Goal: Find specific page/section: Find specific page/section

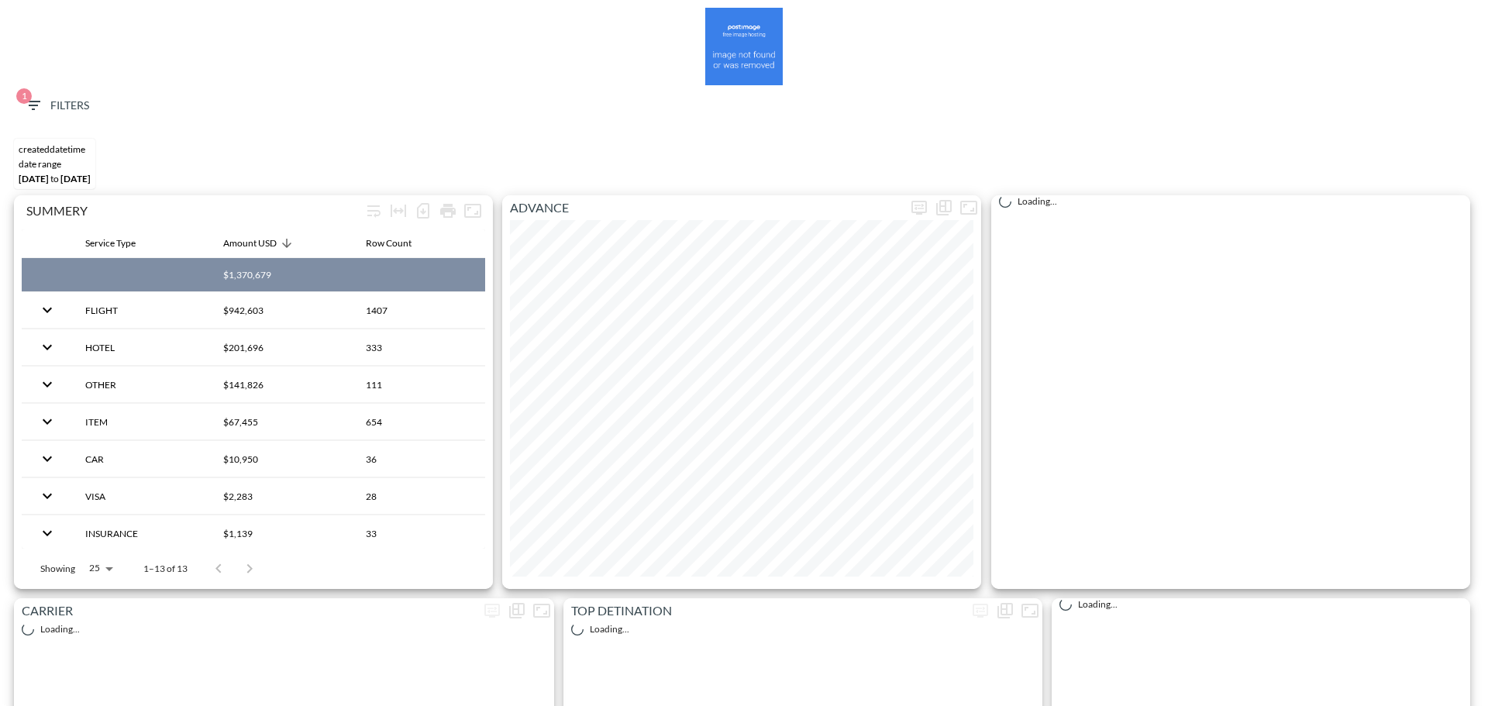
click at [58, 103] on span "1 Filters" at bounding box center [56, 105] width 65 height 19
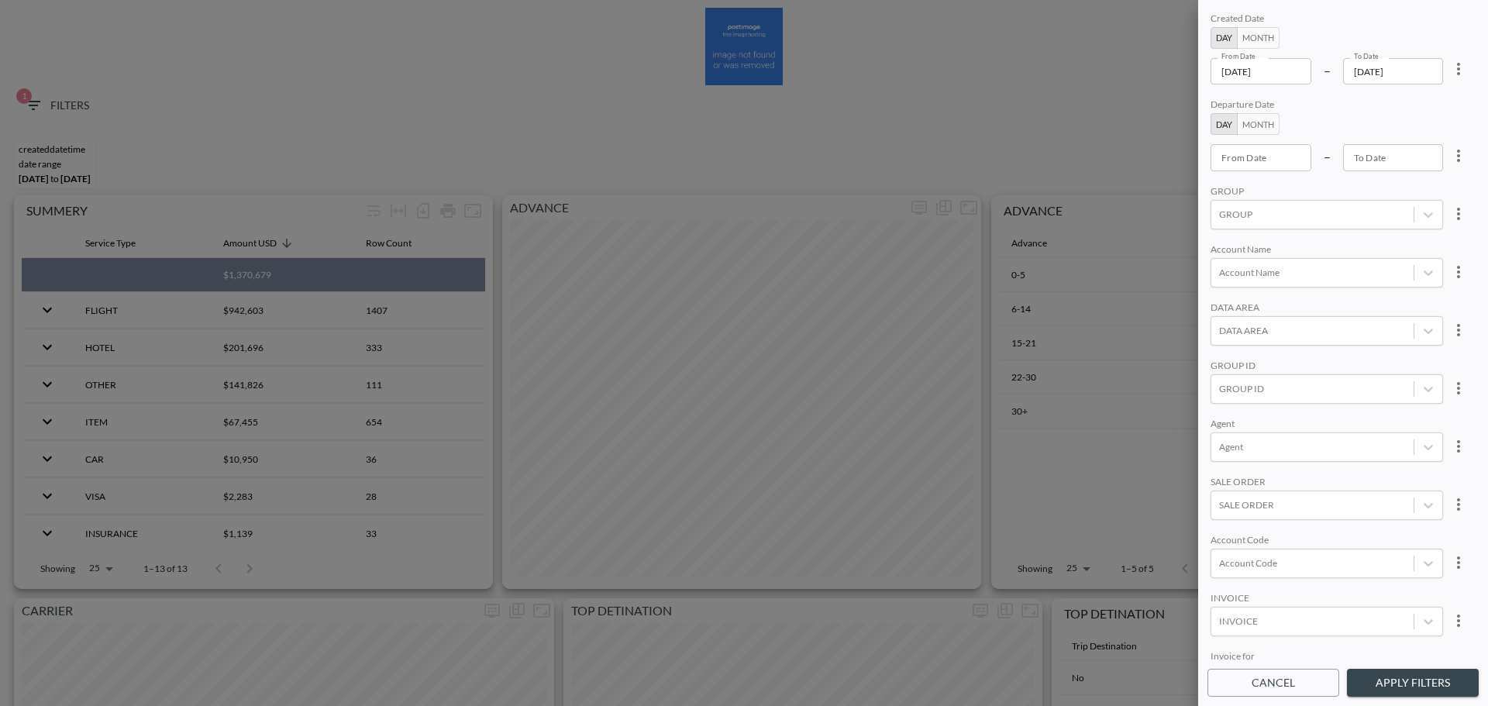
click at [1290, 71] on input "[DATE]" at bounding box center [1260, 71] width 101 height 26
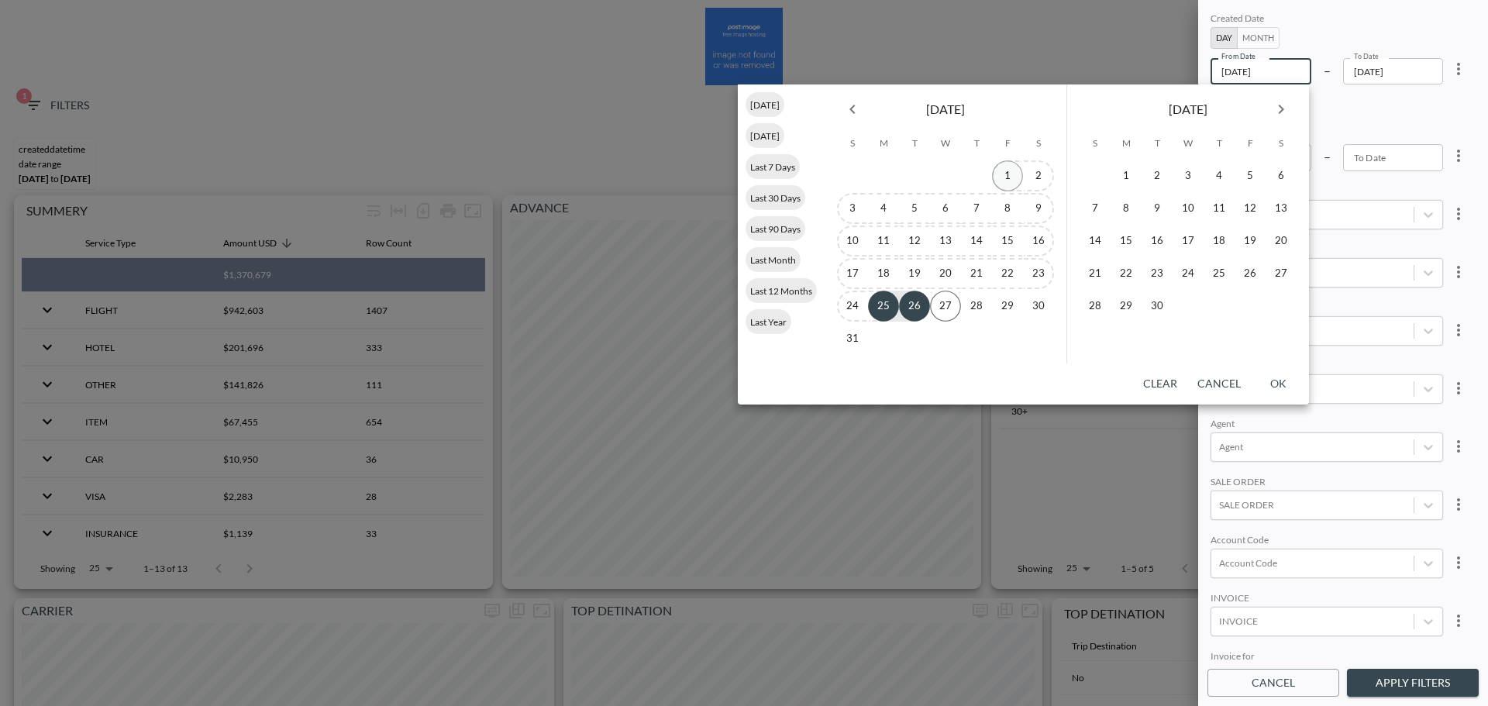
click at [1005, 173] on button "1" at bounding box center [1007, 175] width 31 height 31
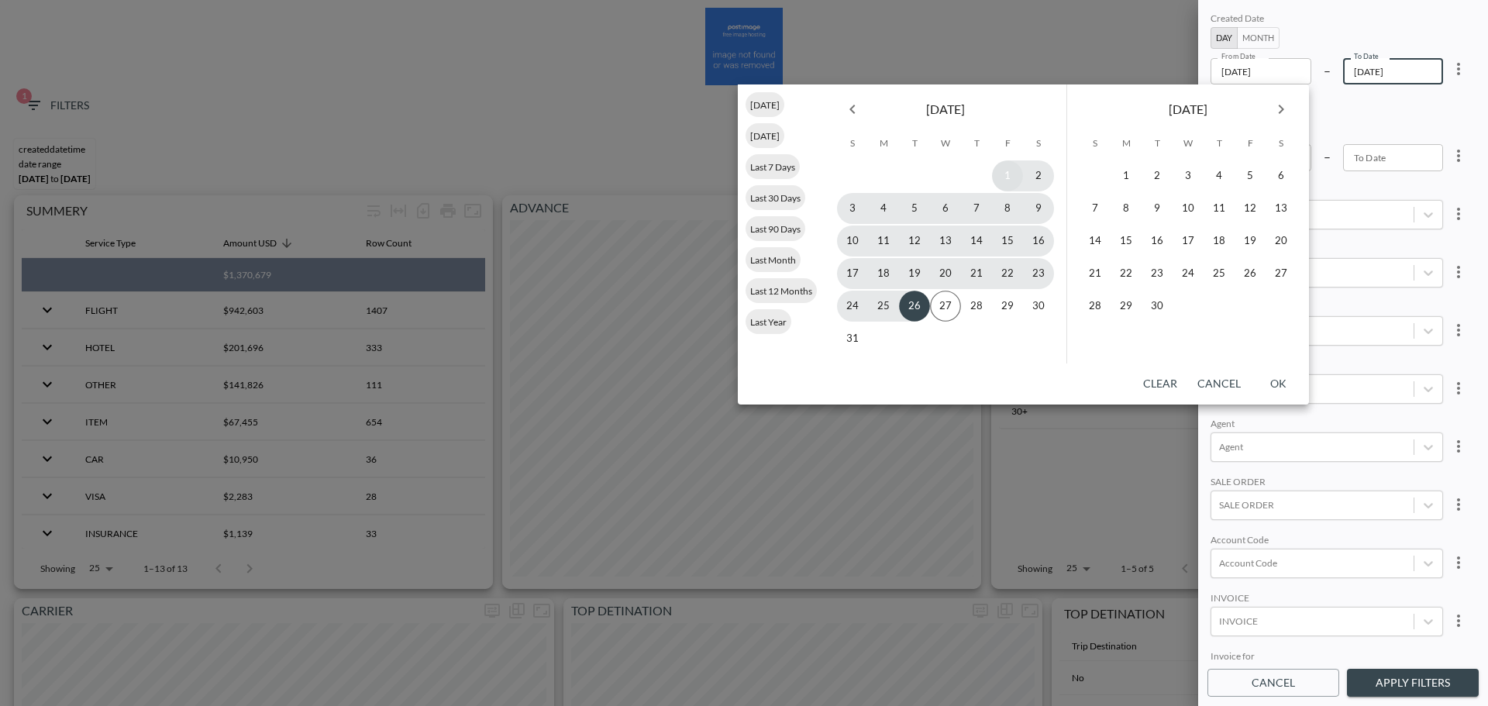
type input "[DATE]"
click at [910, 311] on button "26" at bounding box center [914, 306] width 31 height 31
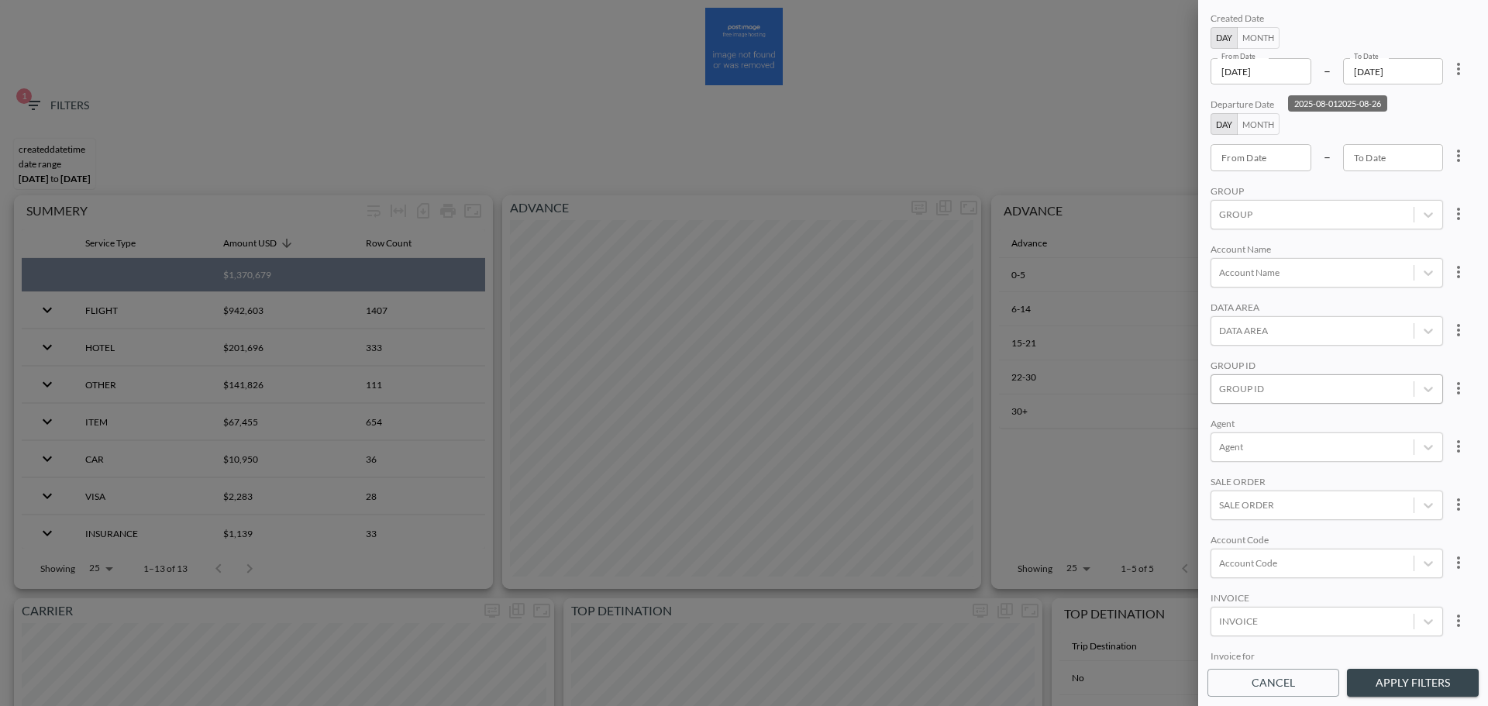
click at [1272, 390] on div at bounding box center [1312, 388] width 187 height 15
type input "cheq"
click at [1295, 557] on div at bounding box center [1312, 563] width 187 height 15
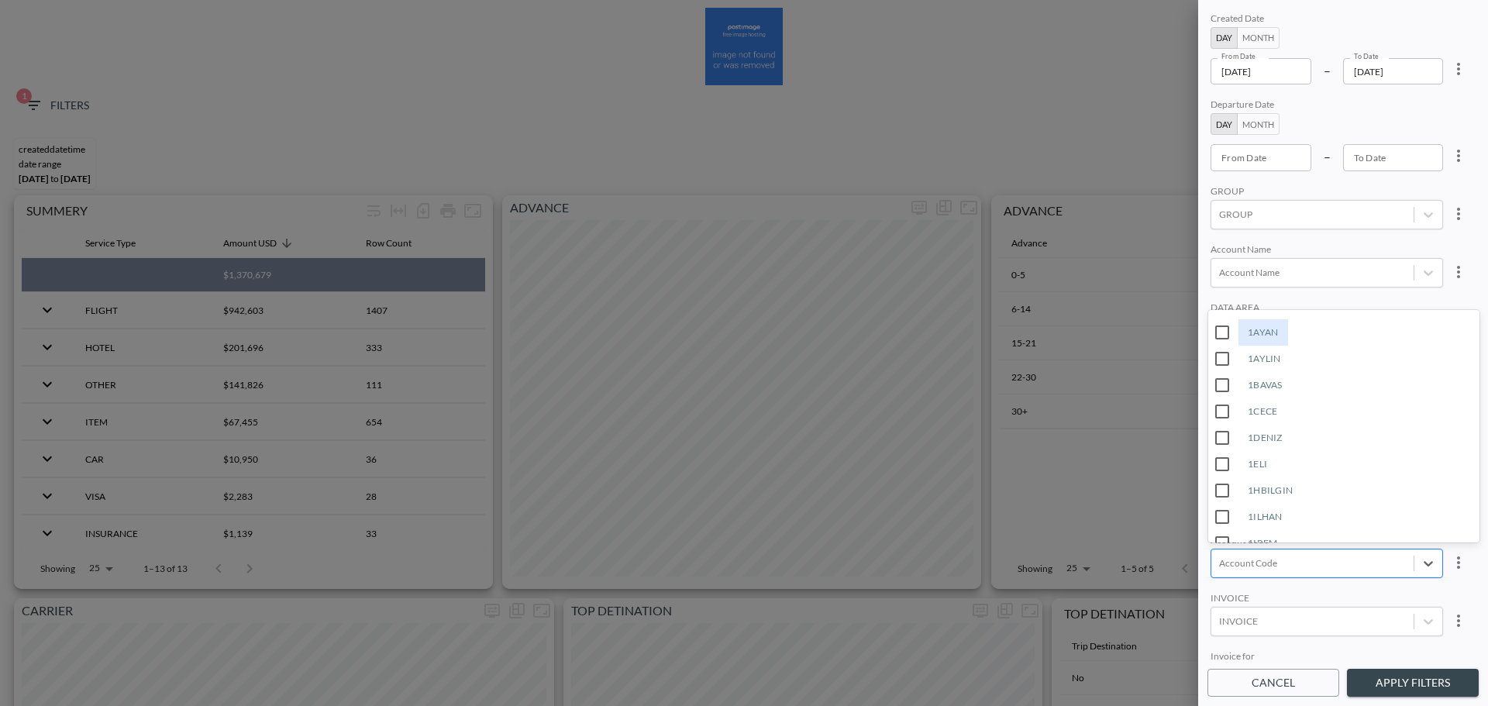
type input "s"
click at [1221, 459] on input "SASE" at bounding box center [1222, 459] width 33 height 33
type input "SAS"
click at [1313, 418] on div "Agent" at bounding box center [1326, 425] width 232 height 15
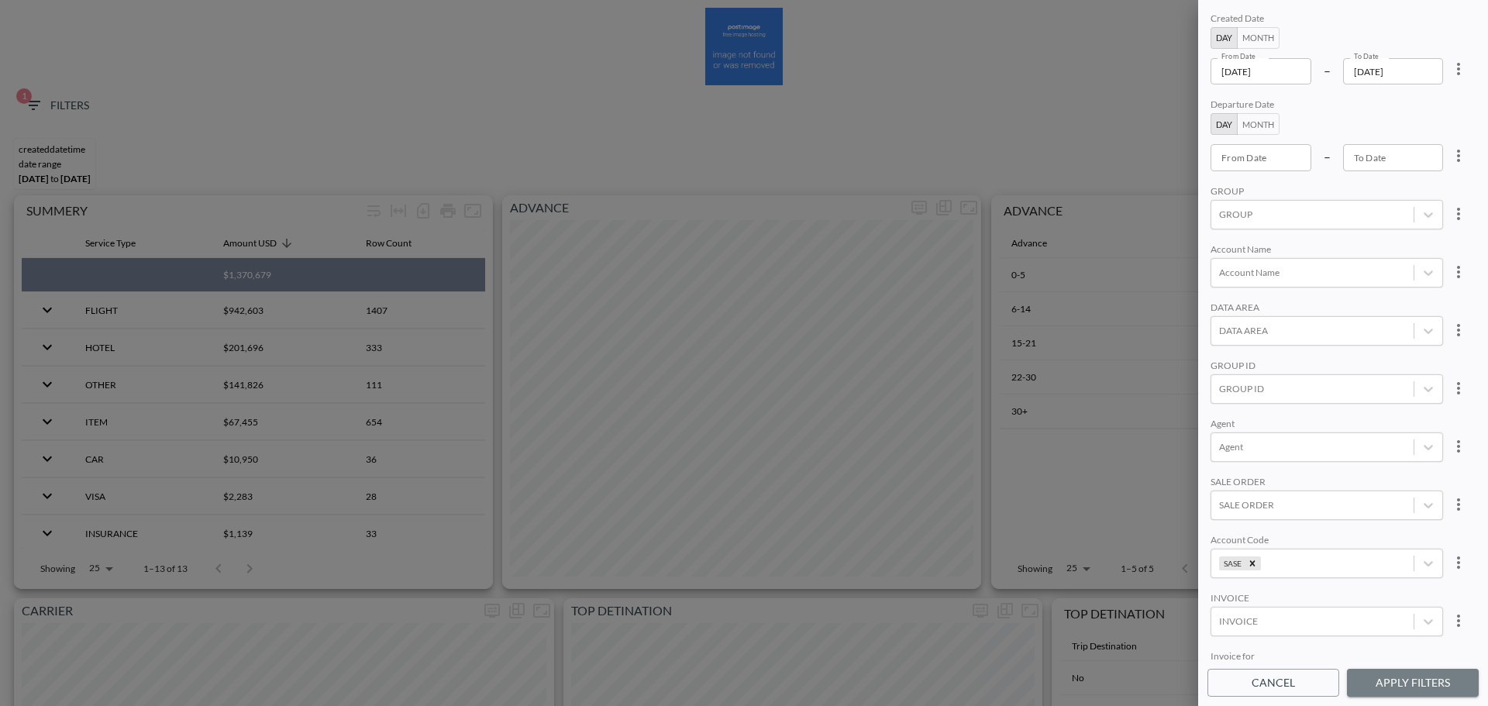
click at [1392, 675] on button "Apply Filters" at bounding box center [1413, 683] width 132 height 29
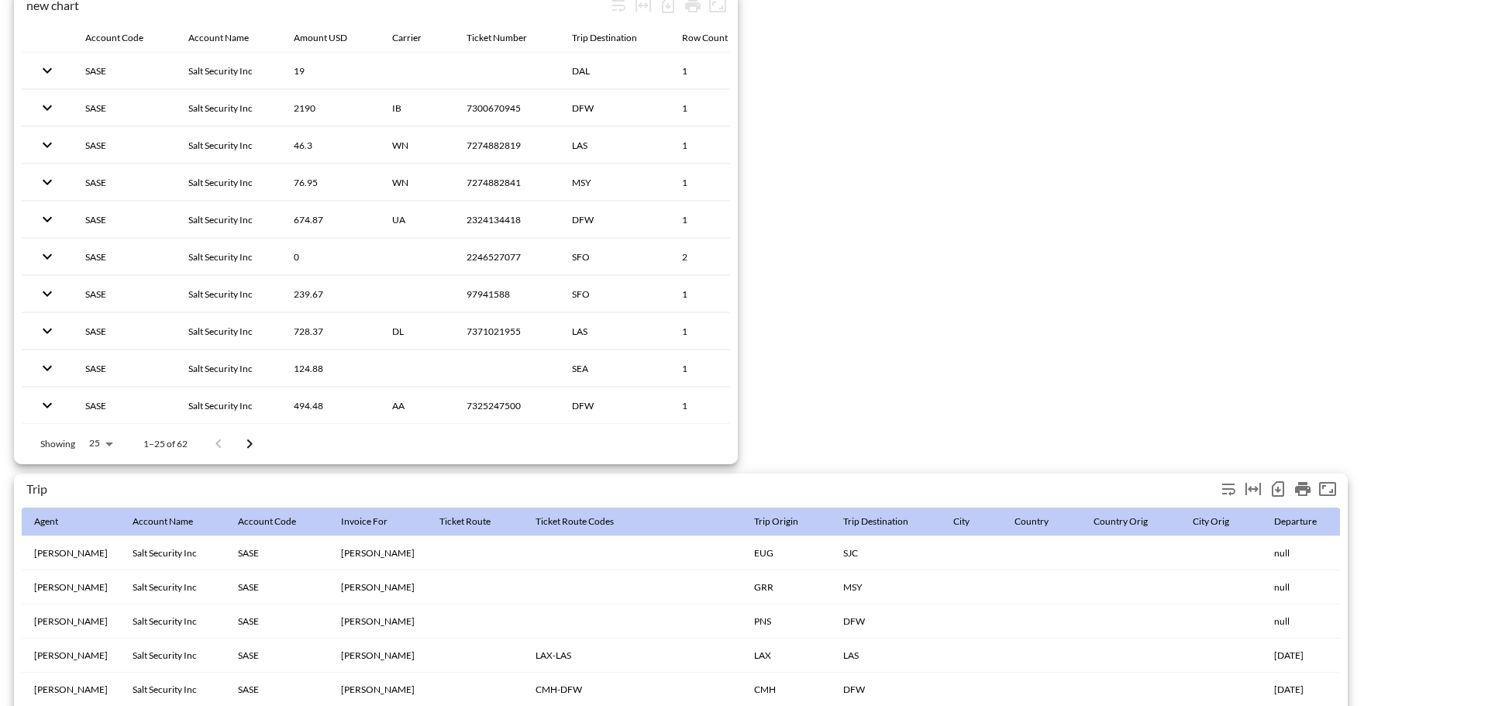
scroll to position [2325, 0]
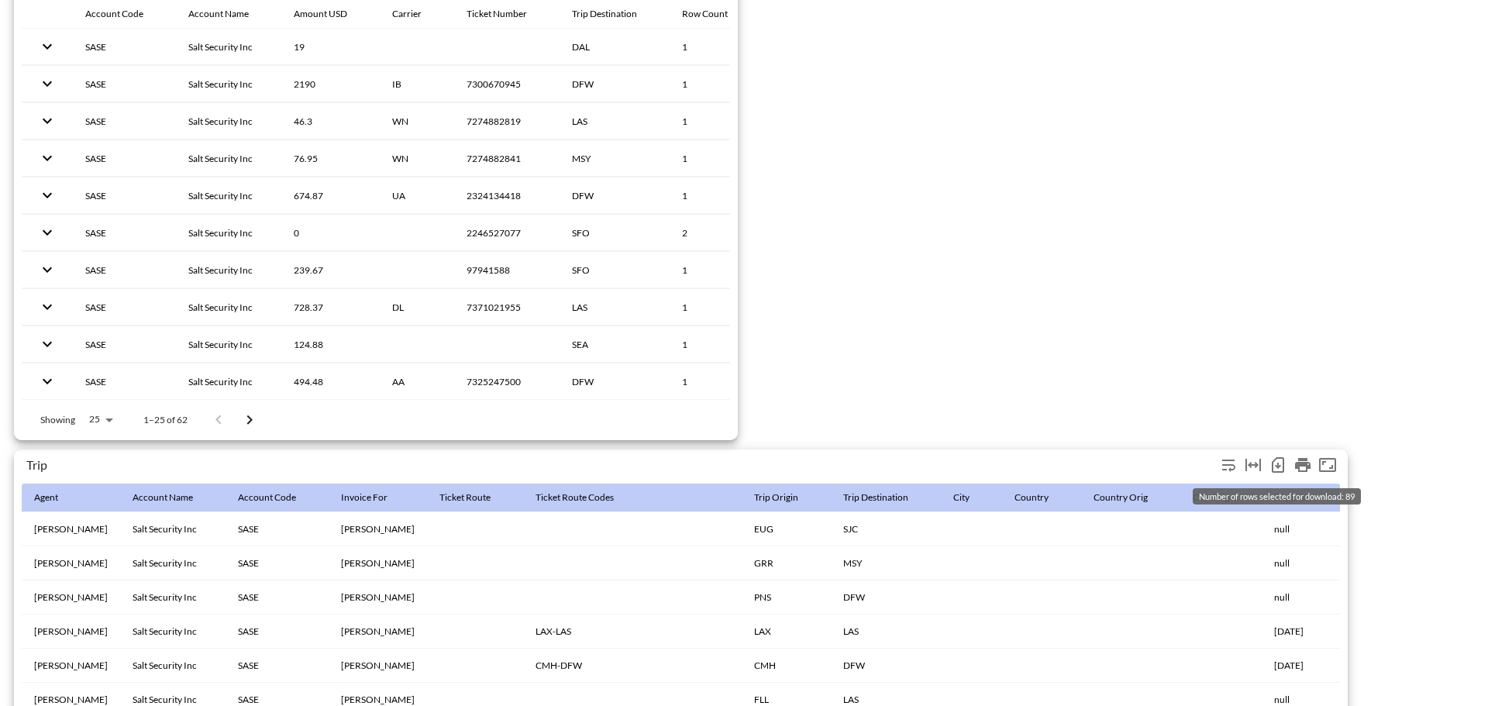
click at [1277, 459] on icon "Number of rows selected for download: 89" at bounding box center [1277, 465] width 19 height 19
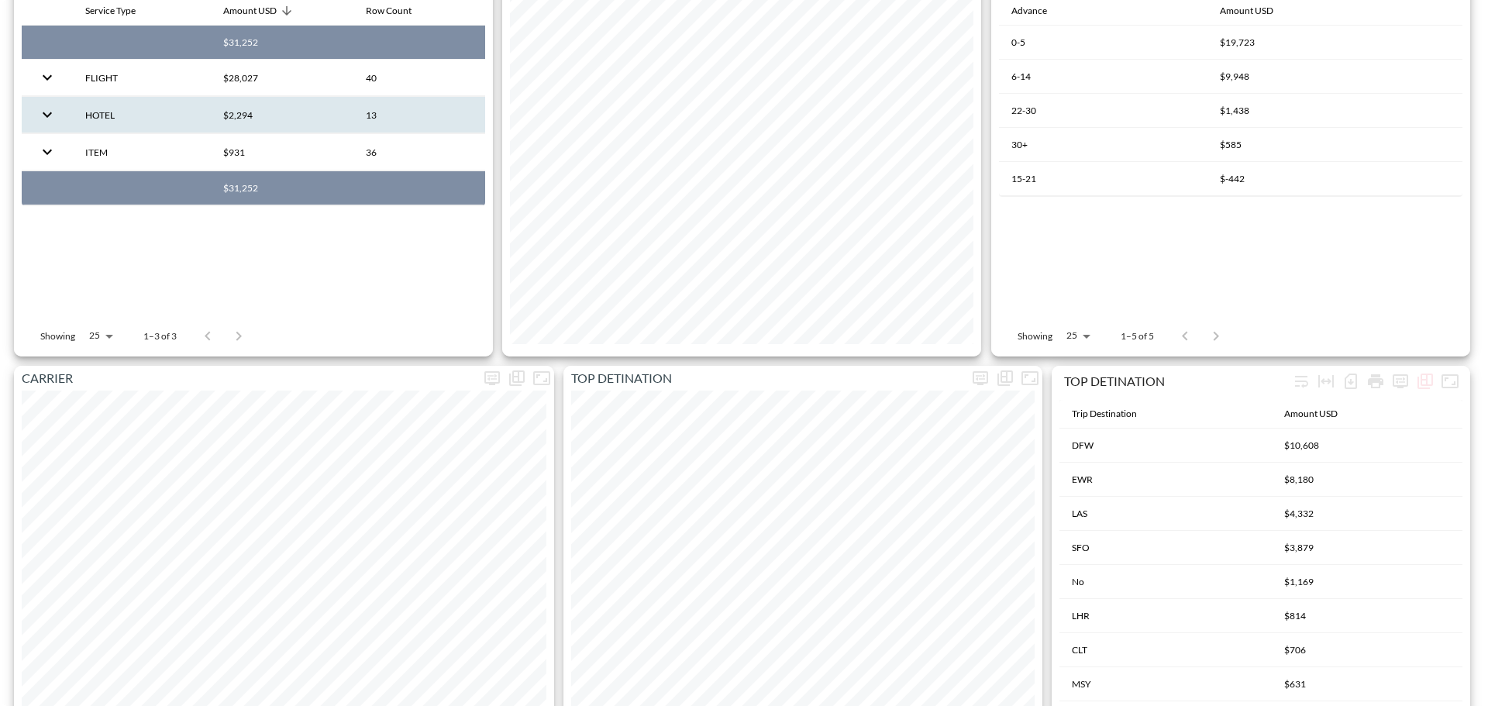
scroll to position [0, 0]
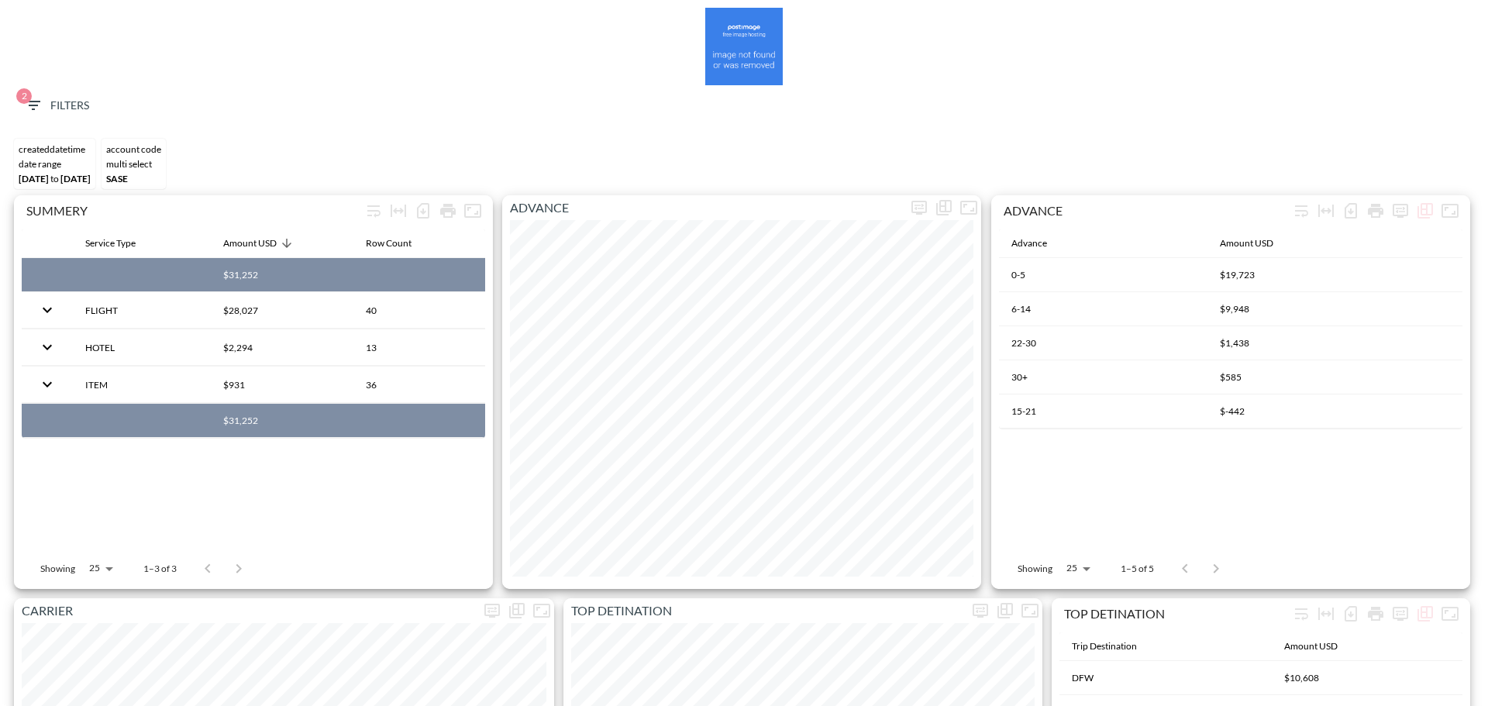
click at [70, 109] on span "2 Filters" at bounding box center [56, 105] width 65 height 19
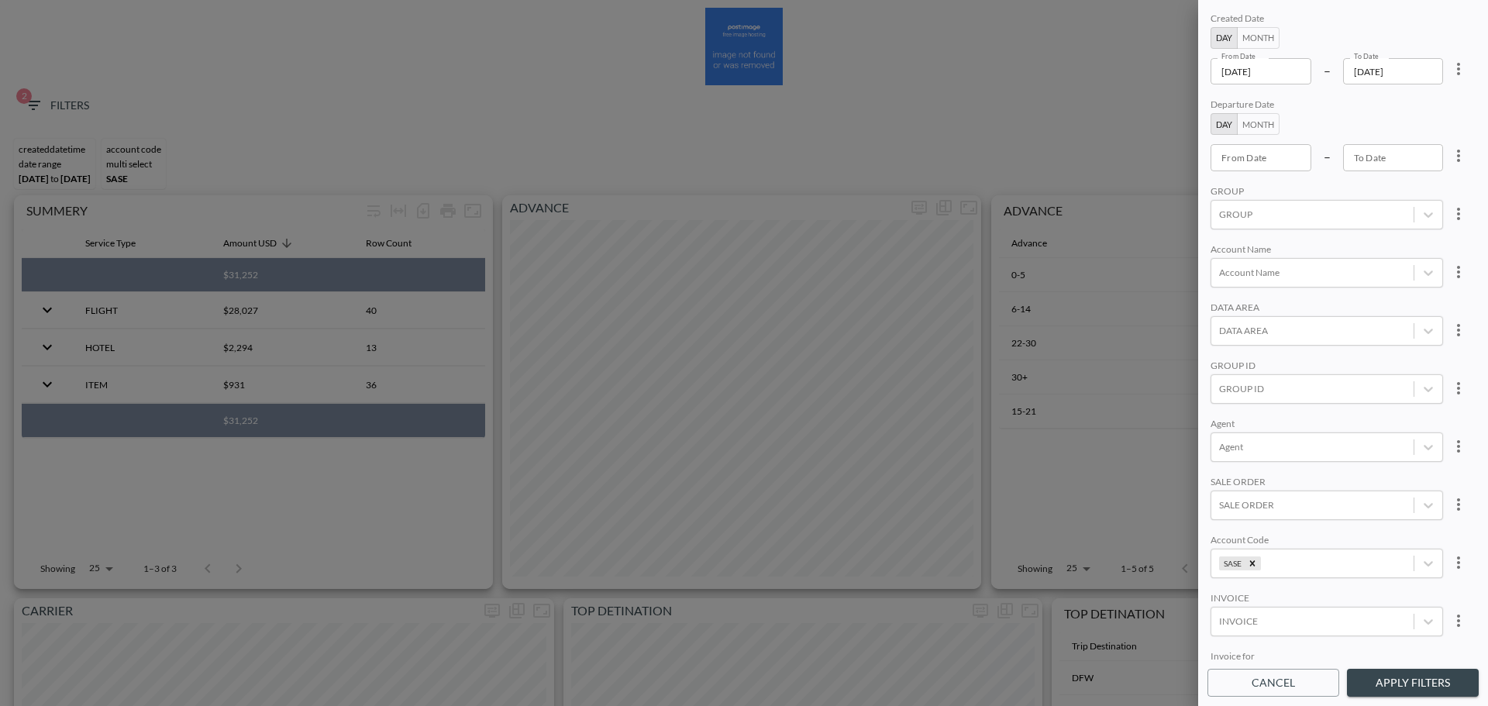
click at [1420, 79] on input "[DATE]" at bounding box center [1393, 71] width 101 height 26
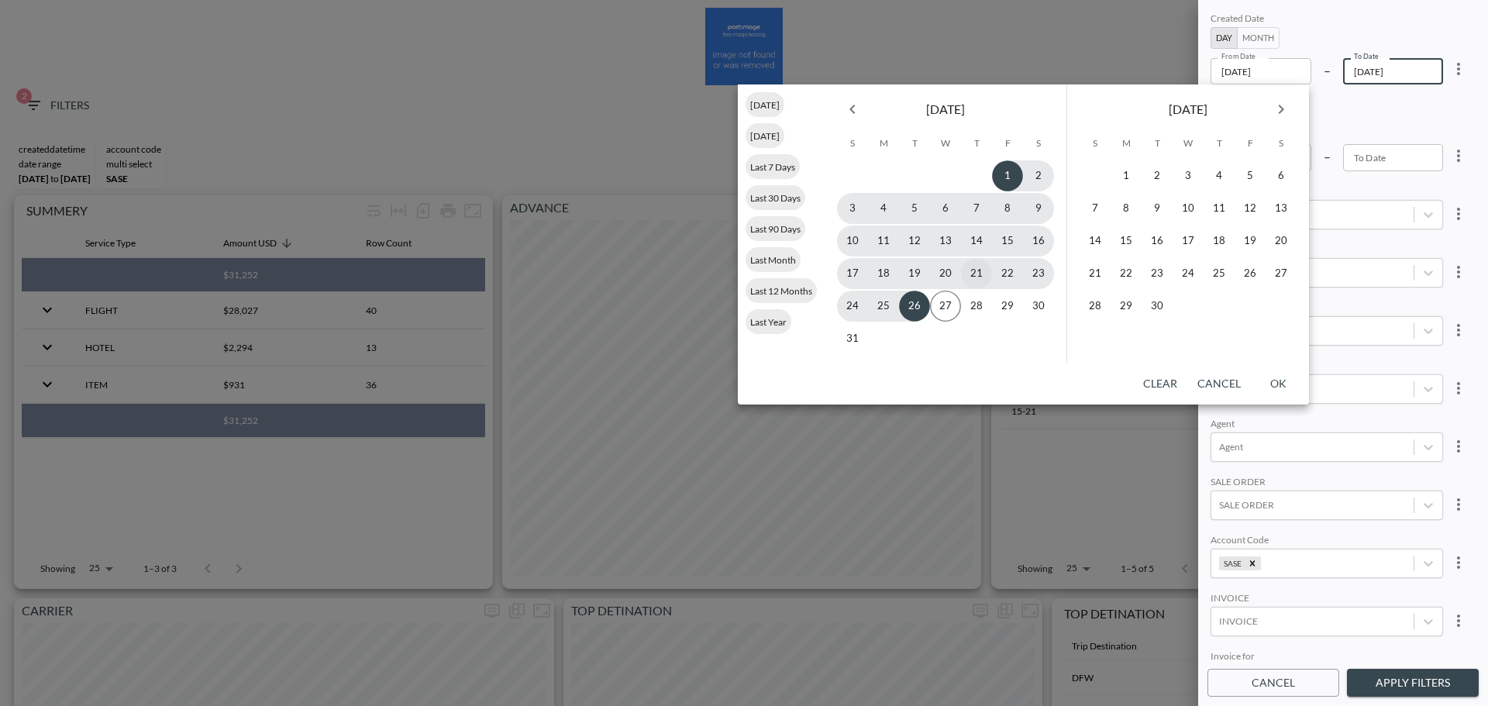
click at [972, 271] on button "21" at bounding box center [976, 273] width 31 height 31
type input "2025-08-21"
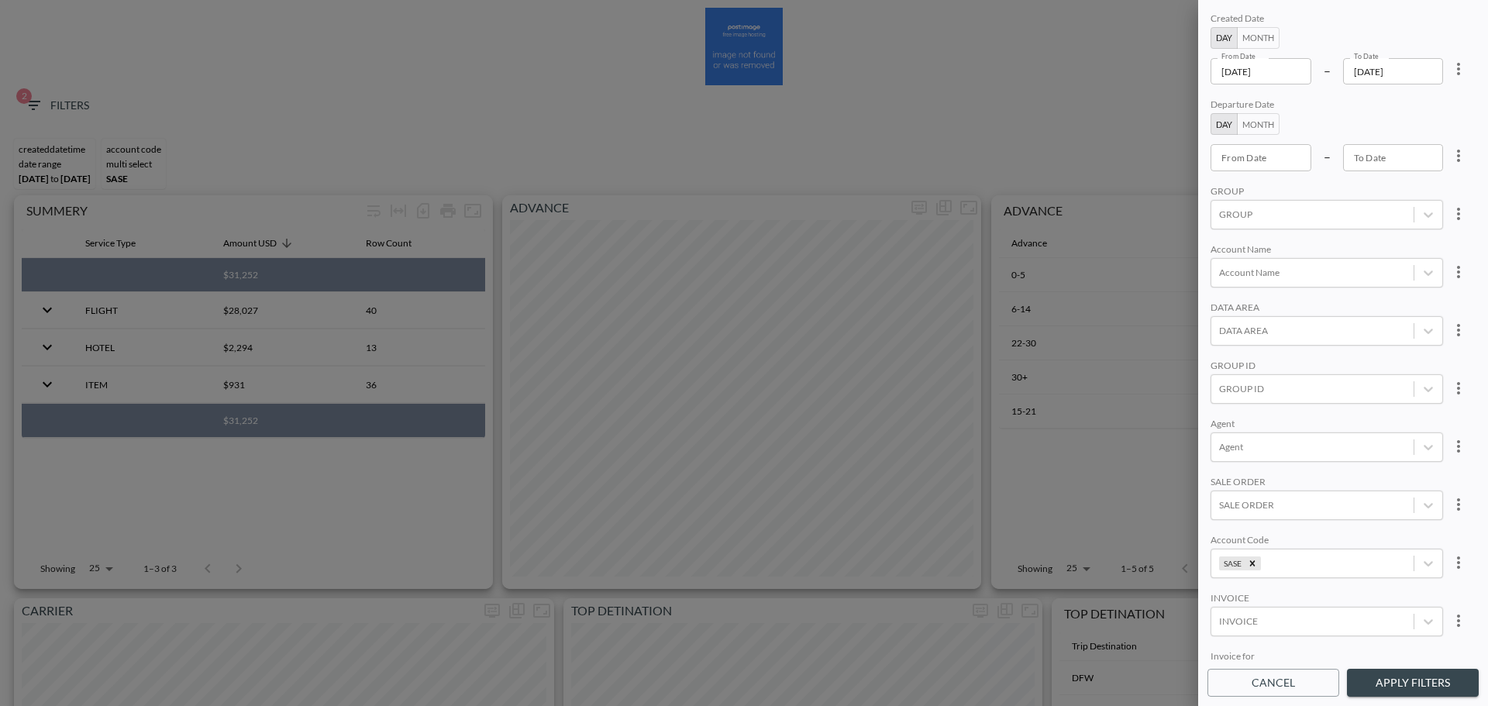
click at [1415, 673] on button "Apply Filters" at bounding box center [1413, 683] width 132 height 29
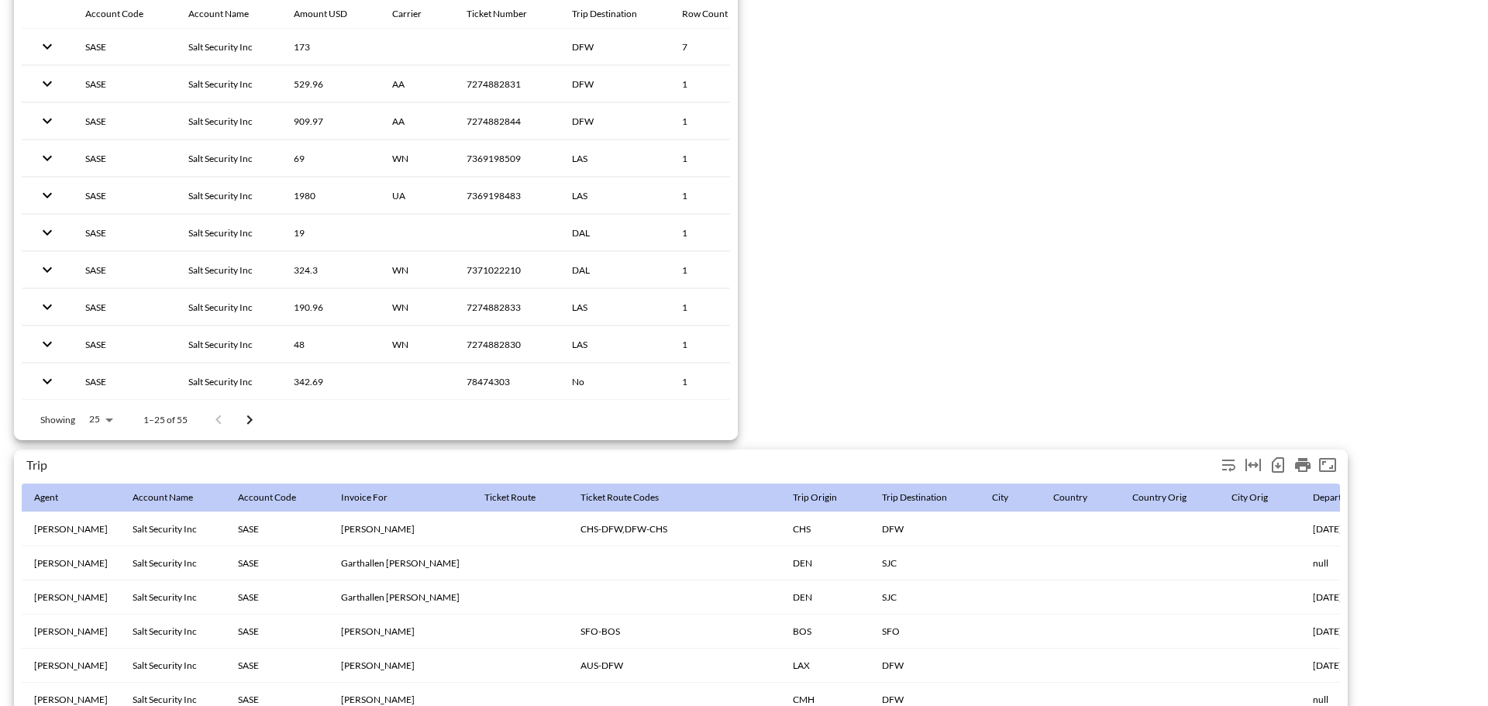
scroll to position [2437, 0]
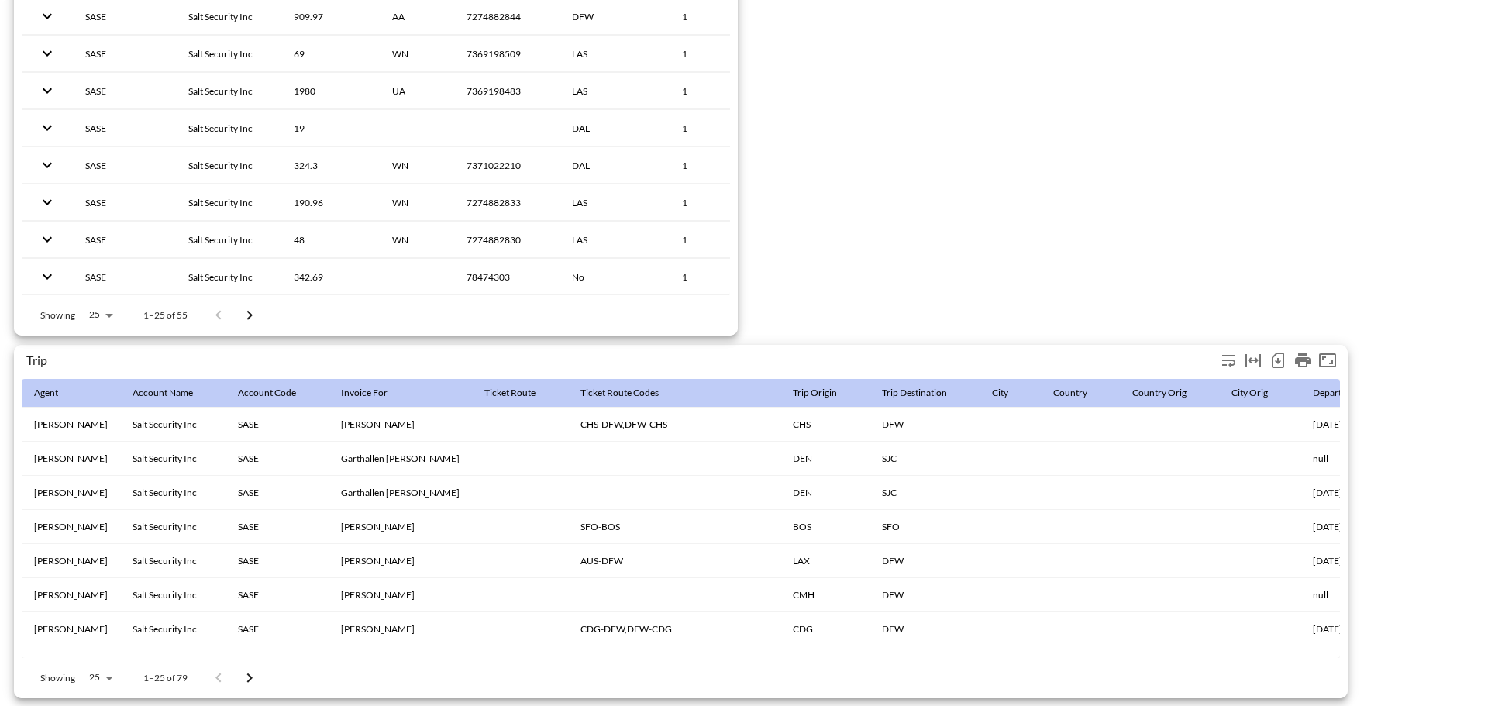
click at [1278, 358] on icon "Number of rows selected for download: 79" at bounding box center [1278, 361] width 6 height 6
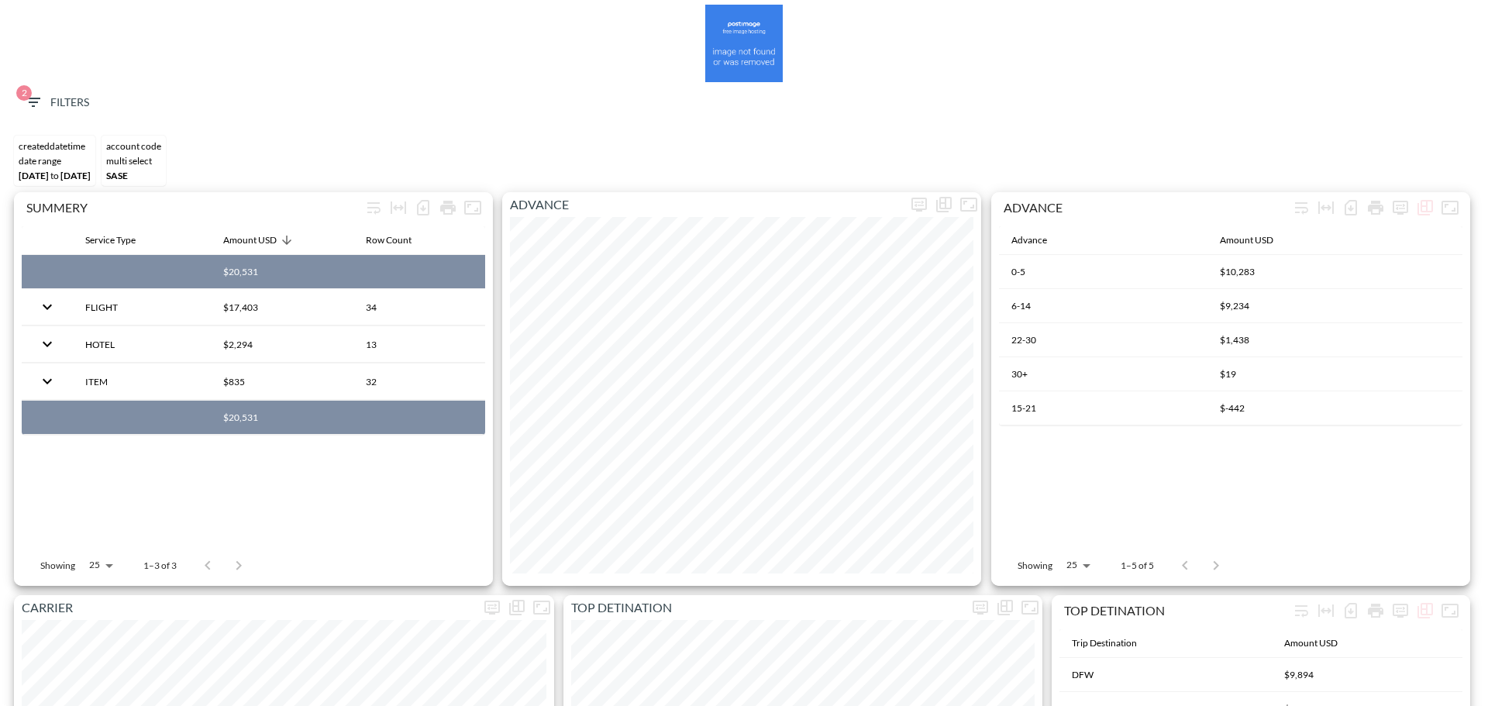
scroll to position [0, 0]
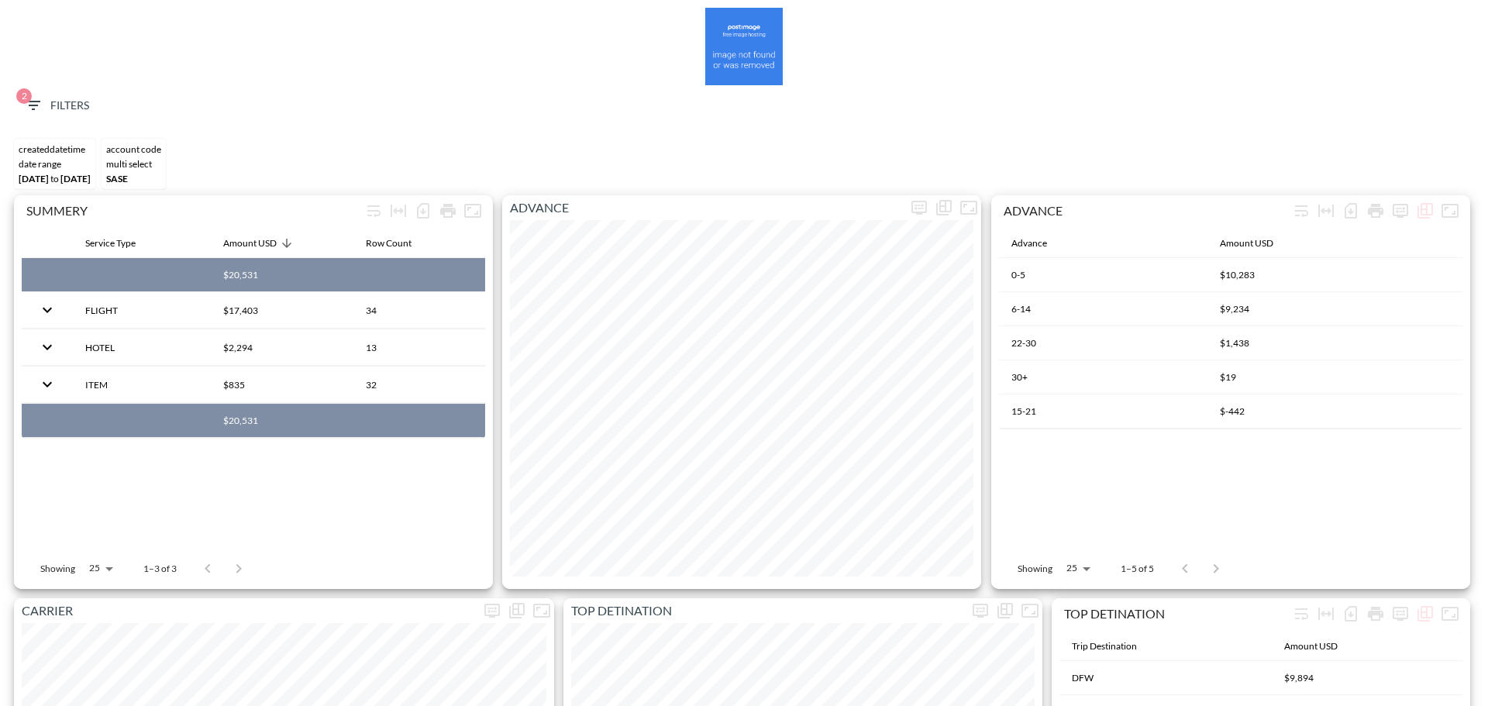
click at [29, 108] on icon "button" at bounding box center [33, 105] width 19 height 19
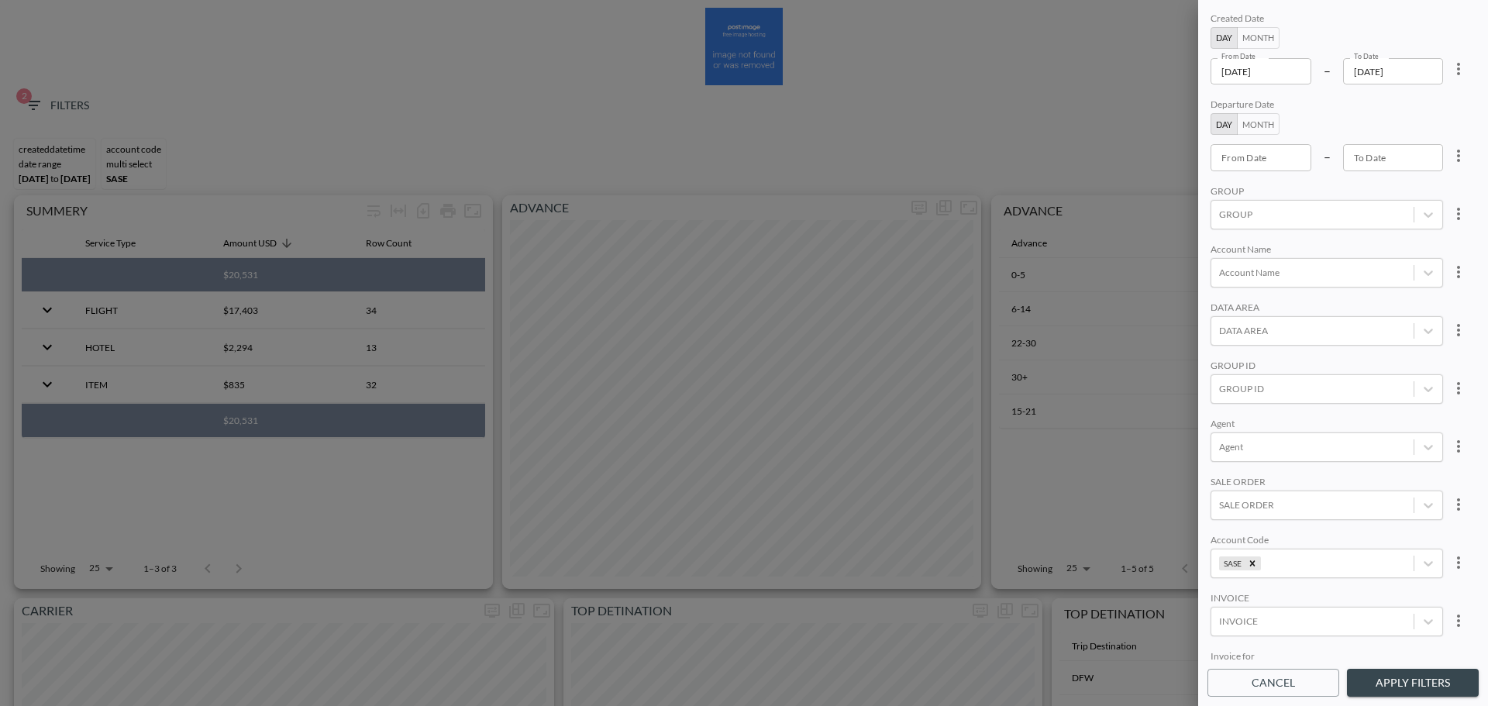
click at [1421, 74] on input "2025-08-21" at bounding box center [1393, 71] width 101 height 26
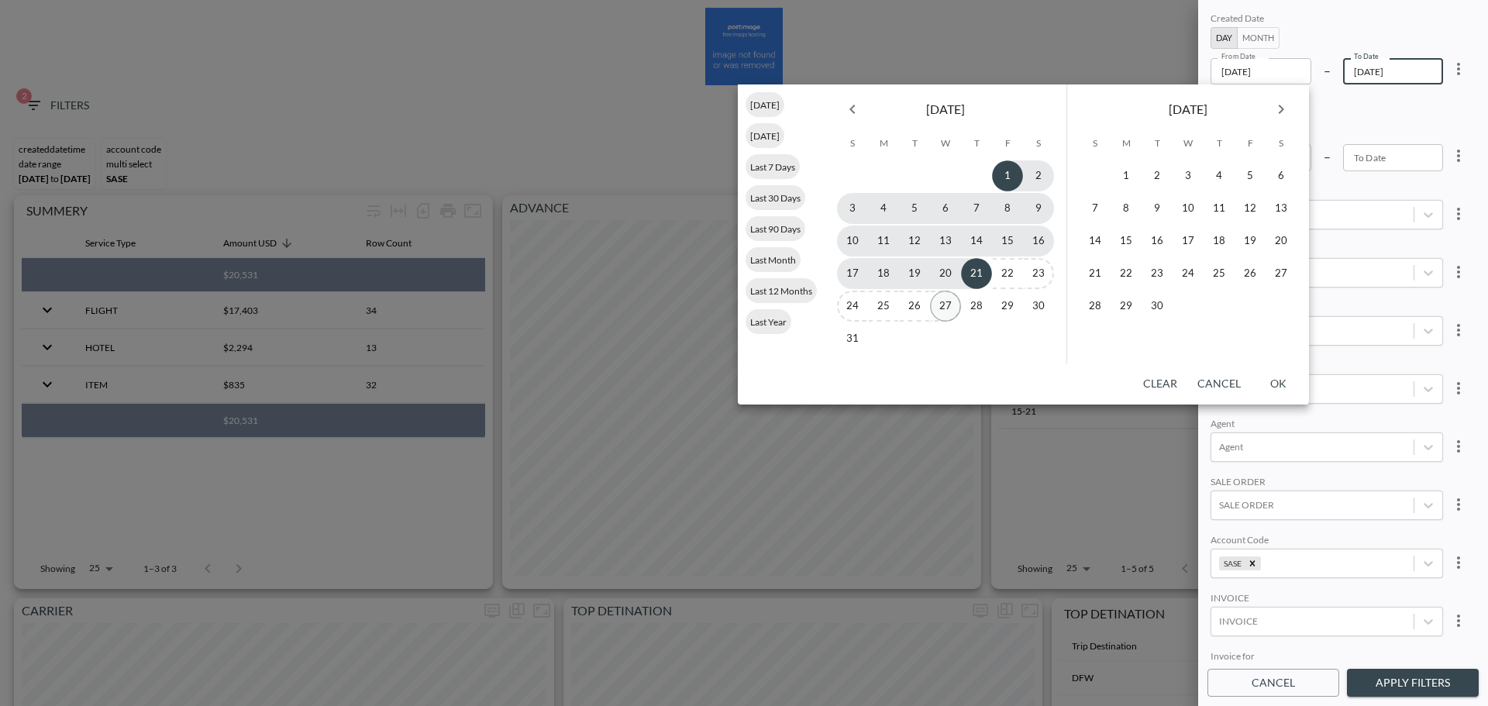
click at [952, 304] on button "27" at bounding box center [945, 306] width 31 height 31
type input "2025-08-27"
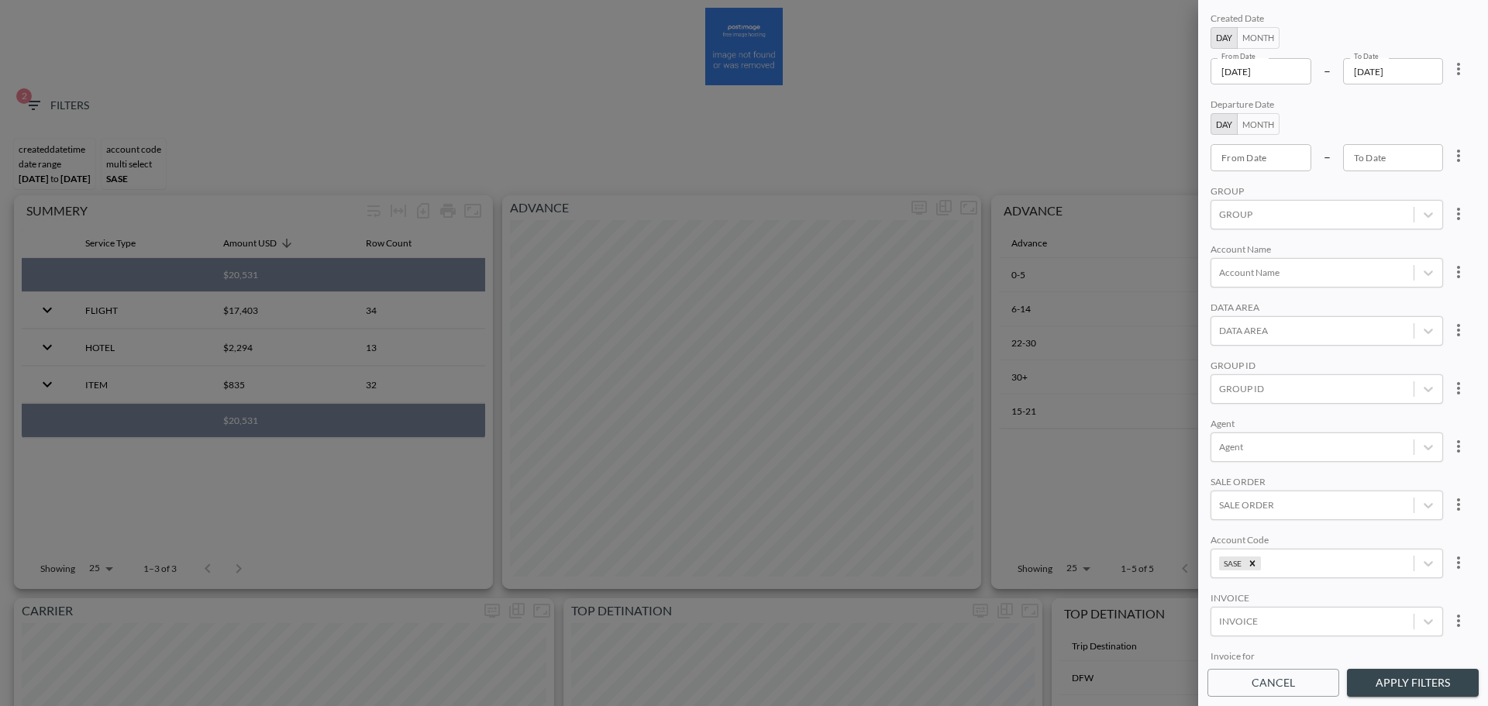
click at [1286, 71] on input "2025-08-01" at bounding box center [1260, 71] width 101 height 26
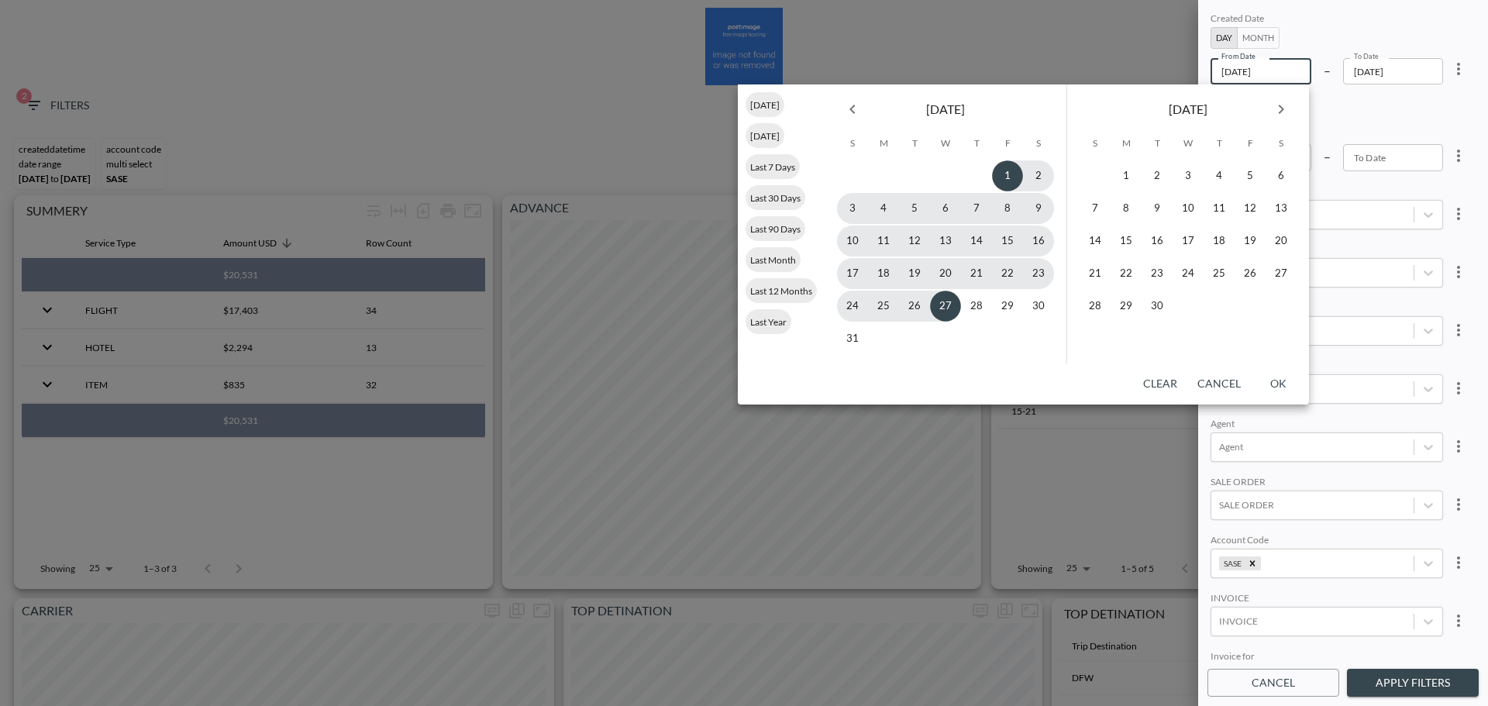
click at [862, 115] on button "Previous month" at bounding box center [852, 109] width 31 height 31
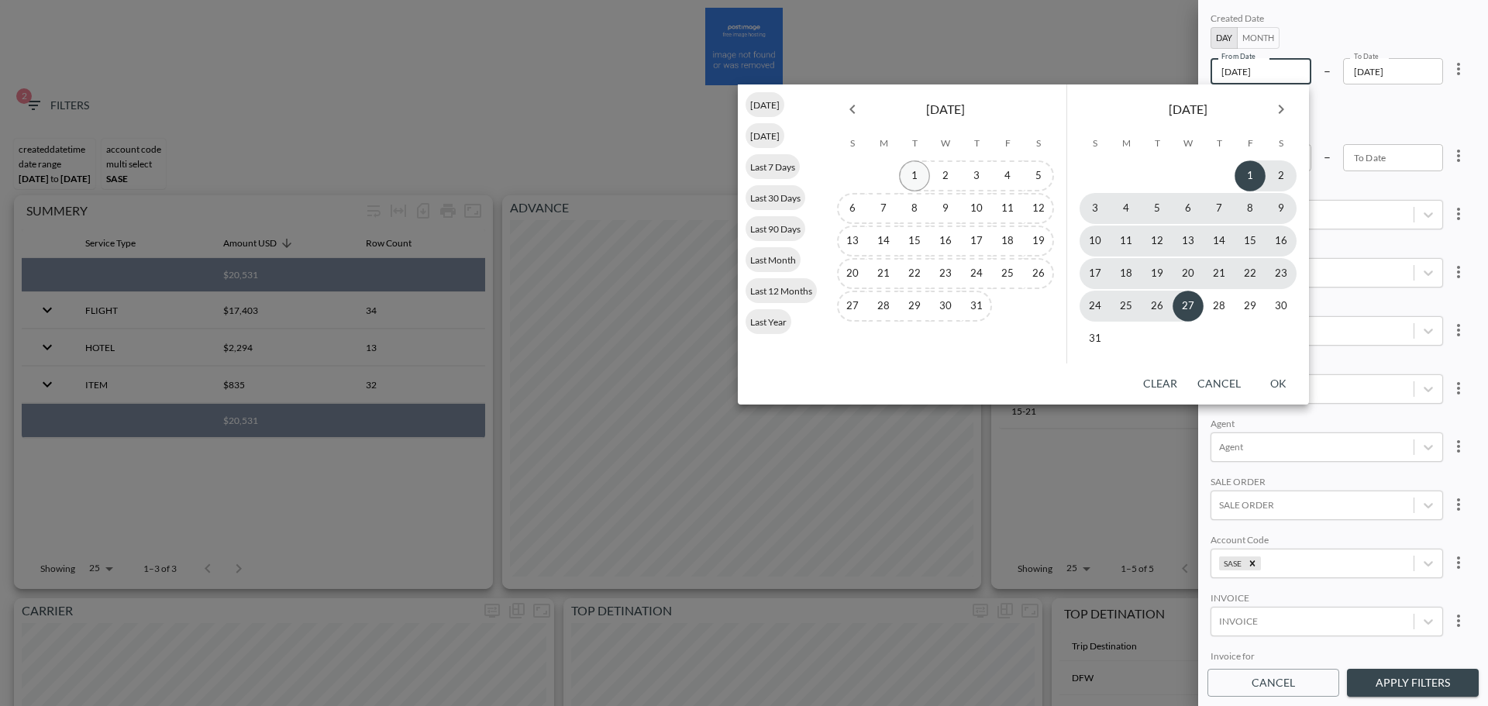
click at [913, 181] on button "1" at bounding box center [914, 175] width 31 height 31
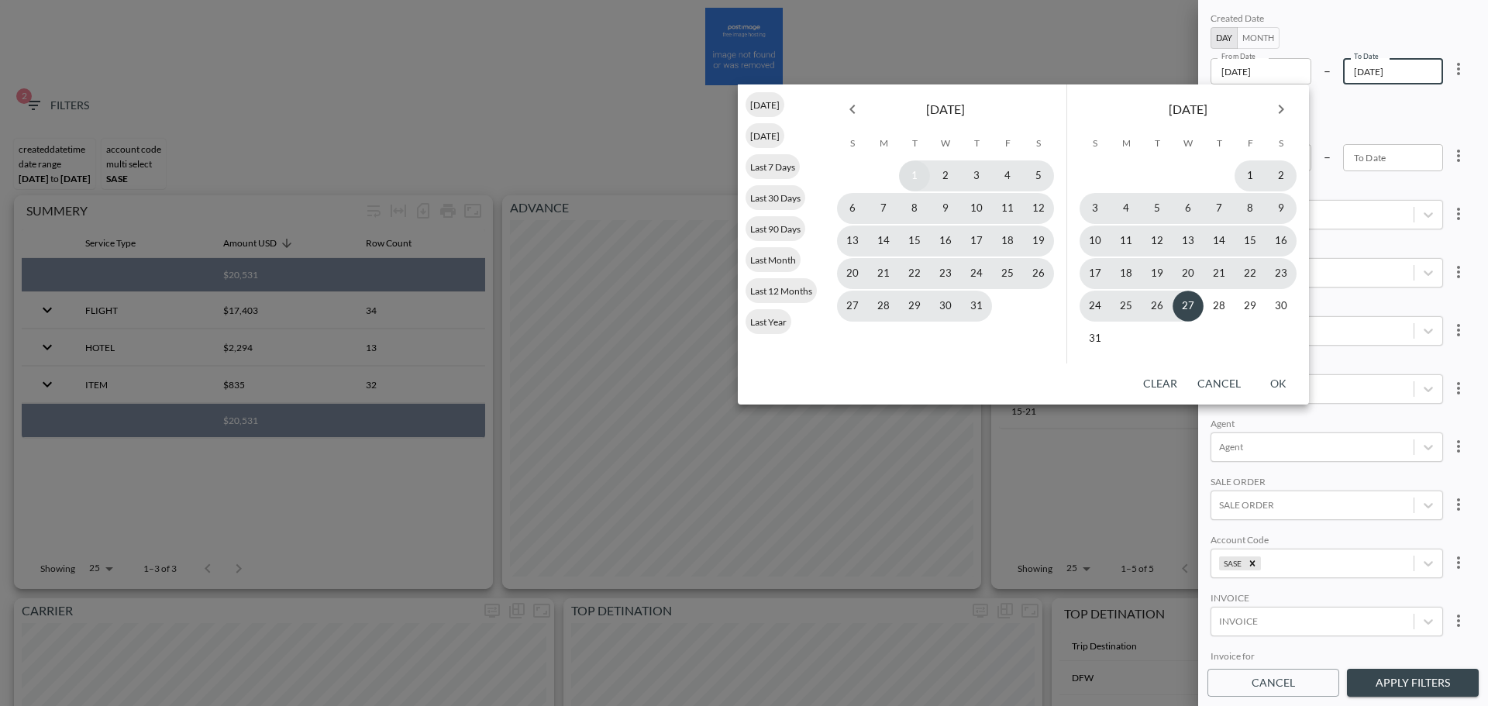
type input "2025-07-01"
click at [1187, 296] on button "27" at bounding box center [1187, 306] width 31 height 31
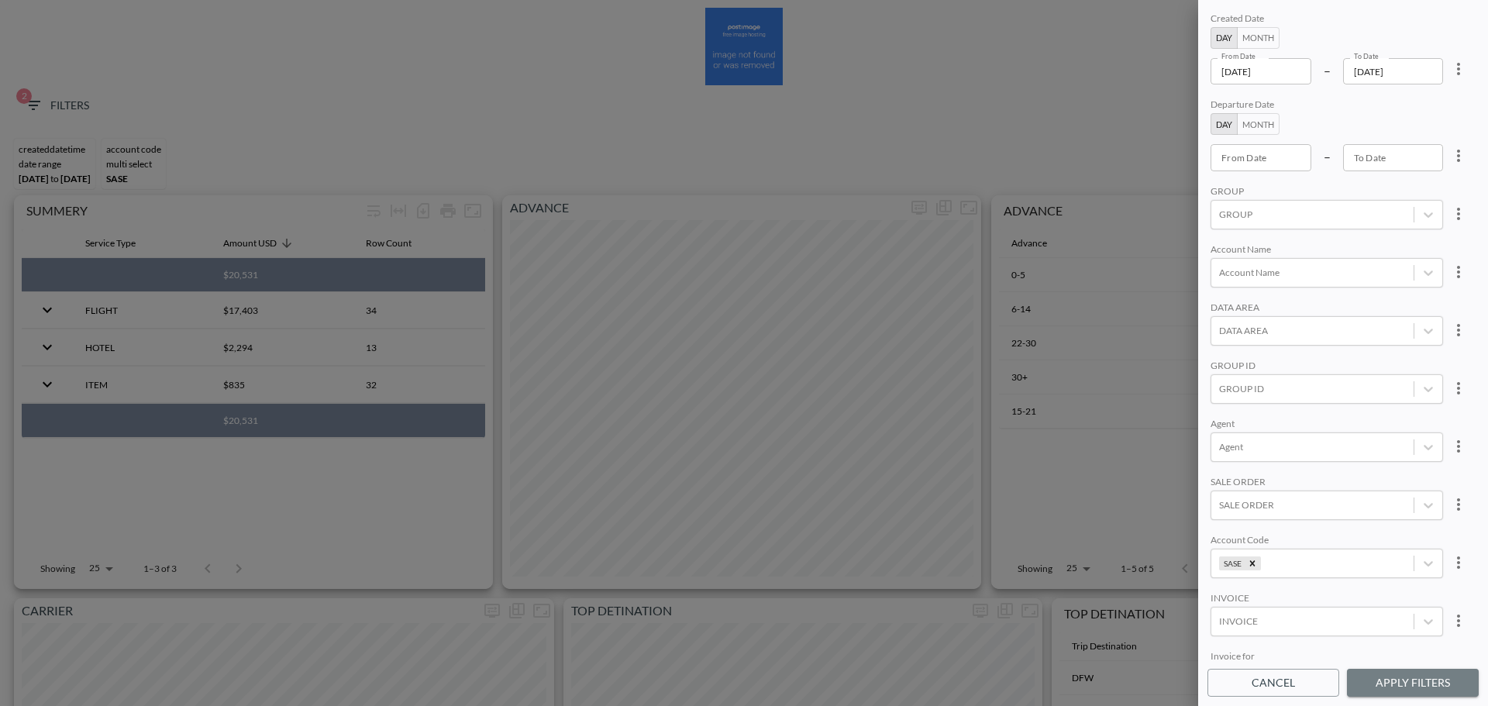
click at [1402, 676] on button "Apply Filters" at bounding box center [1413, 683] width 132 height 29
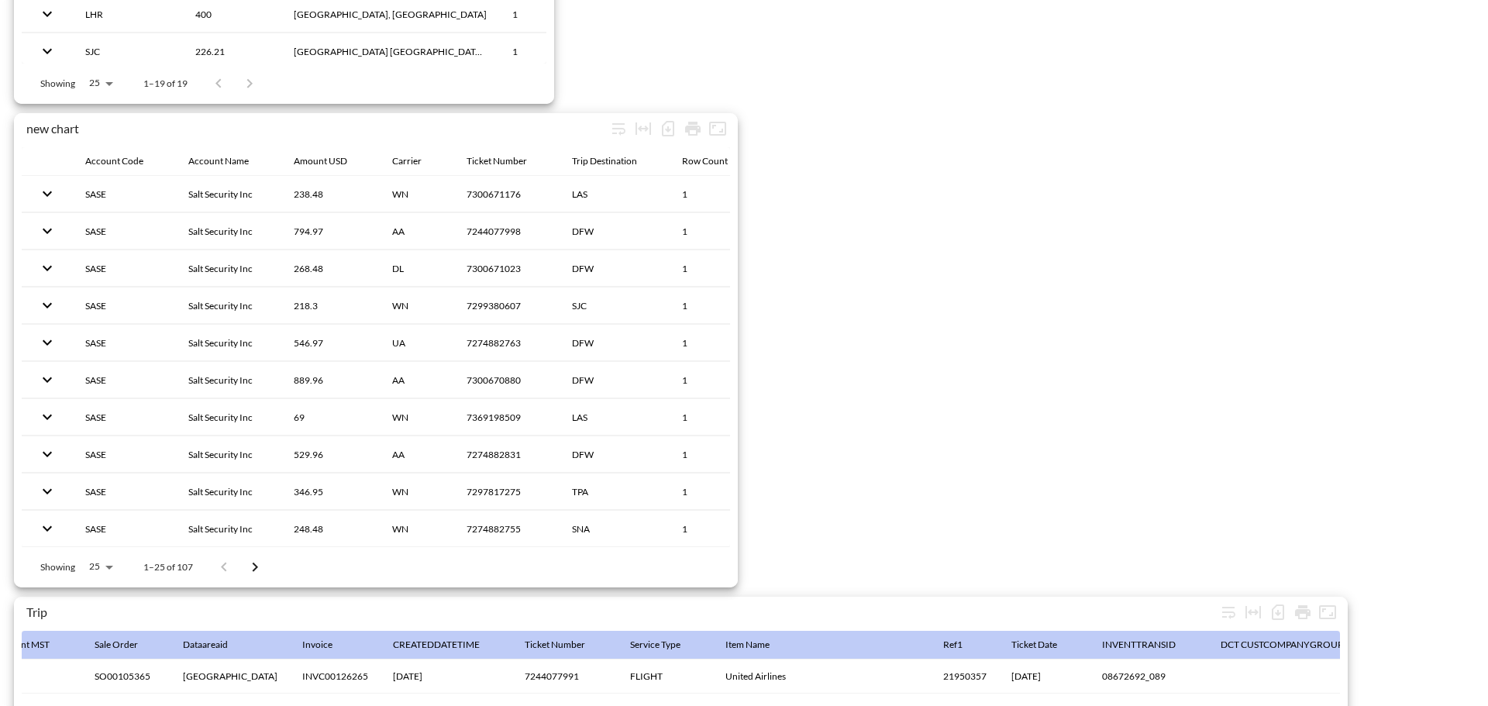
scroll to position [2437, 0]
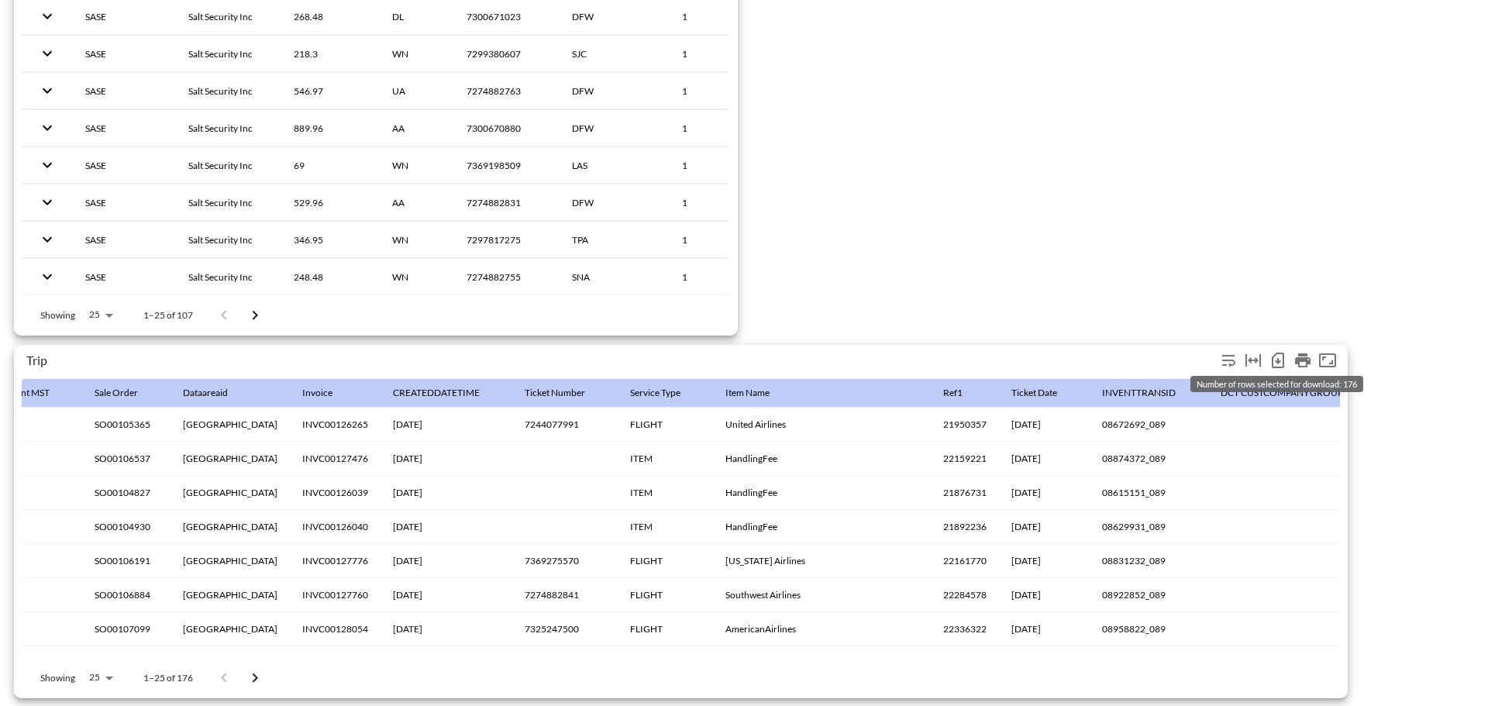
click at [1279, 358] on icon "Number of rows selected for download: 176" at bounding box center [1278, 361] width 6 height 6
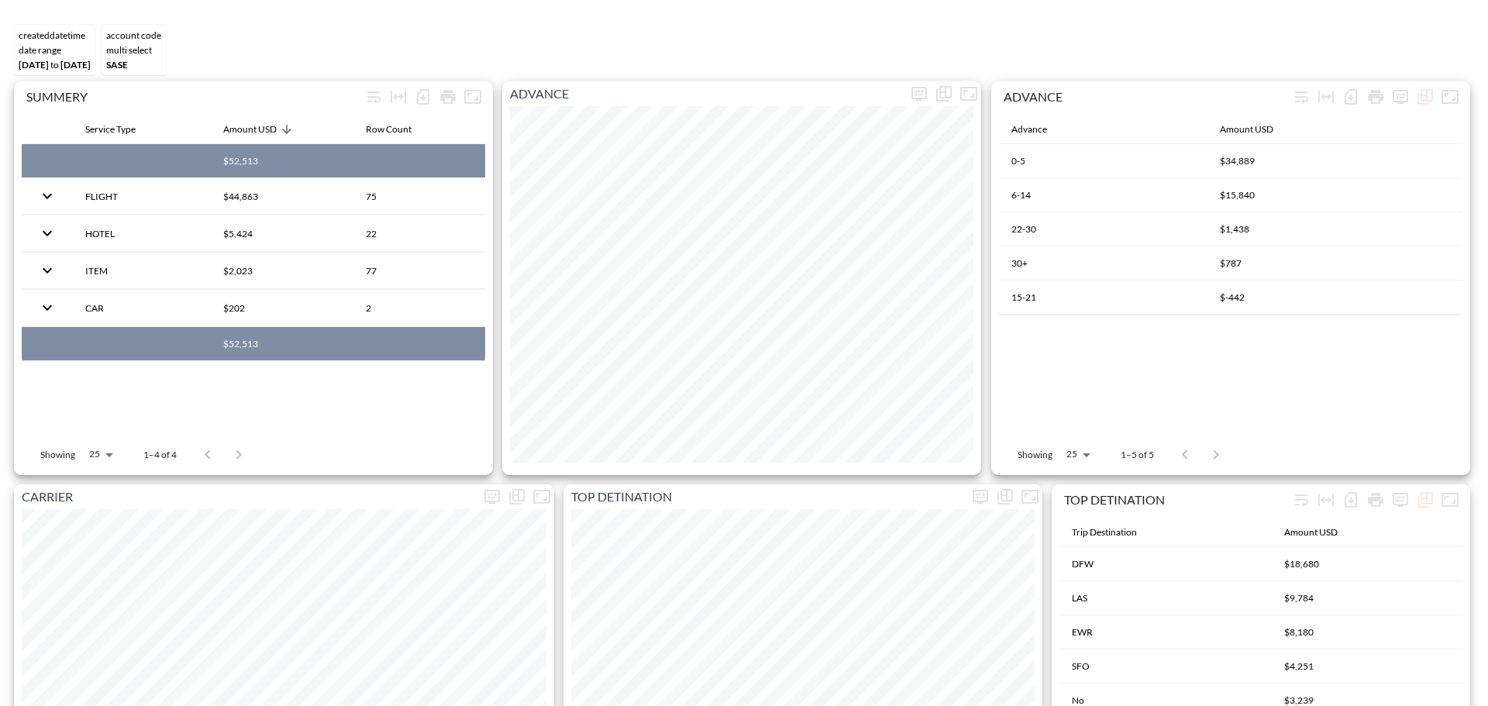
scroll to position [0, 0]
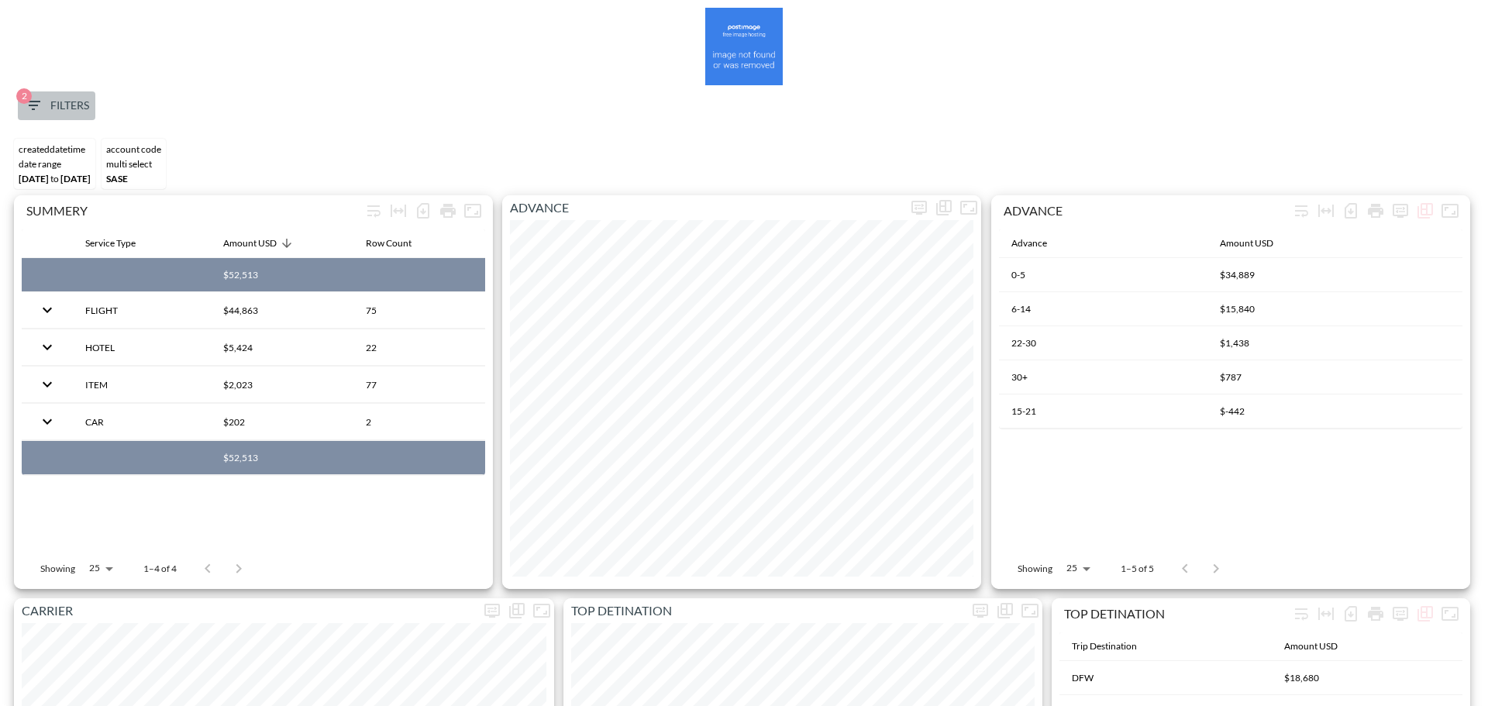
click at [43, 104] on span "2 Filters" at bounding box center [56, 105] width 65 height 19
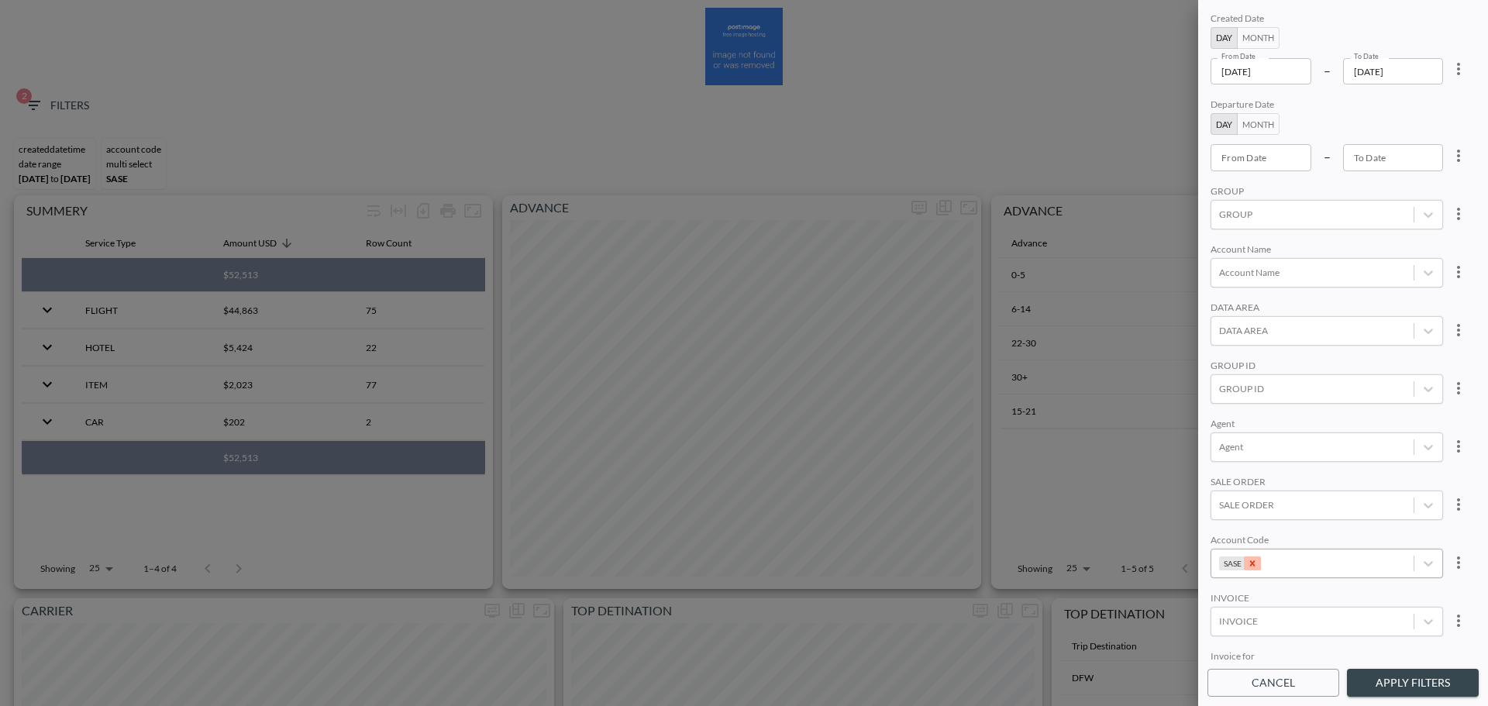
click at [1250, 562] on icon "Remove SASE" at bounding box center [1252, 562] width 5 height 5
click at [1273, 392] on div at bounding box center [1312, 388] width 187 height 15
click at [1225, 283] on input "YOPO" at bounding box center [1222, 285] width 33 height 33
type input "YO"
click at [1295, 246] on div "Account Name" at bounding box center [1326, 250] width 232 height 15
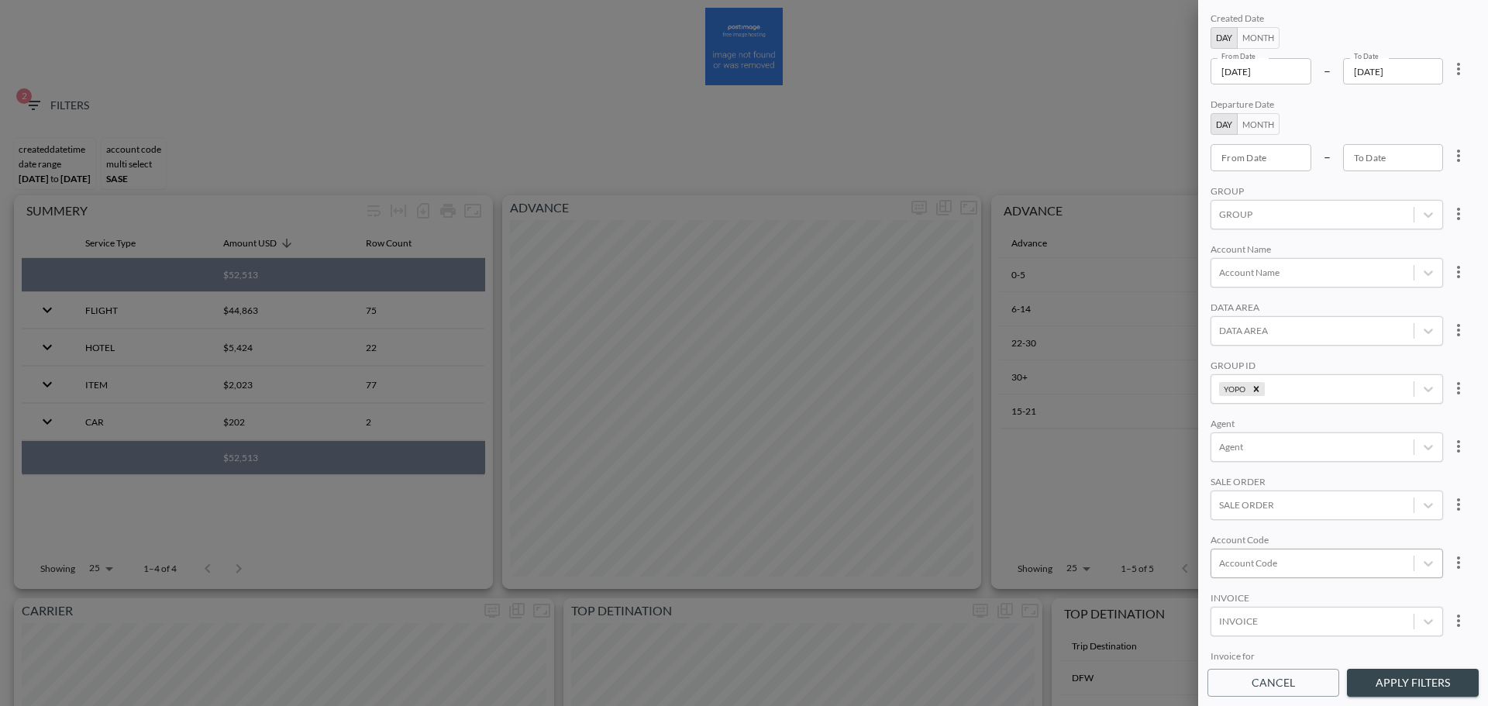
click at [1430, 686] on button "Apply Filters" at bounding box center [1413, 683] width 132 height 29
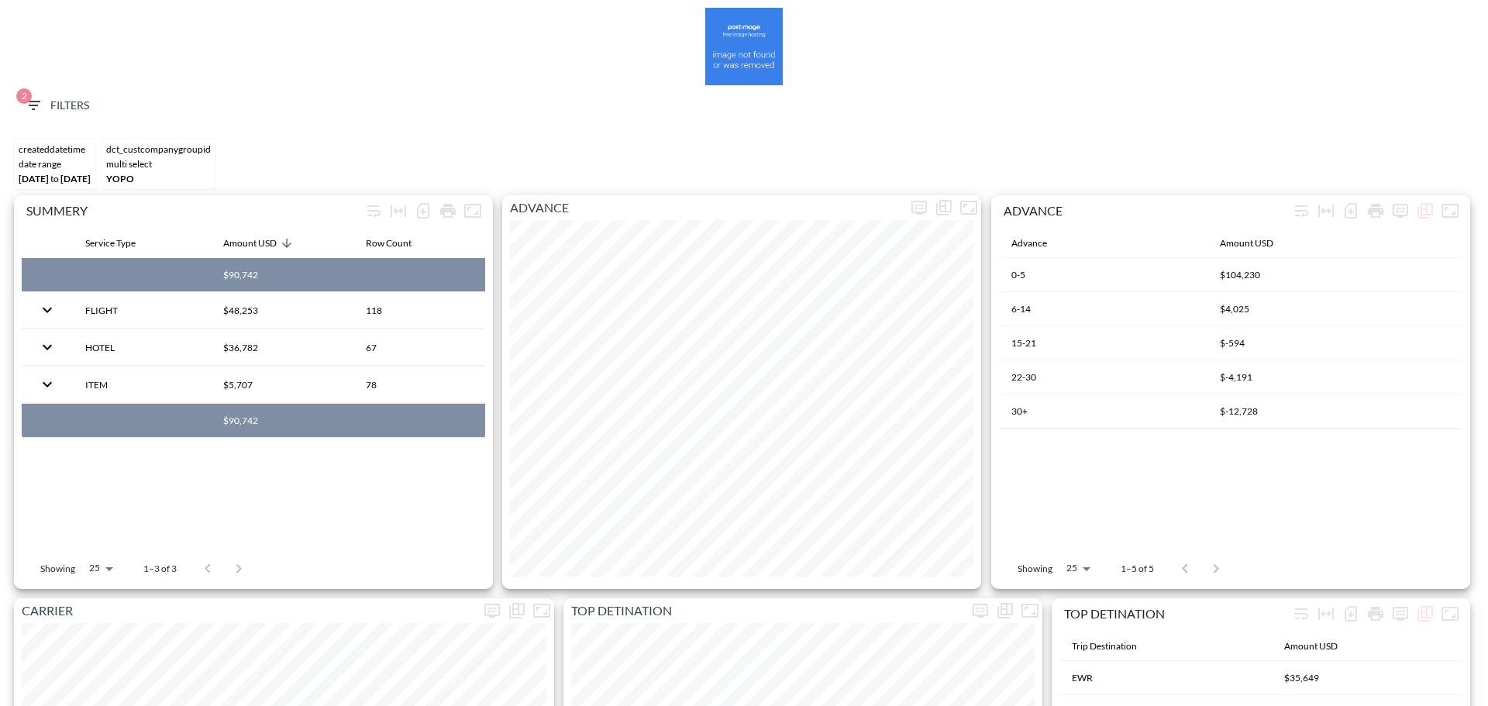
click at [60, 107] on span "2 Filters" at bounding box center [56, 105] width 65 height 19
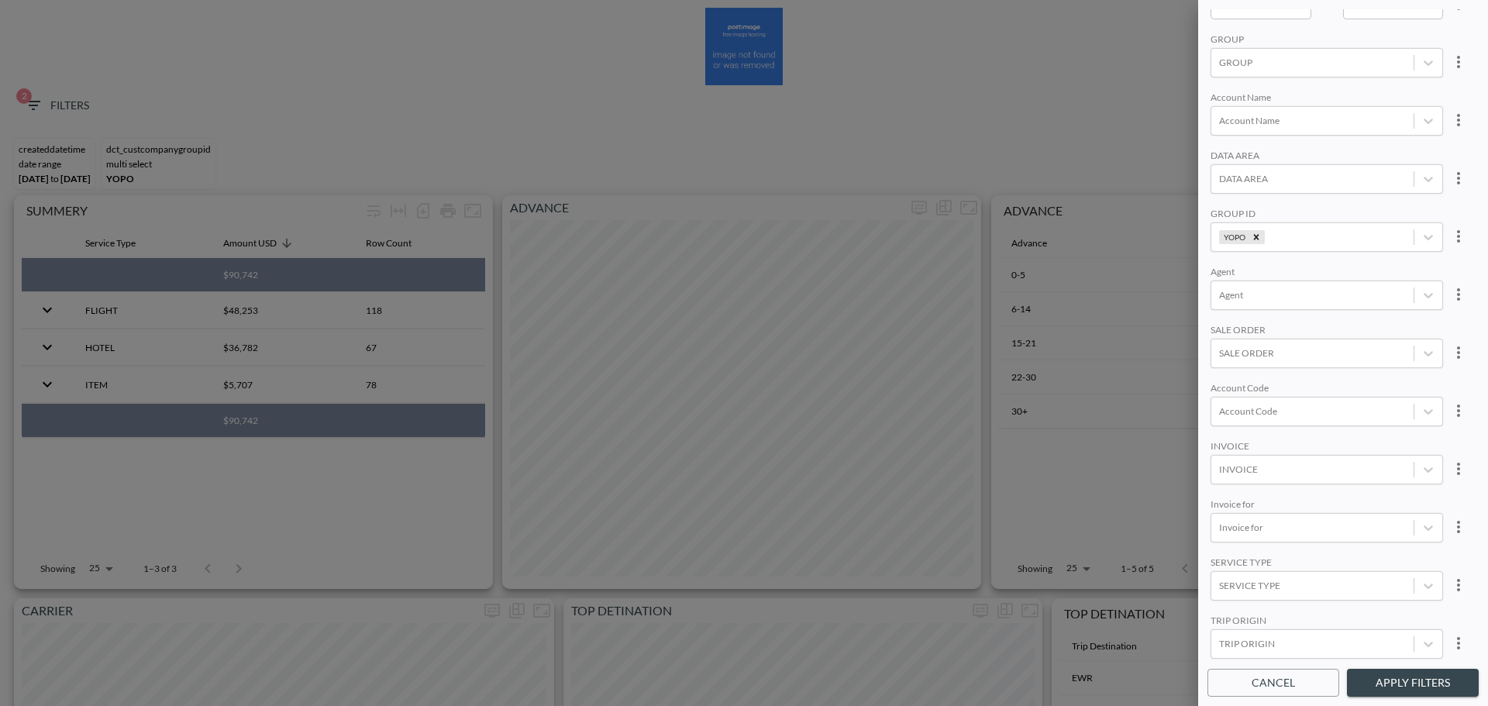
scroll to position [219, 0]
click at [1275, 524] on div at bounding box center [1312, 526] width 187 height 15
click at [1268, 366] on div "FLIGHT" at bounding box center [1343, 357] width 271 height 24
click at [1405, 679] on button "Apply Filters" at bounding box center [1413, 683] width 132 height 29
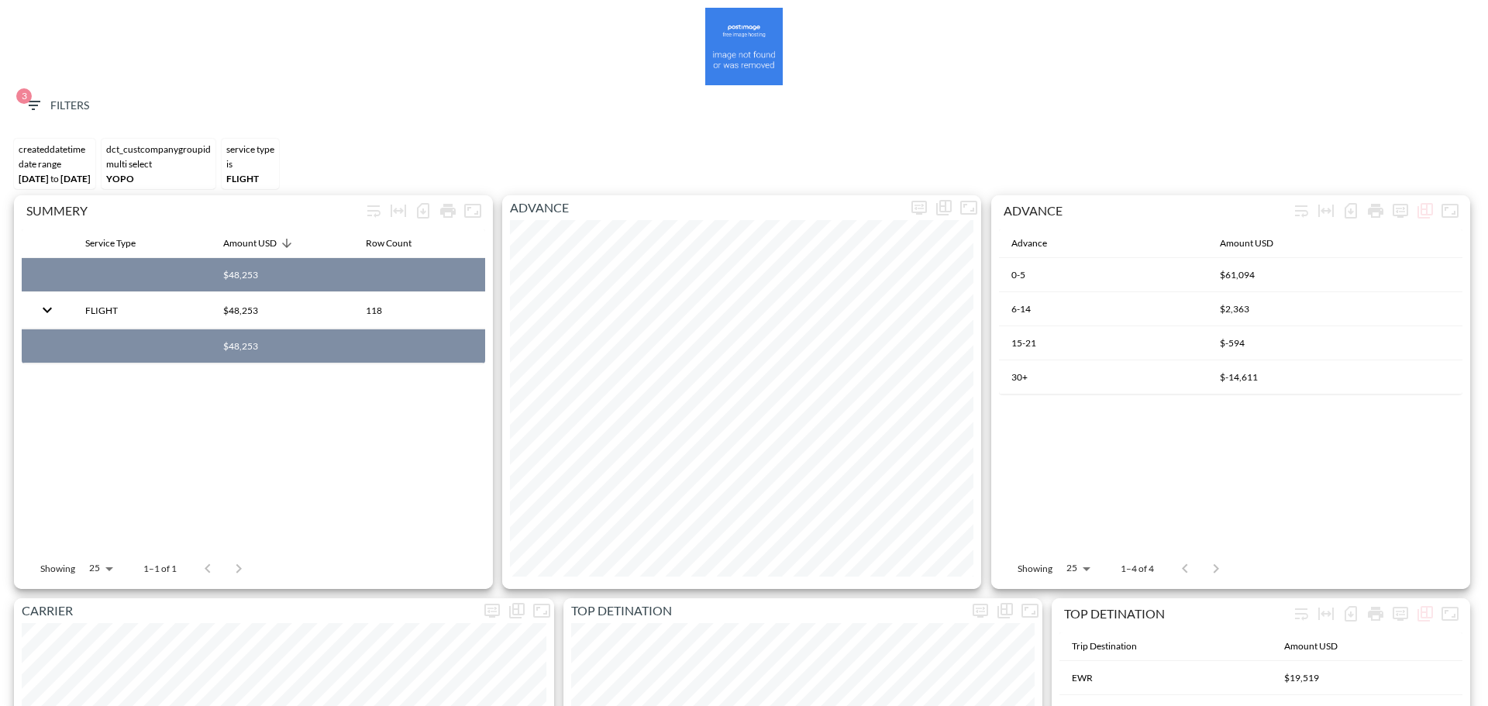
scroll to position [2437, 0]
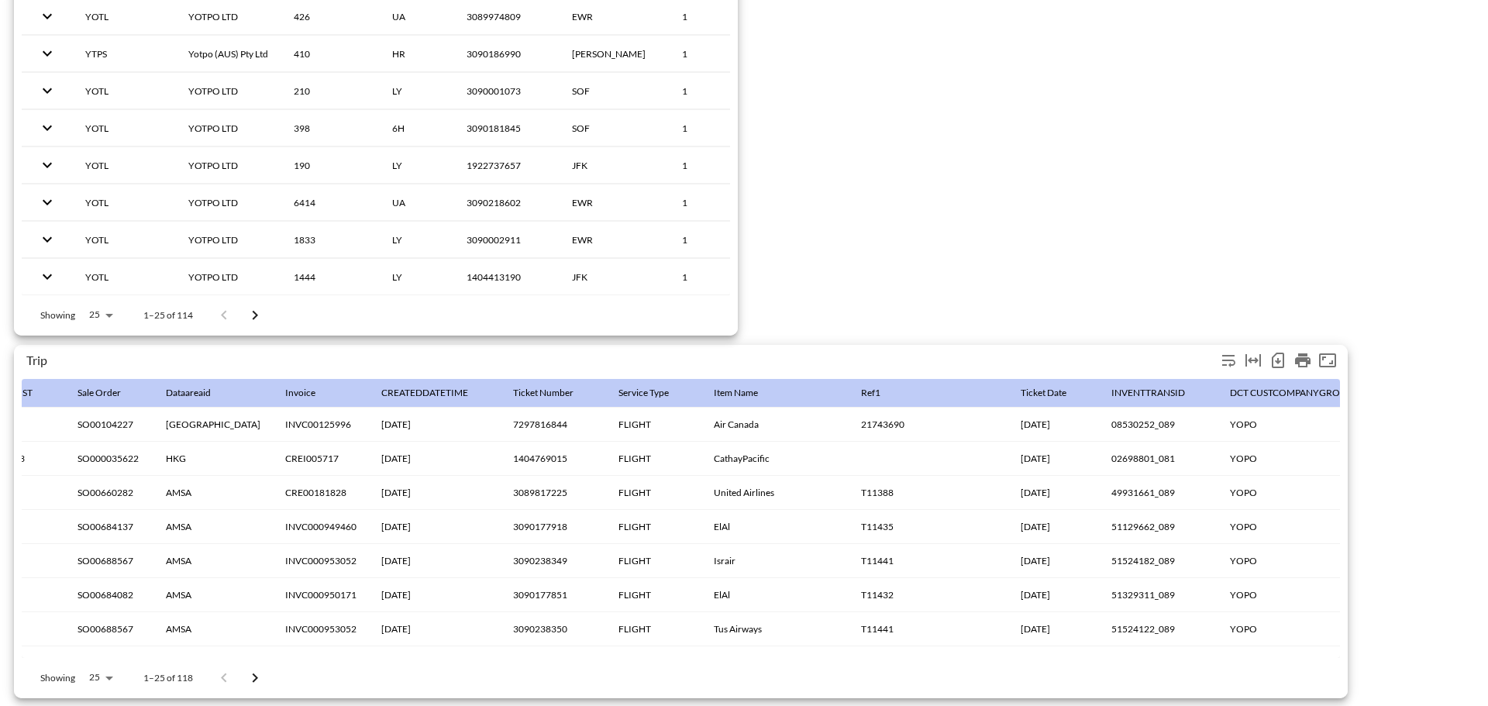
click at [1278, 361] on icon "Number of rows selected for download: 118" at bounding box center [1277, 360] width 19 height 19
click at [1275, 355] on icon "Number of rows selected for download: 118" at bounding box center [1277, 360] width 19 height 19
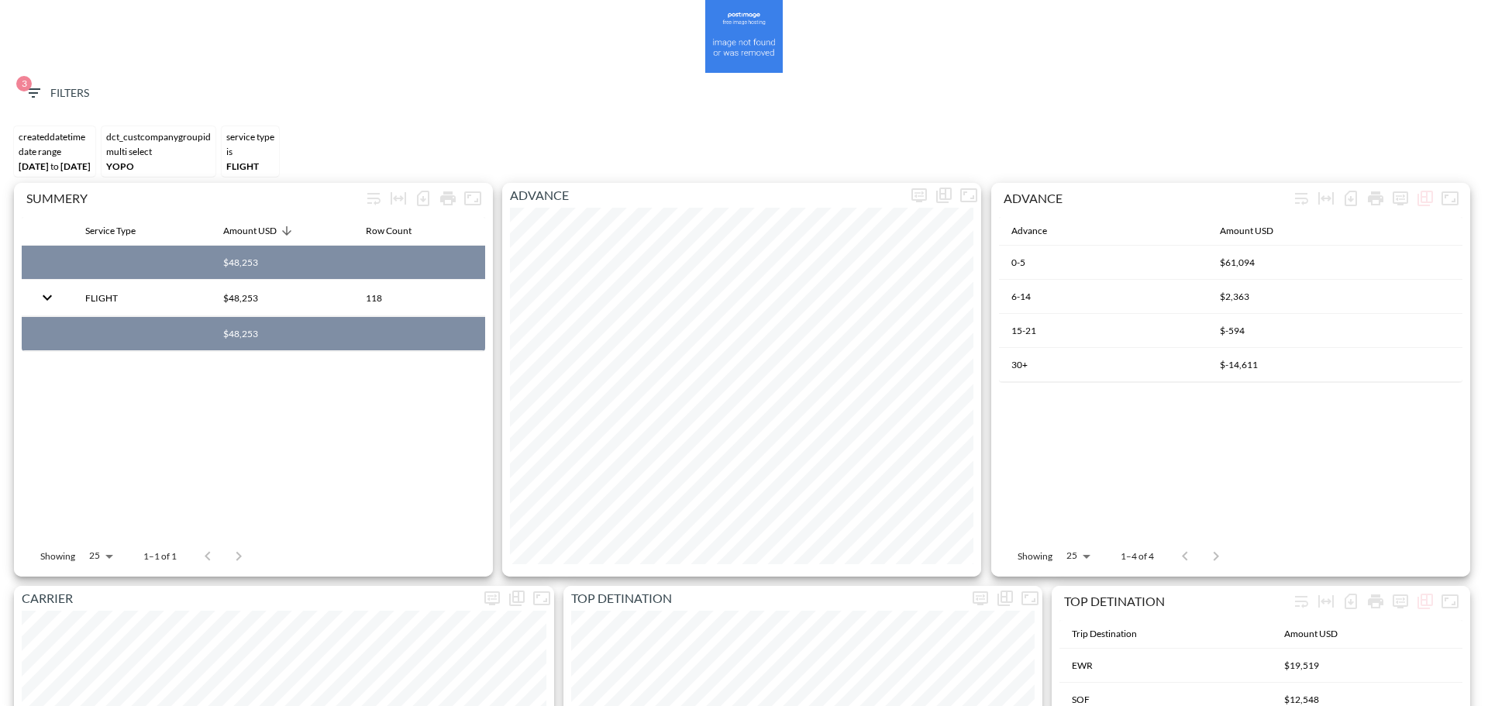
scroll to position [0, 0]
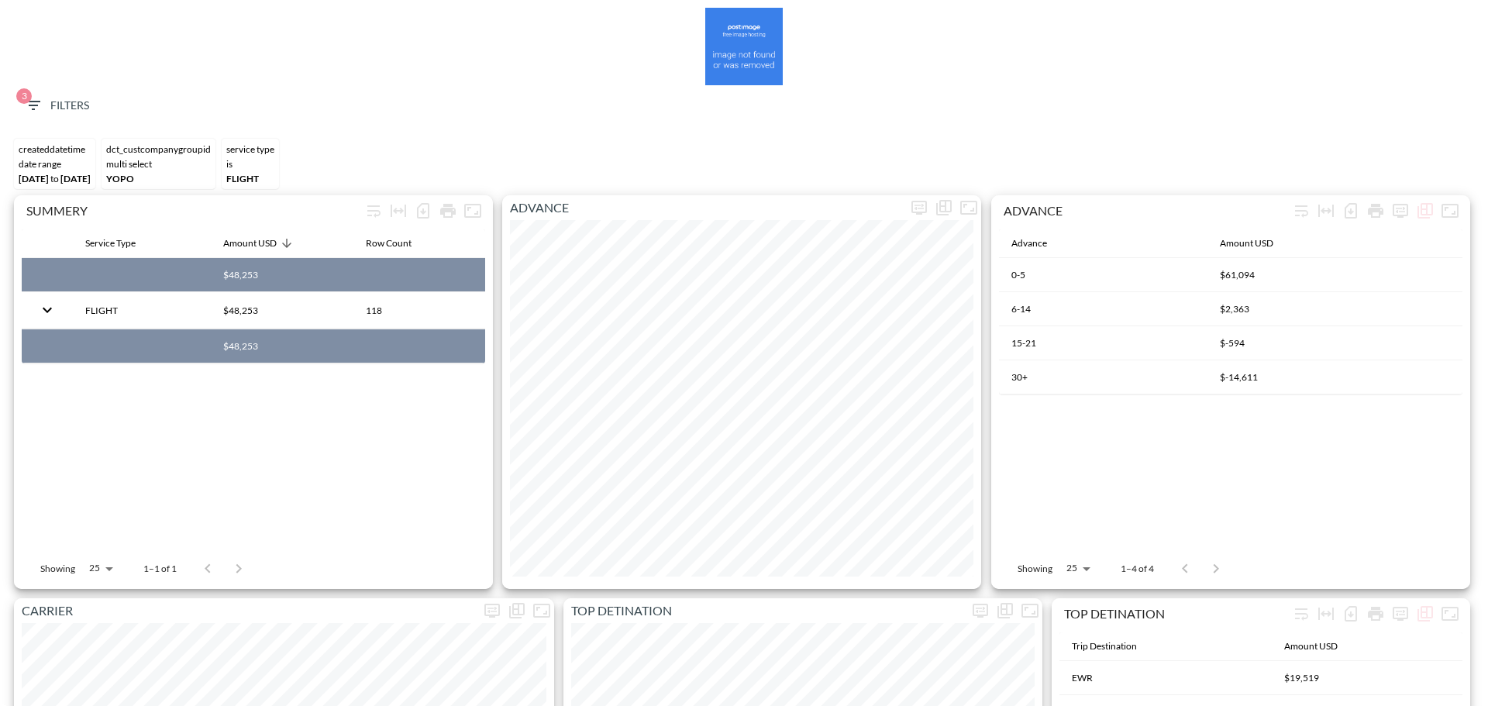
click at [69, 102] on span "3 Filters" at bounding box center [56, 105] width 65 height 19
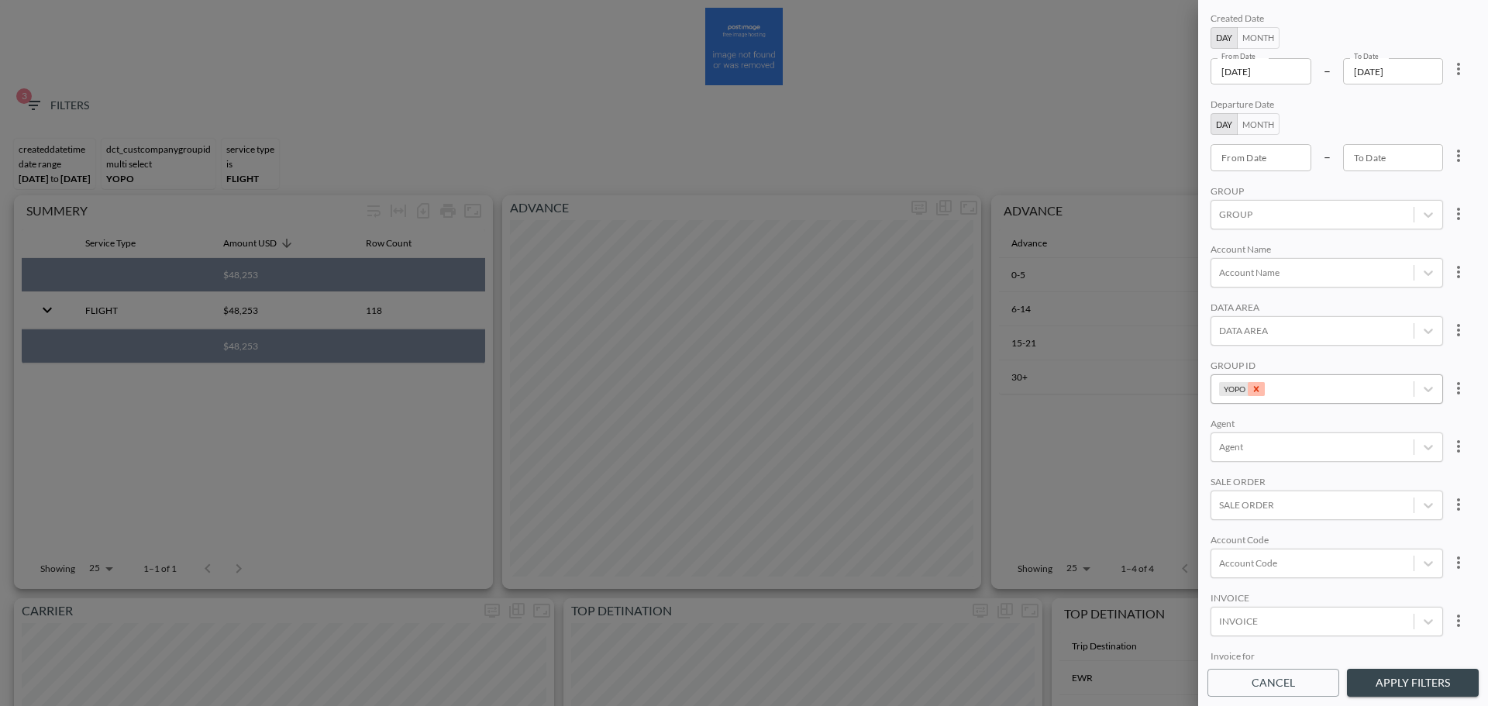
click at [1254, 394] on icon "Remove YOPO" at bounding box center [1256, 389] width 11 height 11
click at [1274, 388] on div at bounding box center [1312, 388] width 187 height 15
click at [1229, 315] on input "Personetic" at bounding box center [1222, 311] width 33 height 33
type input "PER"
click at [1336, 244] on div "Account Name" at bounding box center [1326, 250] width 232 height 15
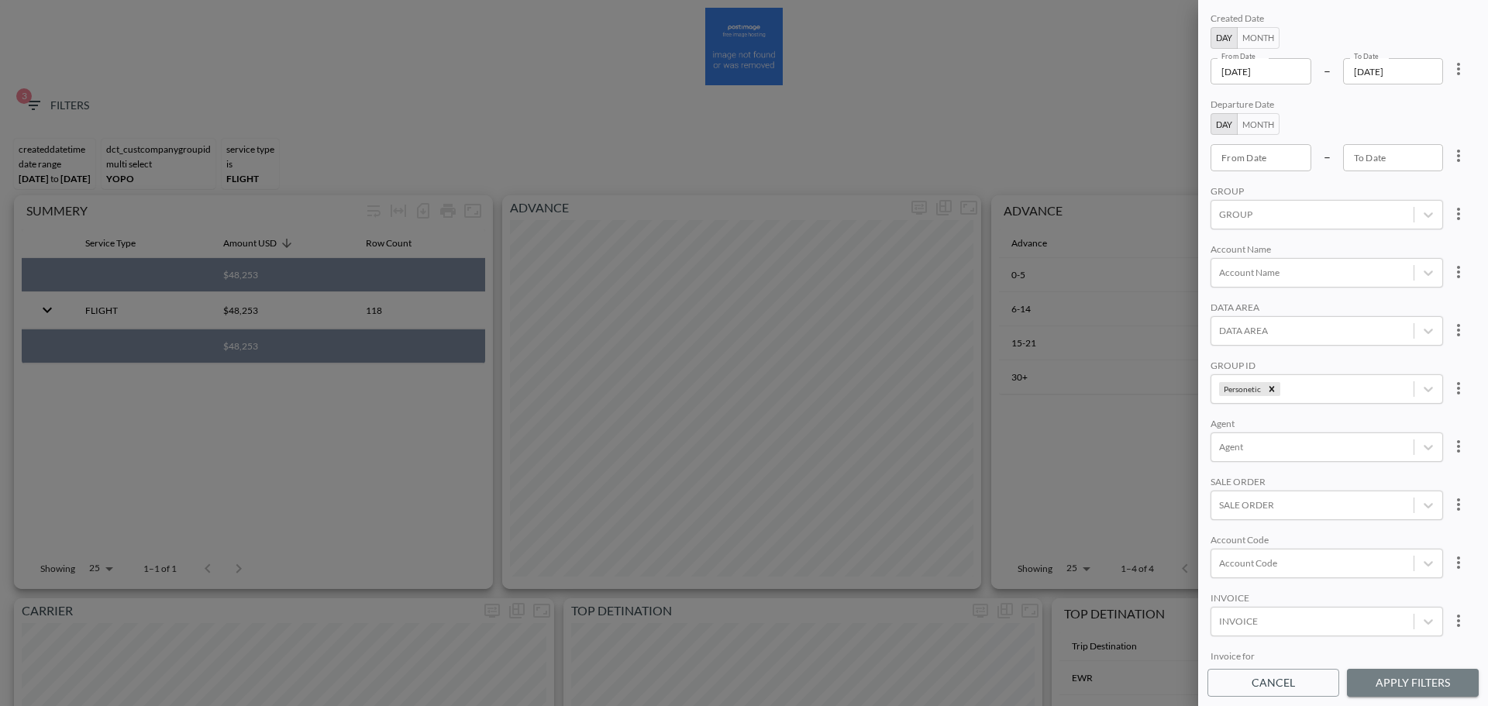
click at [1388, 686] on button "Apply Filters" at bounding box center [1413, 683] width 132 height 29
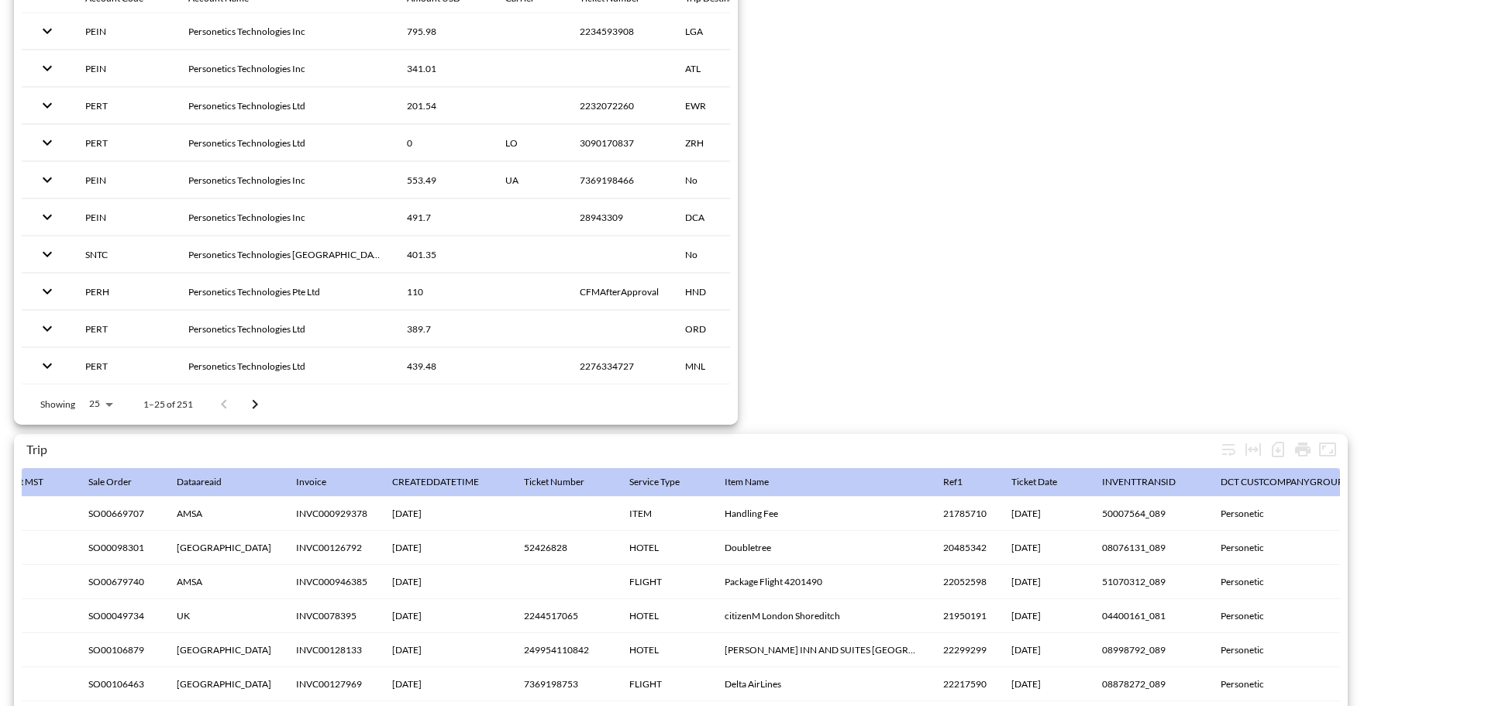
scroll to position [2437, 0]
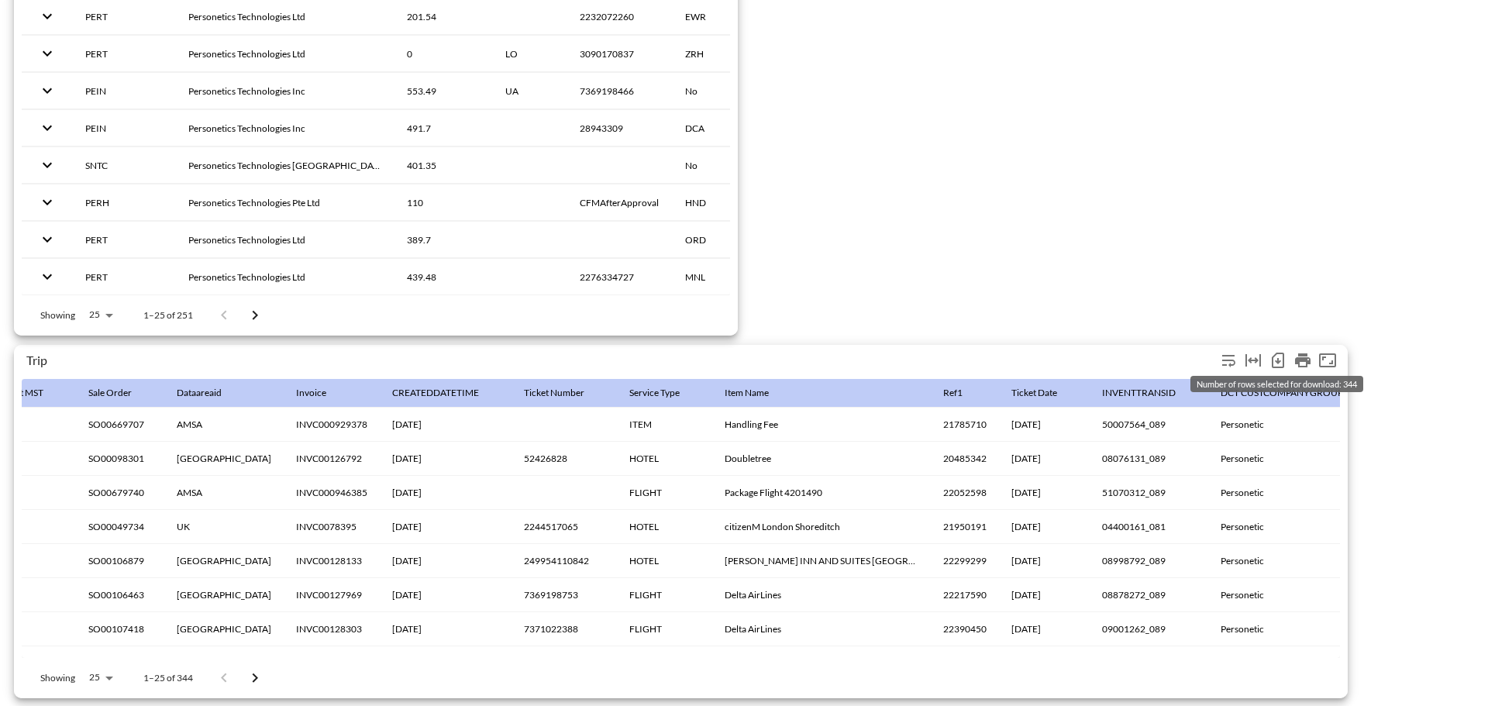
click at [1272, 357] on icon "Number of rows selected for download: 344" at bounding box center [1278, 360] width 12 height 15
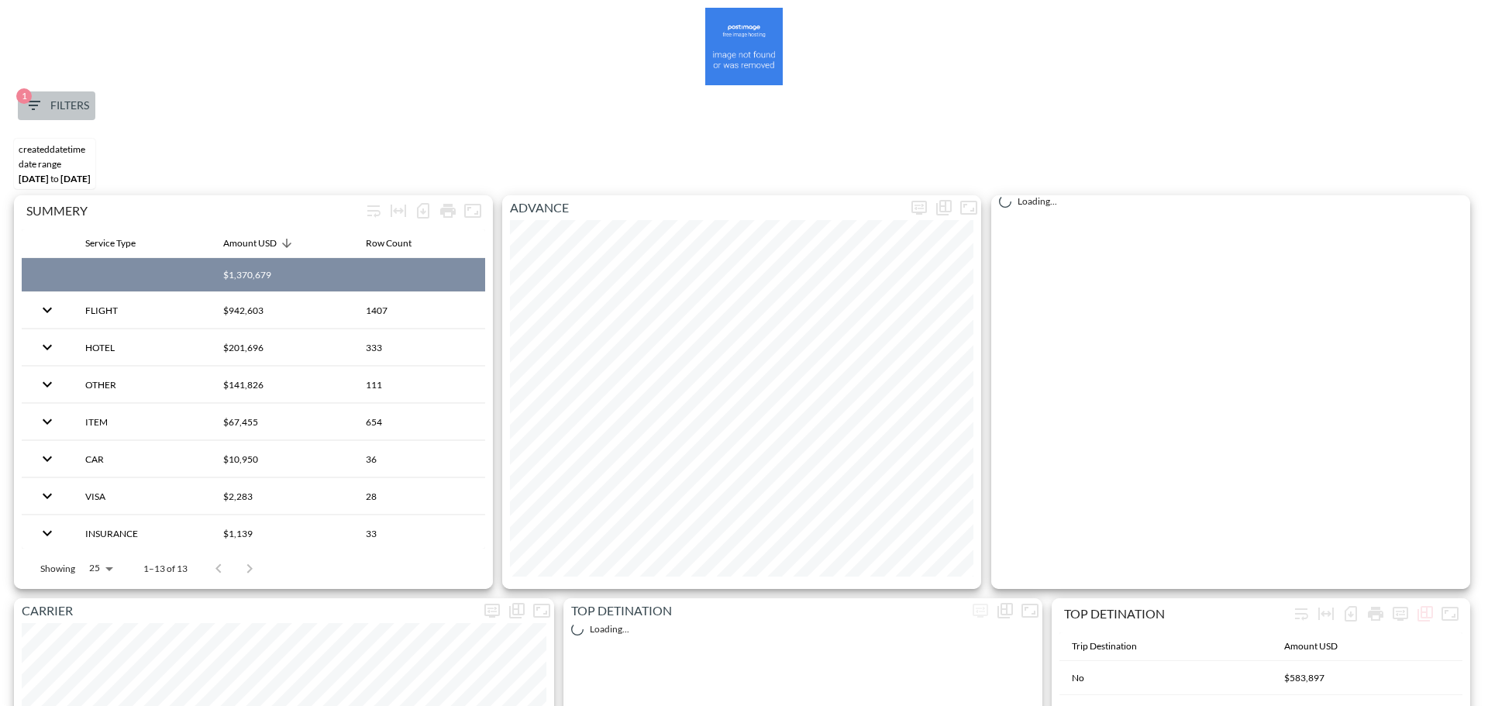
click at [67, 96] on span "1 Filters" at bounding box center [56, 105] width 65 height 19
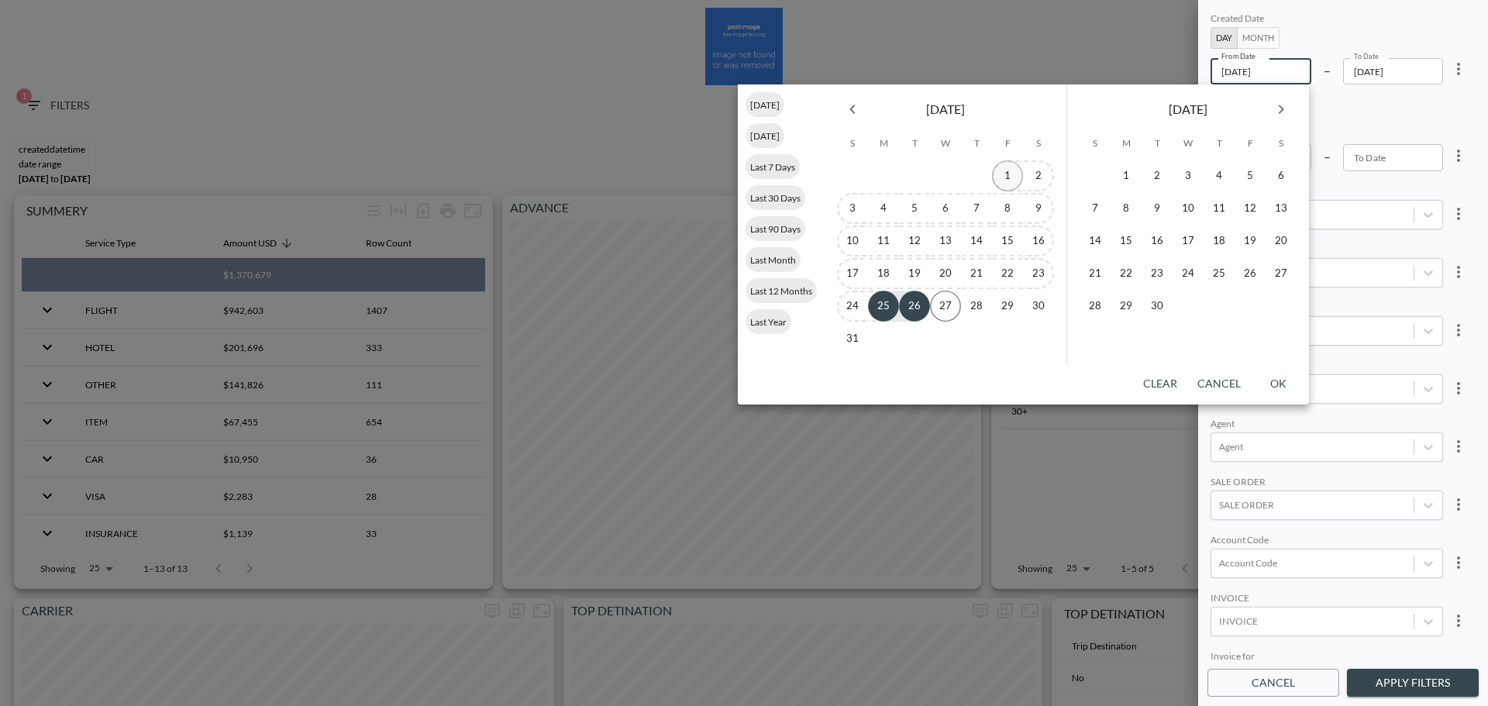
click at [1006, 174] on button "1" at bounding box center [1007, 175] width 31 height 31
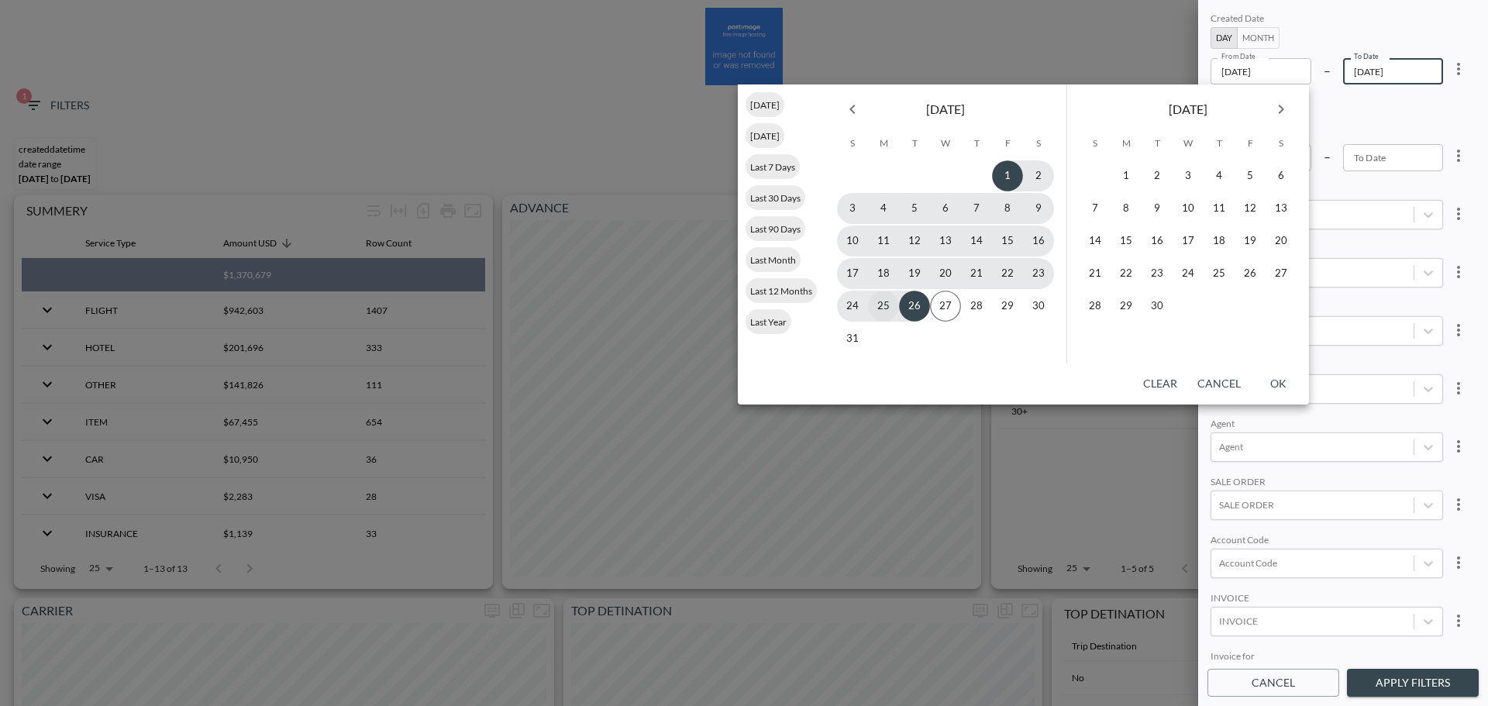
type input "[DATE]"
click at [883, 310] on button "25" at bounding box center [883, 306] width 31 height 31
type input "[DATE]"
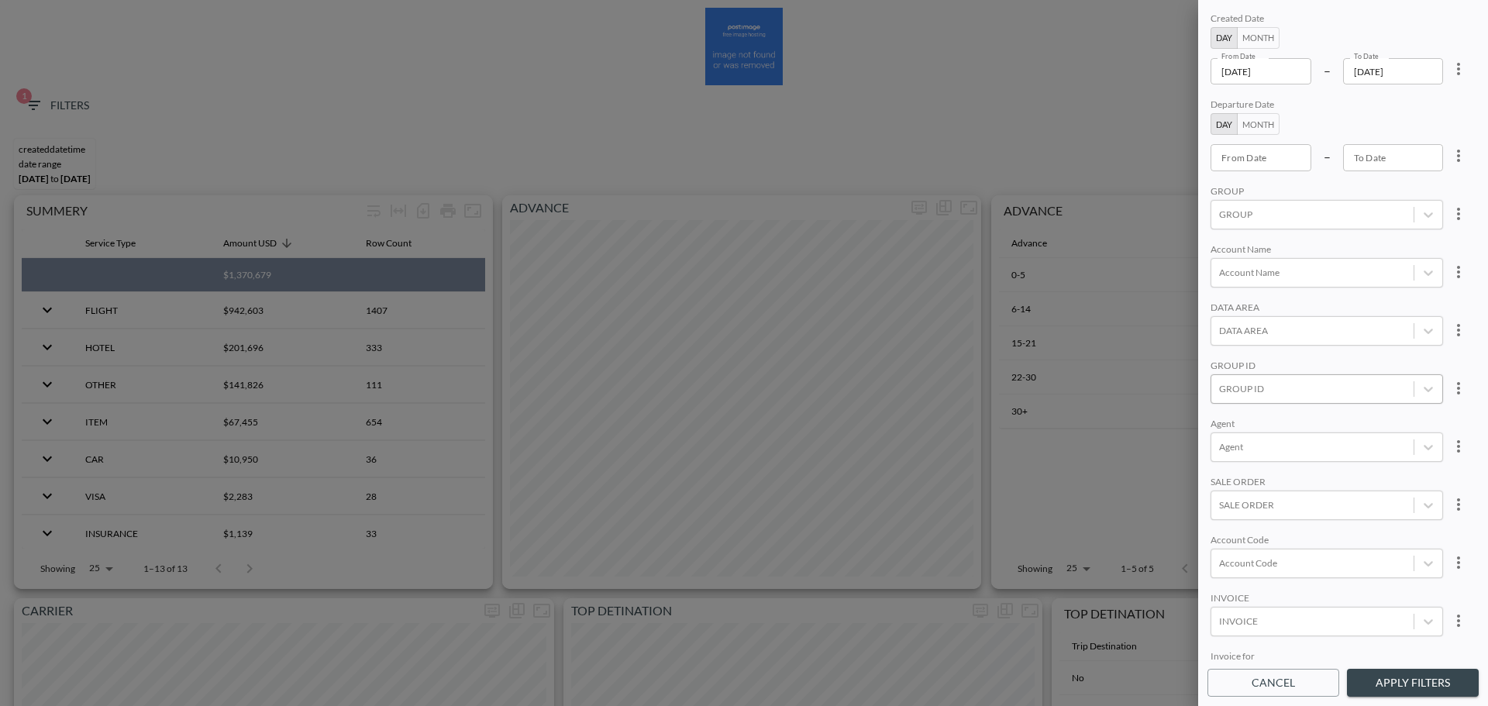
click at [1288, 385] on div at bounding box center [1312, 388] width 187 height 15
click at [1243, 317] on span "Create "pers"" at bounding box center [1350, 334] width 284 height 39
click at [1230, 314] on input "Personetic" at bounding box center [1222, 311] width 33 height 33
type input "pers"
click at [1334, 246] on div "Account Name" at bounding box center [1326, 250] width 232 height 15
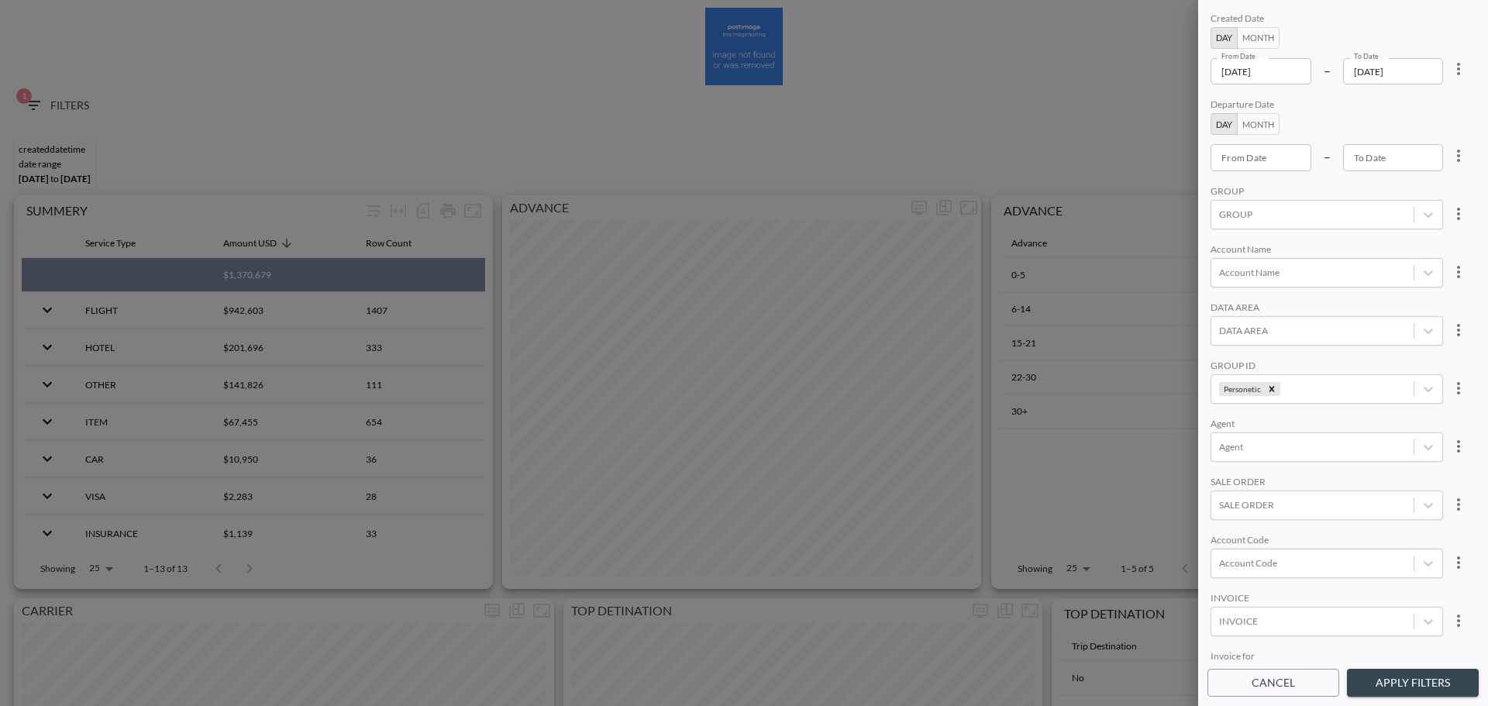
click at [1411, 675] on button "Apply Filters" at bounding box center [1413, 683] width 132 height 29
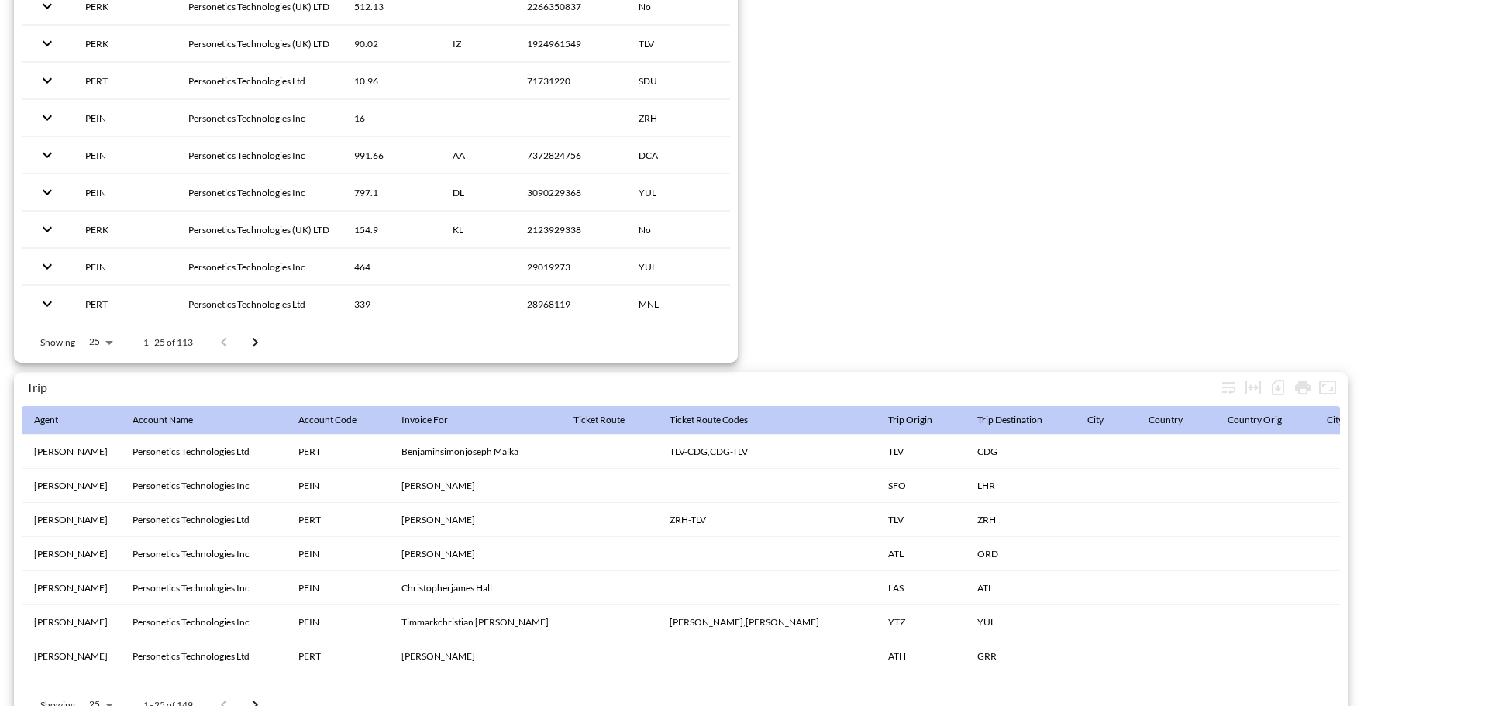
scroll to position [2437, 0]
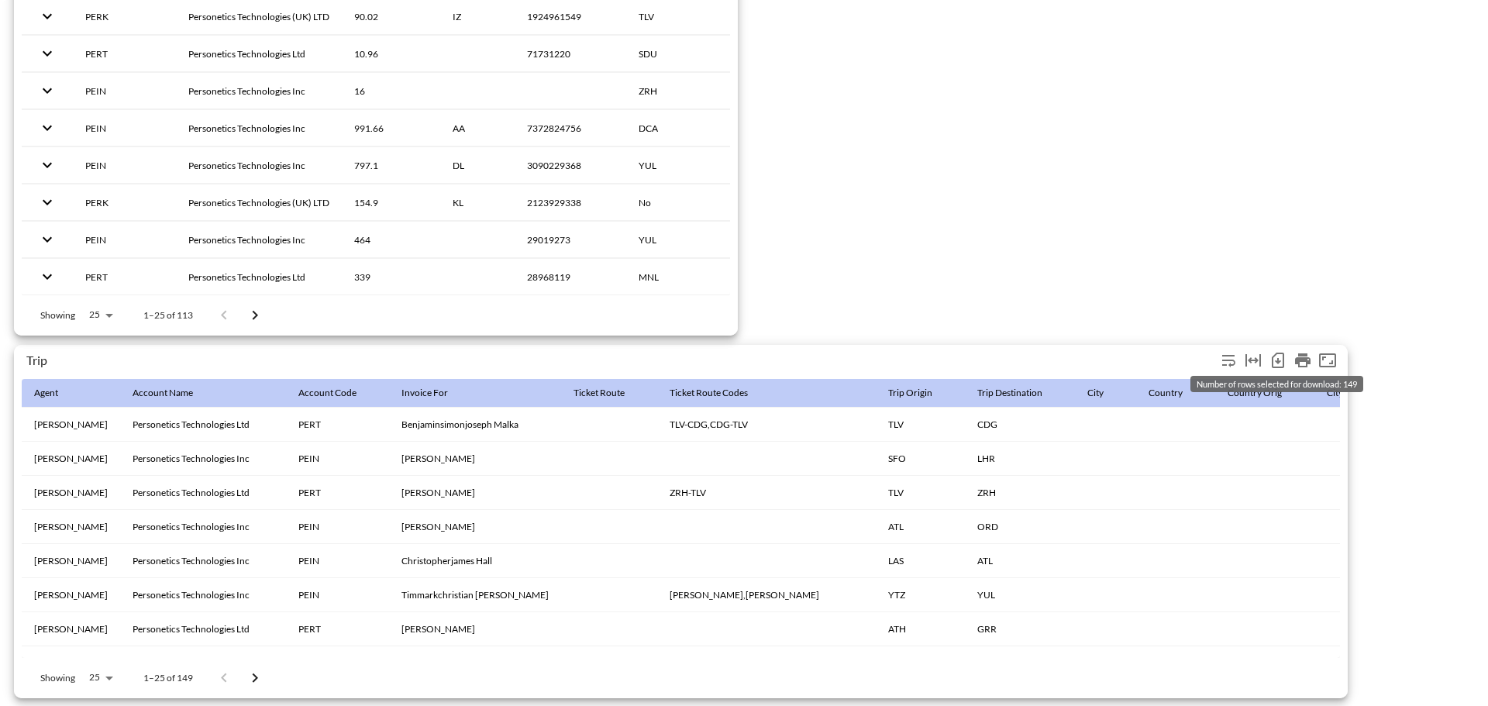
click at [1282, 353] on icon "Number of rows selected for download: 149" at bounding box center [1277, 360] width 19 height 19
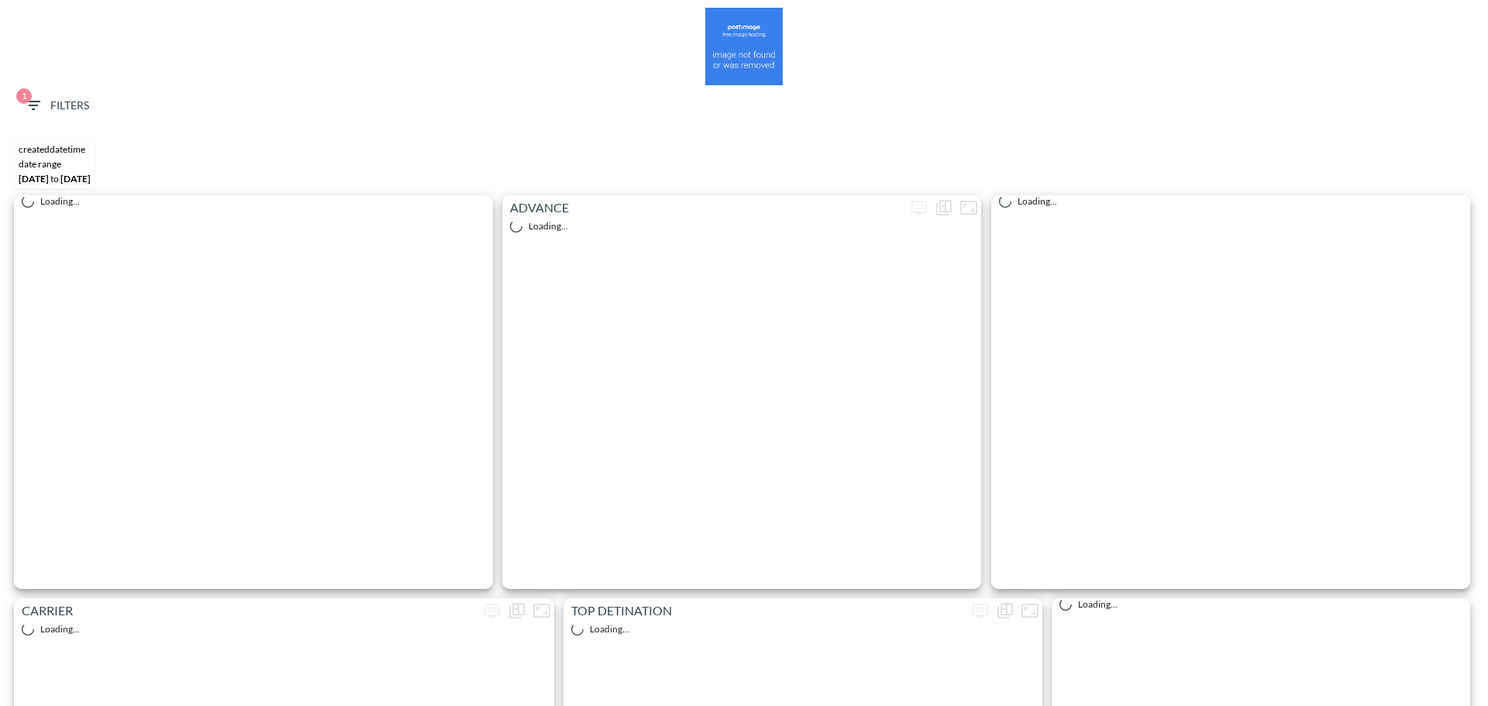
click at [41, 104] on icon "button" at bounding box center [33, 105] width 19 height 19
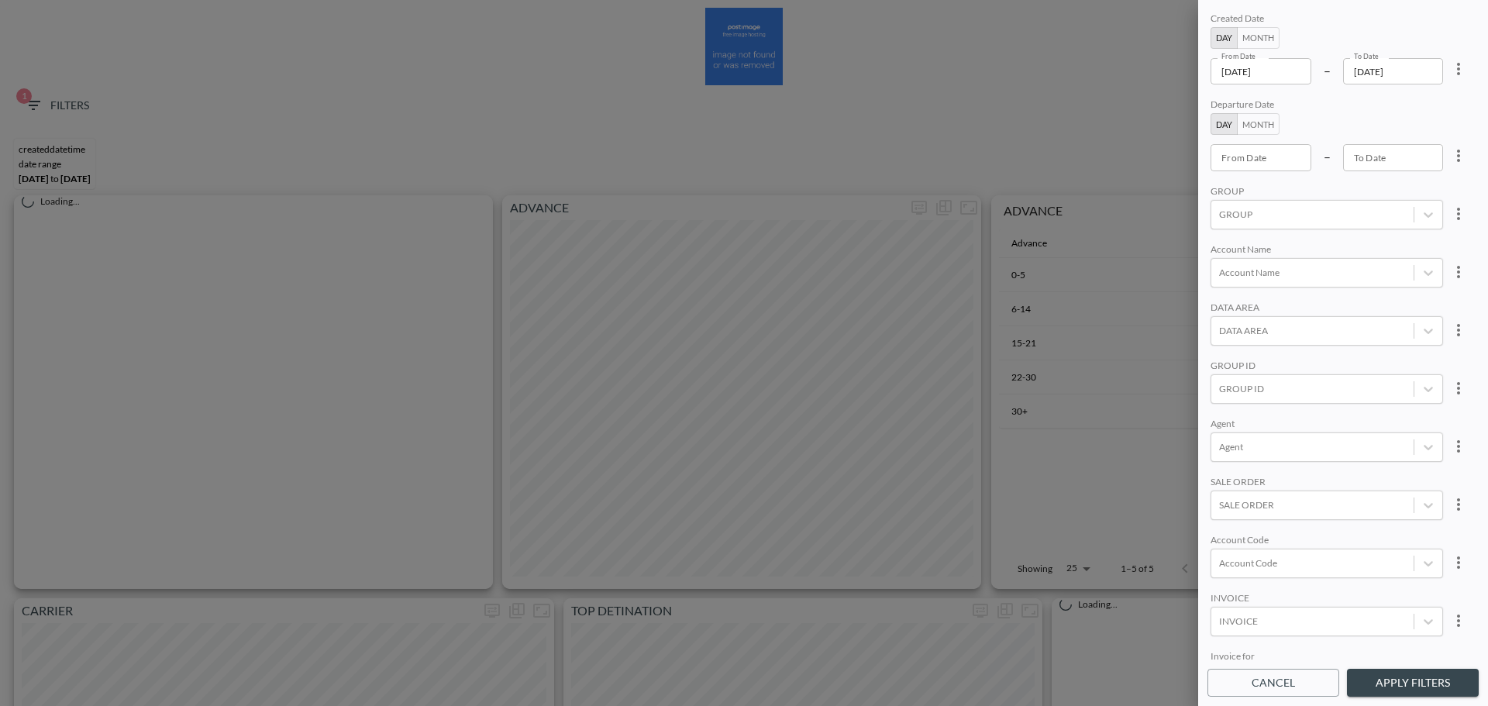
click at [1295, 84] on input "[DATE]" at bounding box center [1260, 71] width 101 height 26
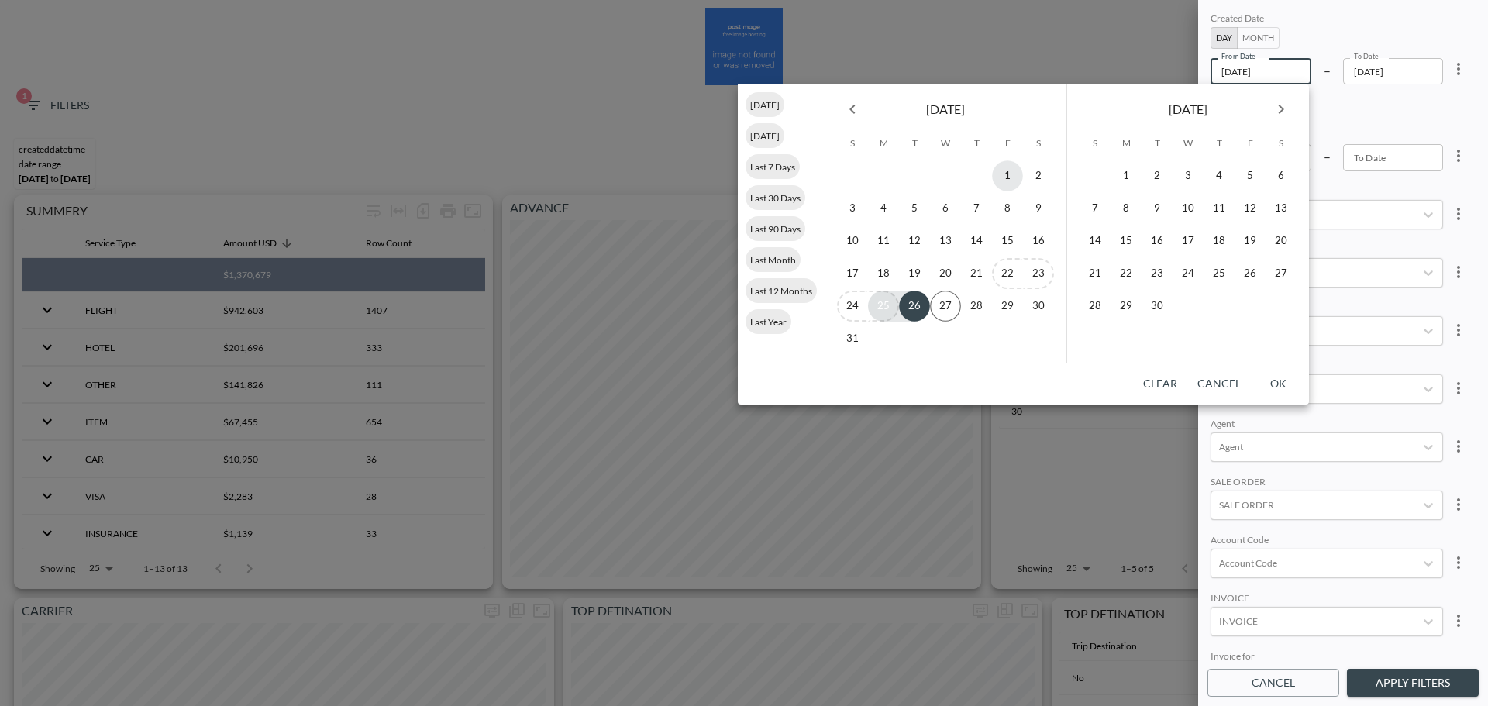
click at [1004, 181] on button "1" at bounding box center [1007, 175] width 31 height 31
type input "[DATE]"
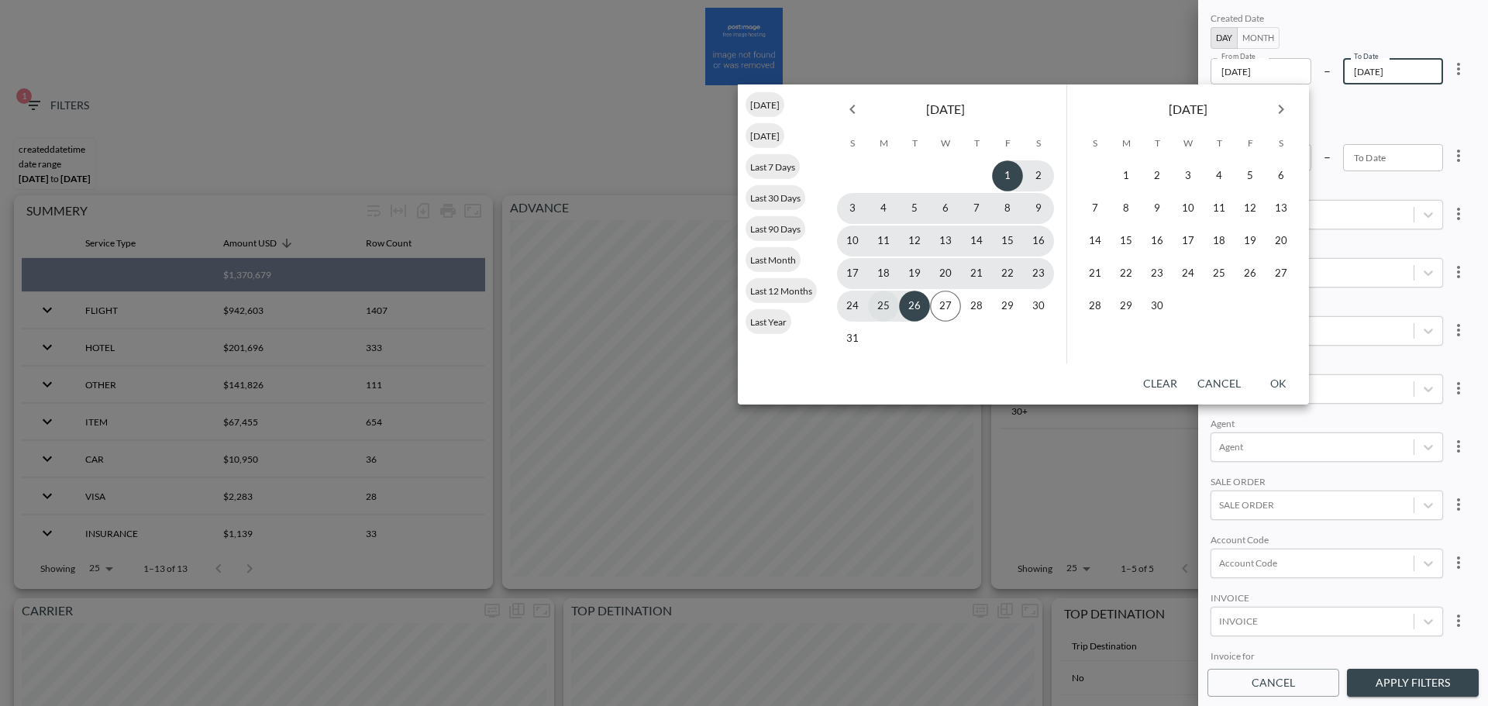
click at [884, 311] on button "25" at bounding box center [883, 306] width 31 height 31
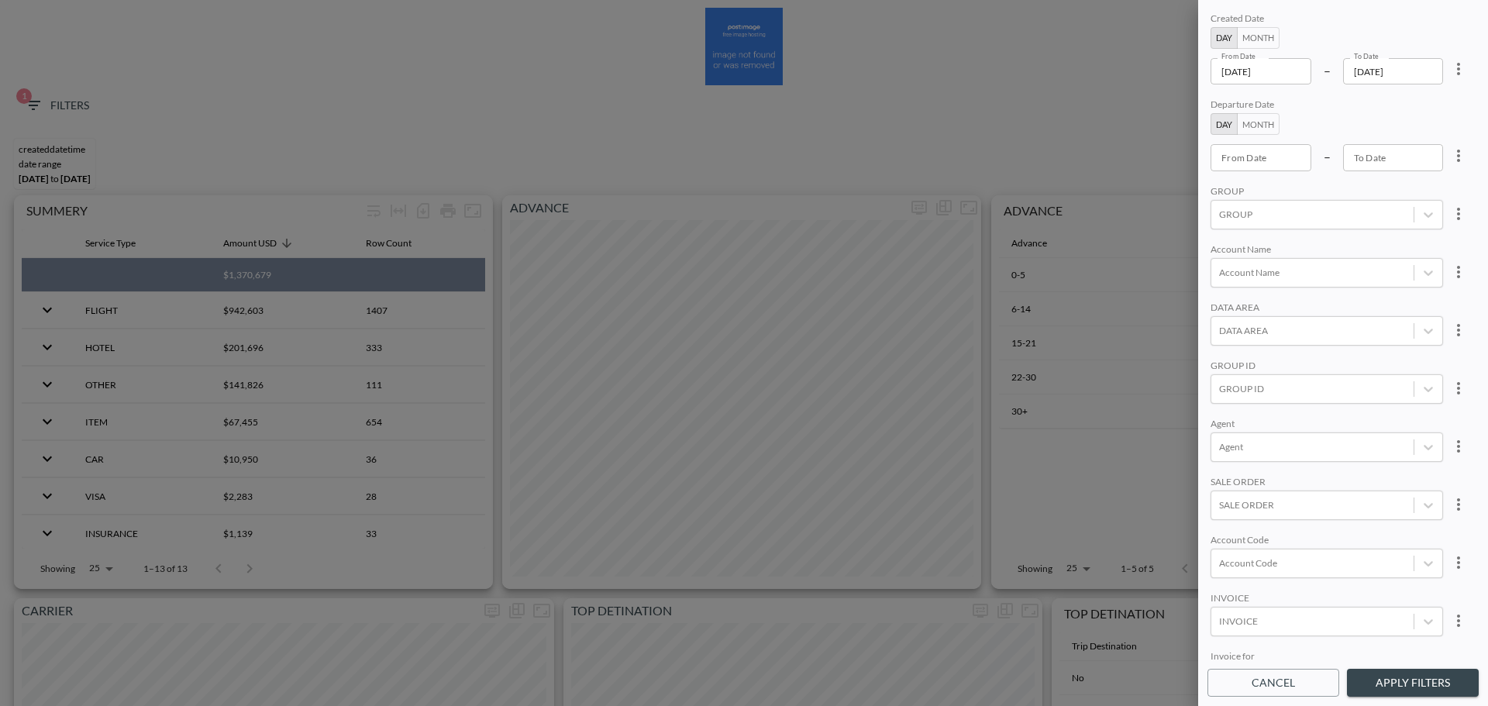
type input "[DATE]"
click at [1327, 549] on div "Account Code" at bounding box center [1326, 563] width 232 height 29
click at [1227, 522] on input "MDUS" at bounding box center [1222, 512] width 33 height 33
type input "MDUS"
click at [1346, 480] on div "SALE ORDER" at bounding box center [1326, 483] width 232 height 15
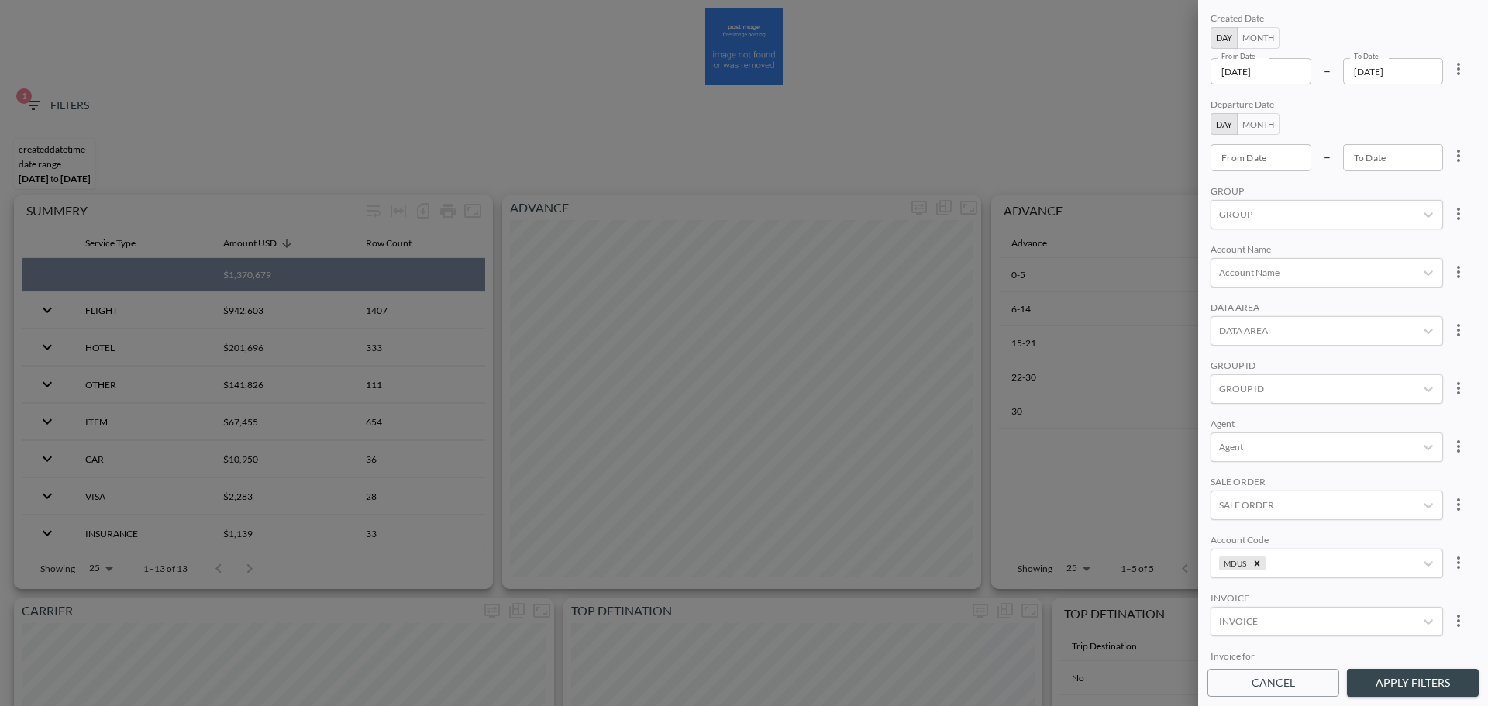
click at [1406, 687] on button "Apply Filters" at bounding box center [1413, 683] width 132 height 29
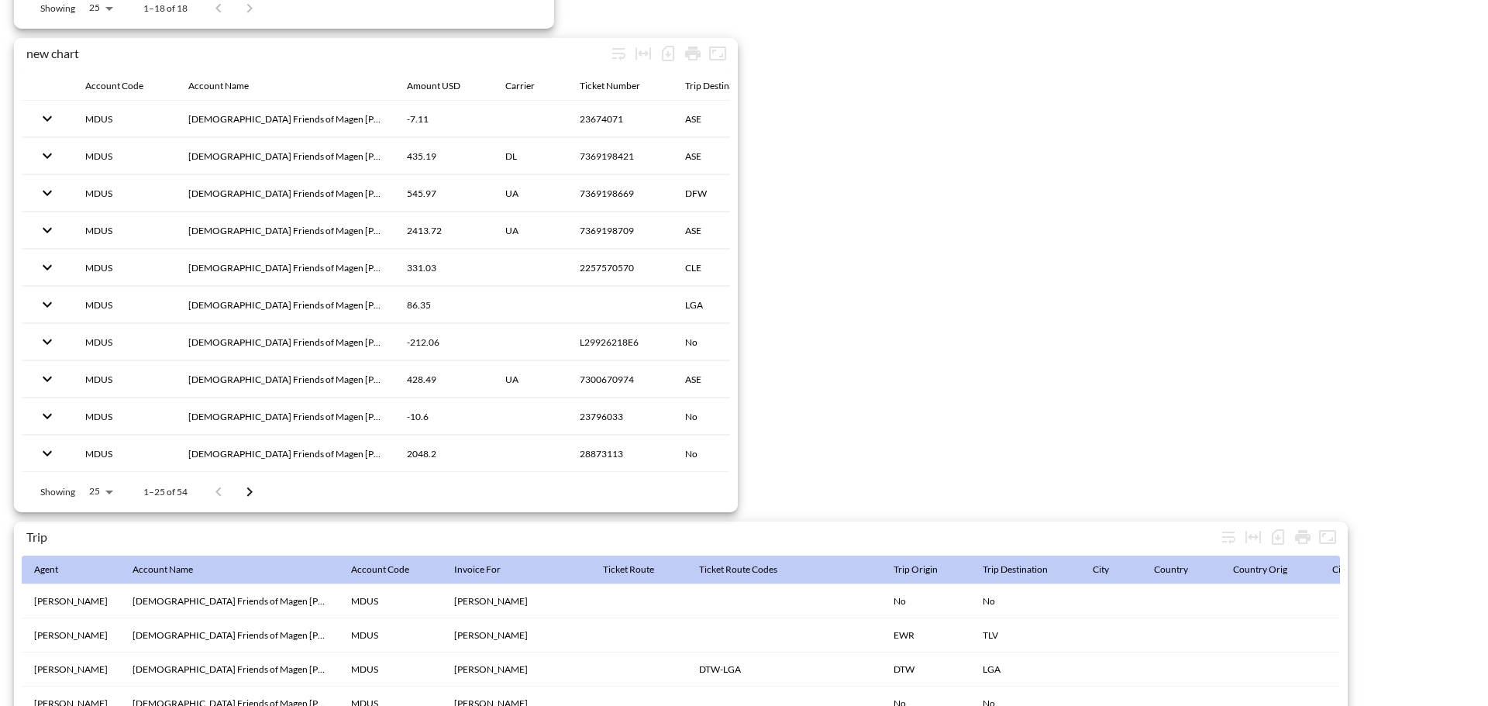
scroll to position [2437, 0]
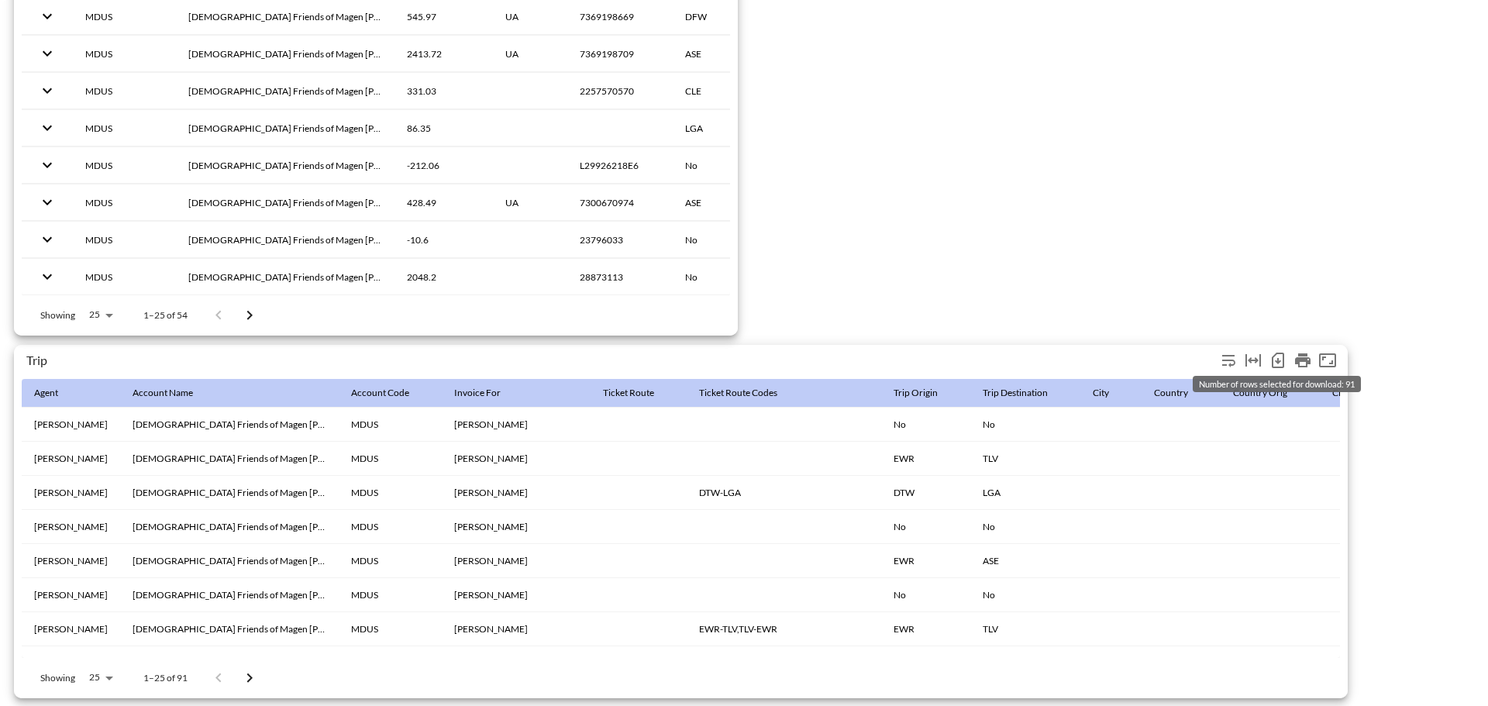
click at [1273, 353] on icon "Number of rows selected for download: 91" at bounding box center [1278, 360] width 12 height 15
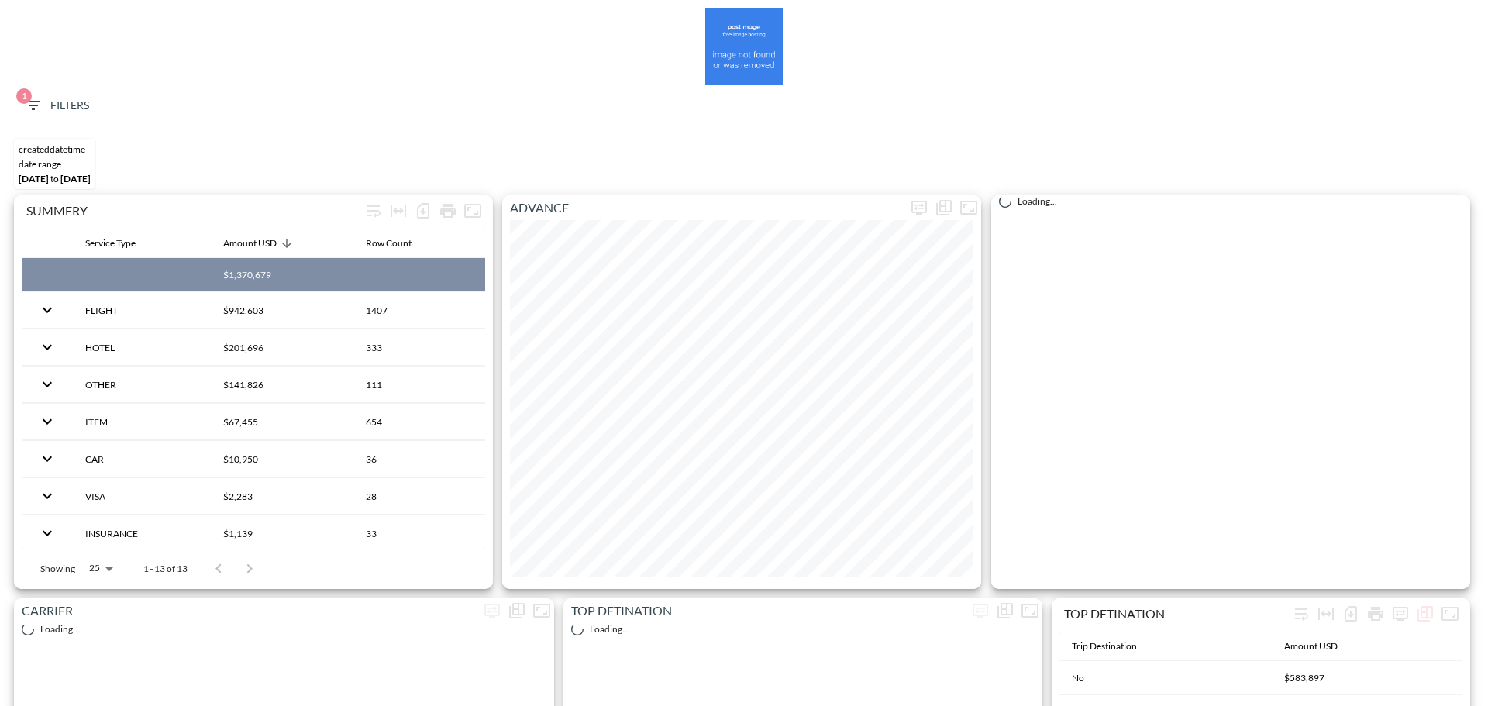
click at [59, 104] on span "1 Filters" at bounding box center [56, 105] width 65 height 19
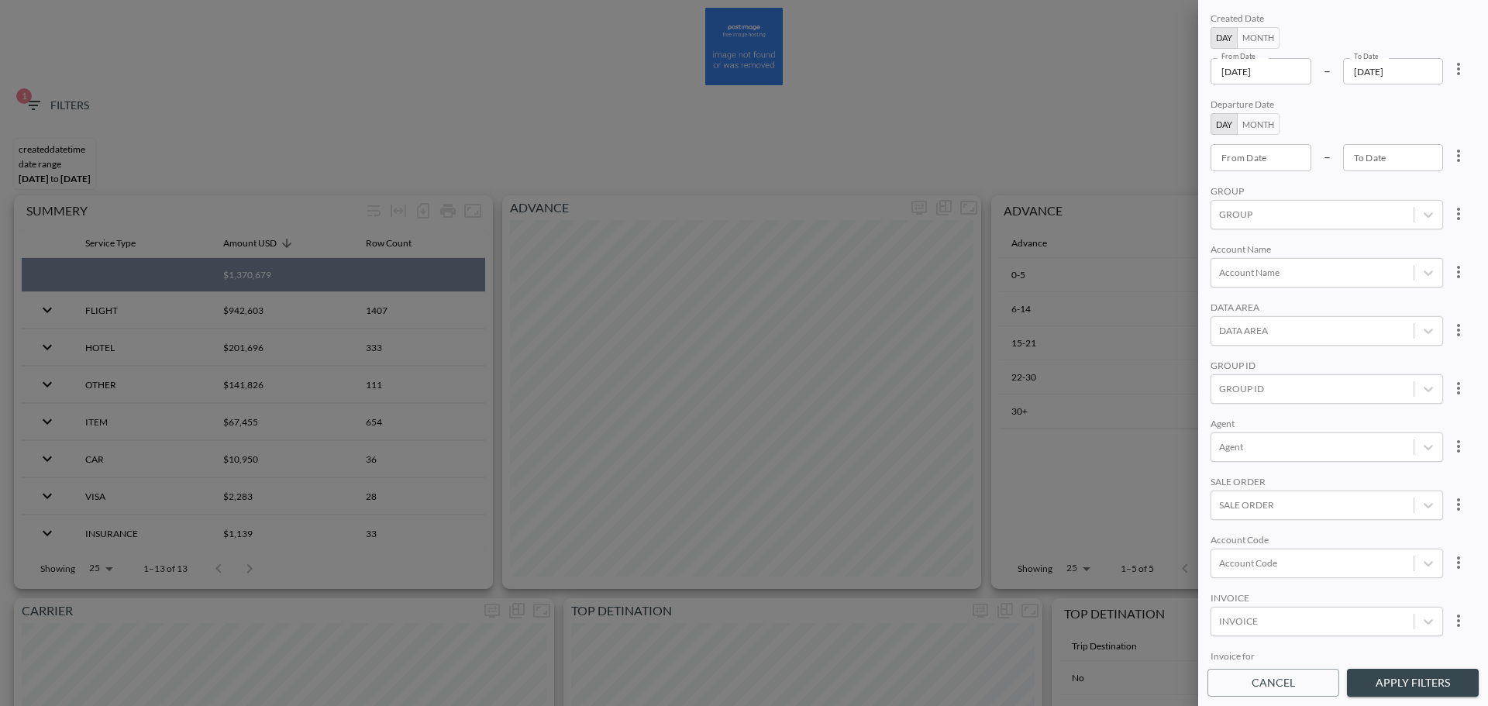
click at [1297, 78] on input "[DATE]" at bounding box center [1260, 71] width 101 height 26
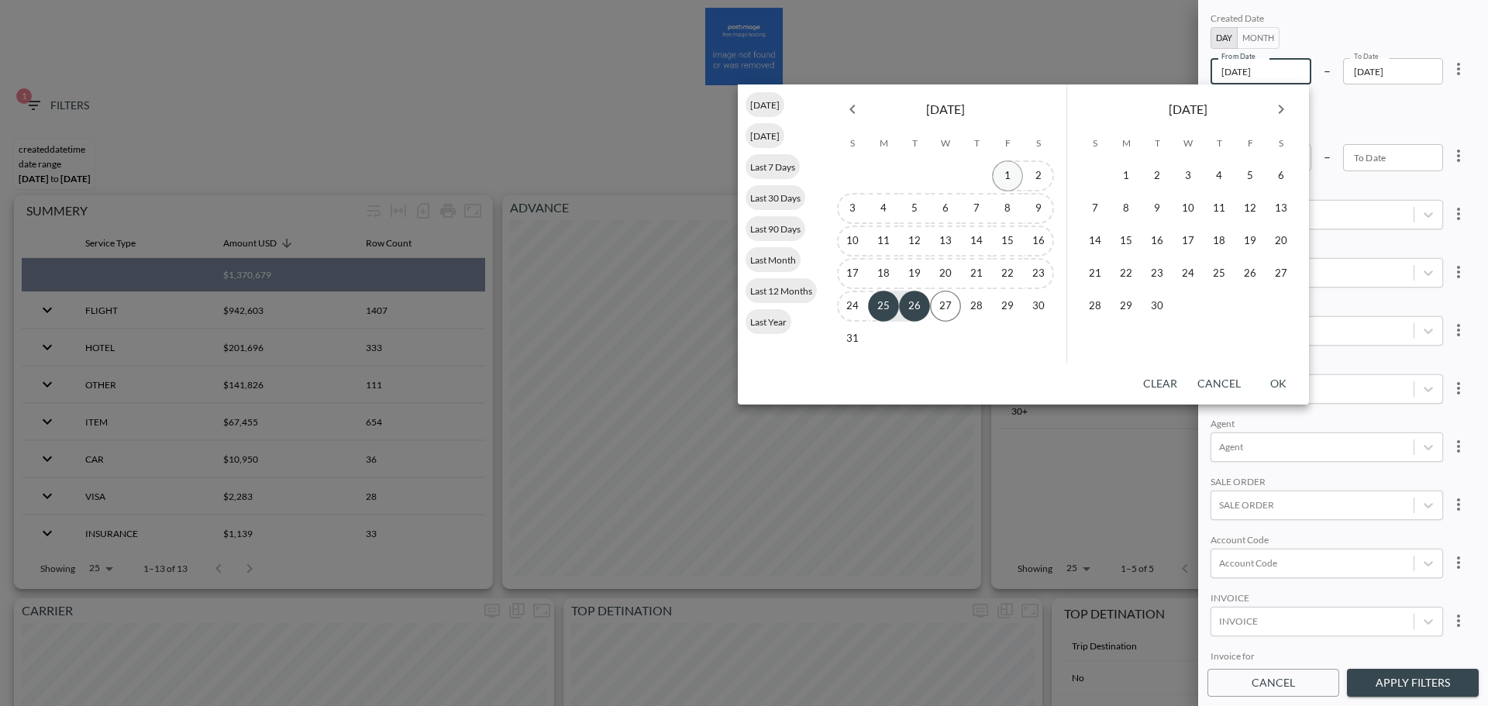
click at [1010, 169] on button "1" at bounding box center [1007, 175] width 31 height 31
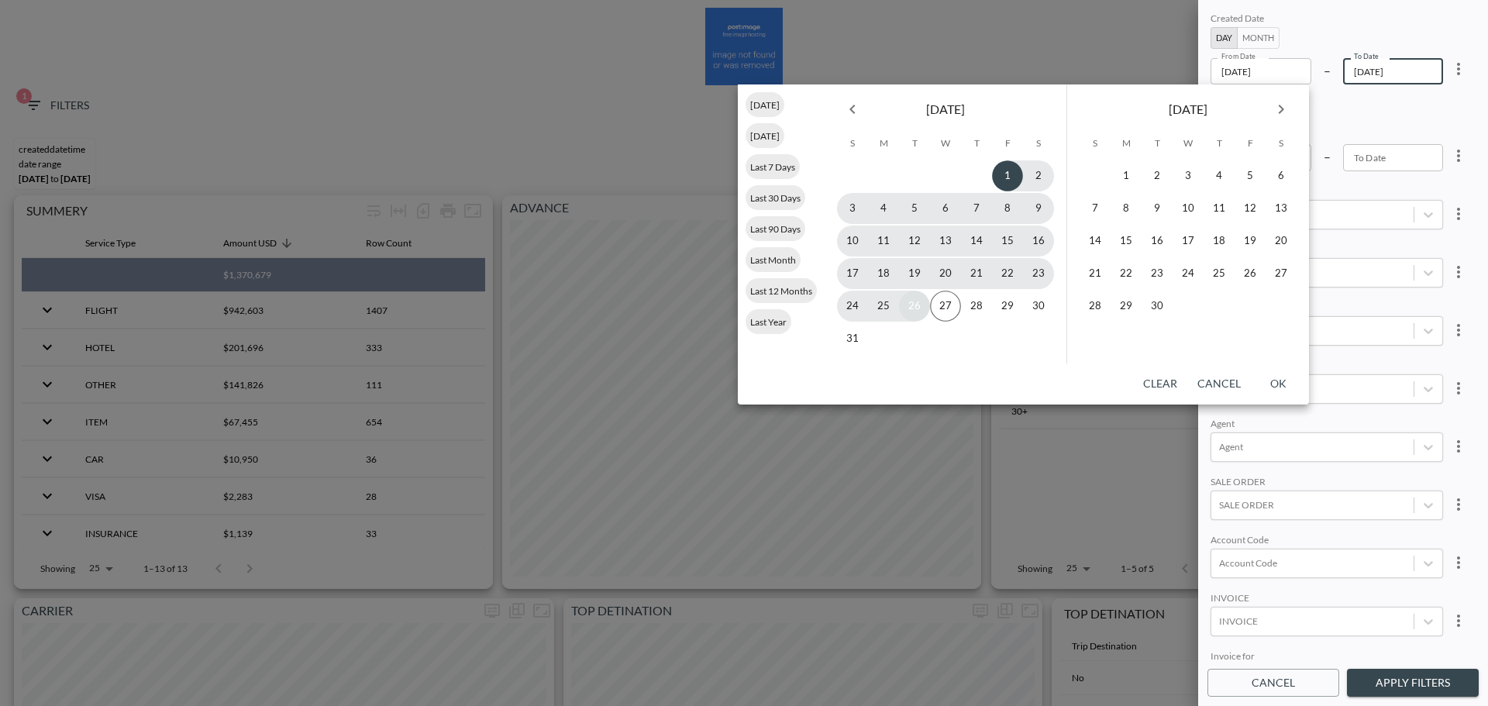
type input "[DATE]"
click at [918, 308] on button "26" at bounding box center [914, 306] width 31 height 31
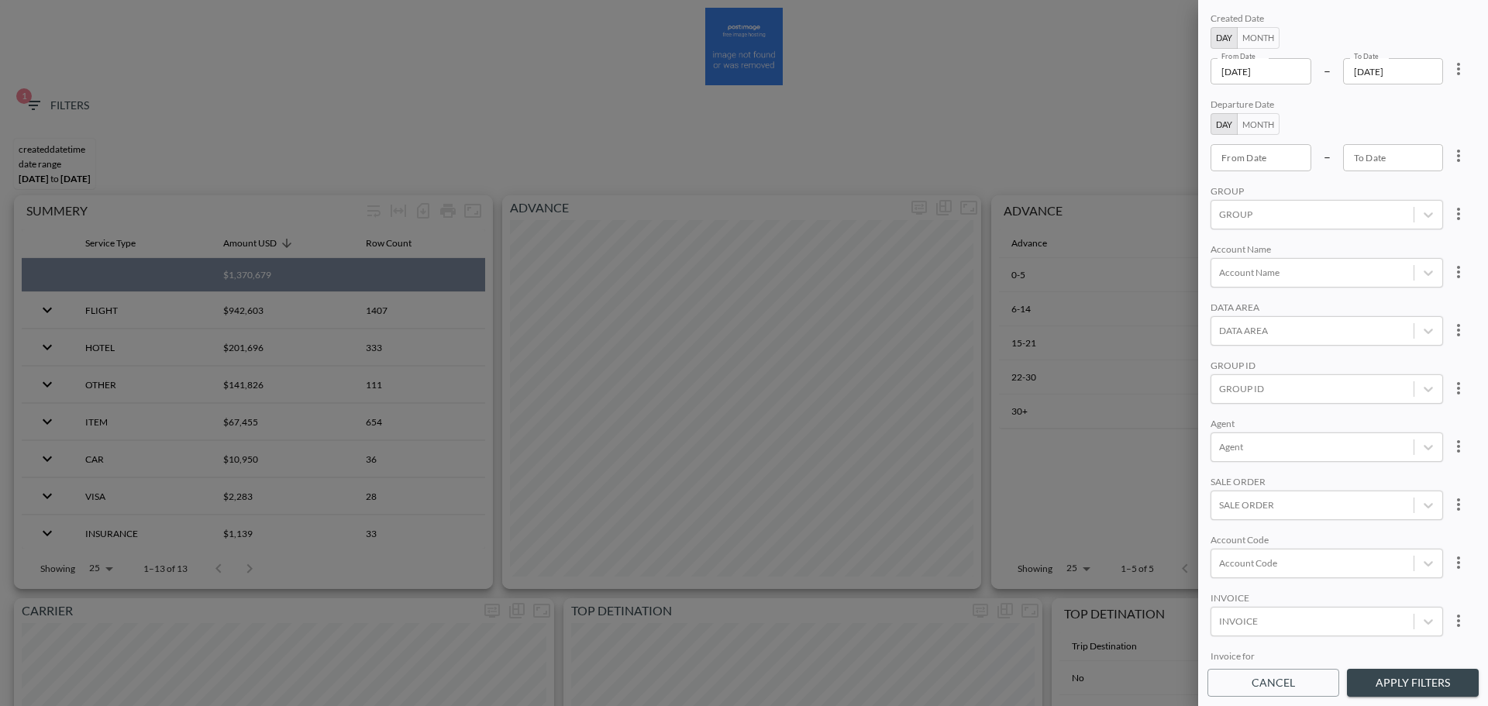
scroll to position [219, 0]
click at [1290, 345] on div at bounding box center [1312, 352] width 187 height 15
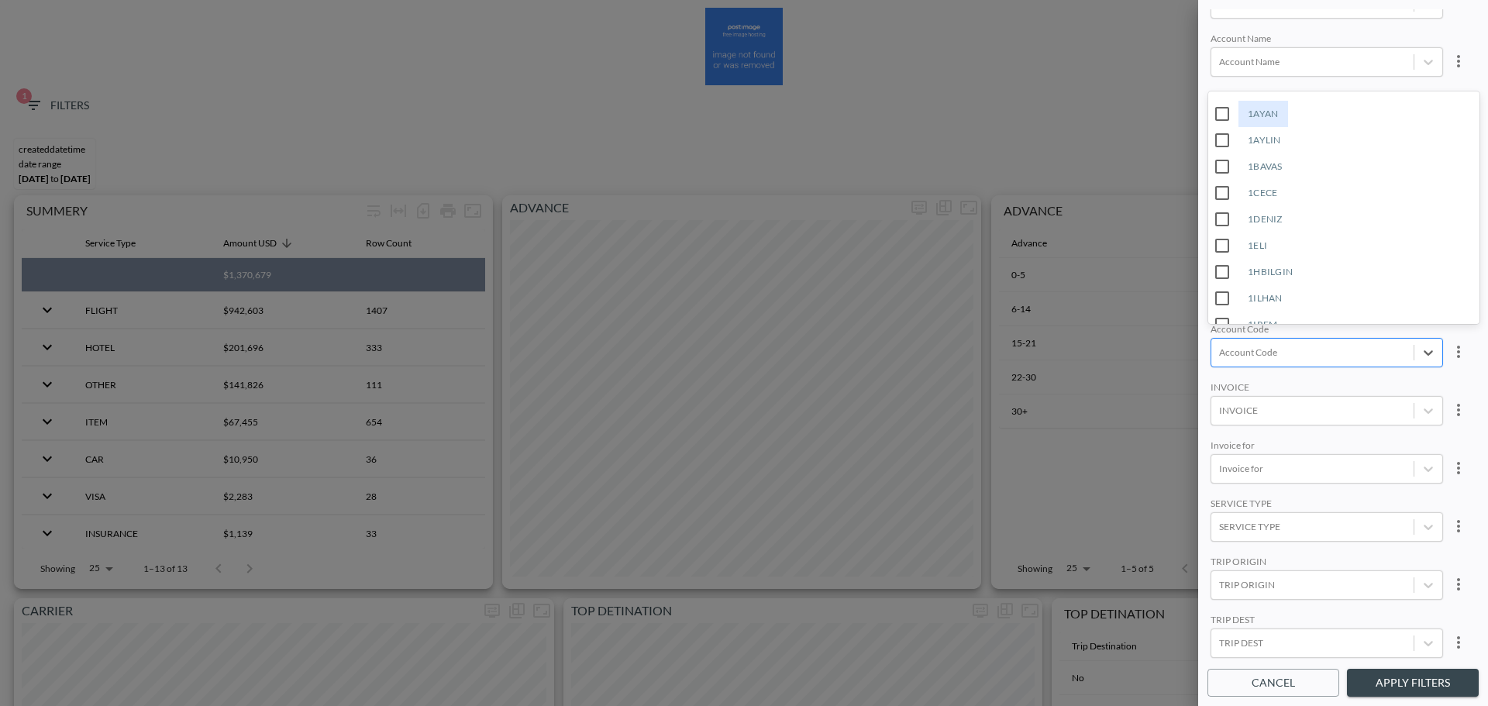
type input "m"
click at [1234, 294] on input "MDUS" at bounding box center [1222, 293] width 33 height 33
type input "MDUS"
click at [1400, 687] on button "Apply Filters" at bounding box center [1413, 683] width 132 height 29
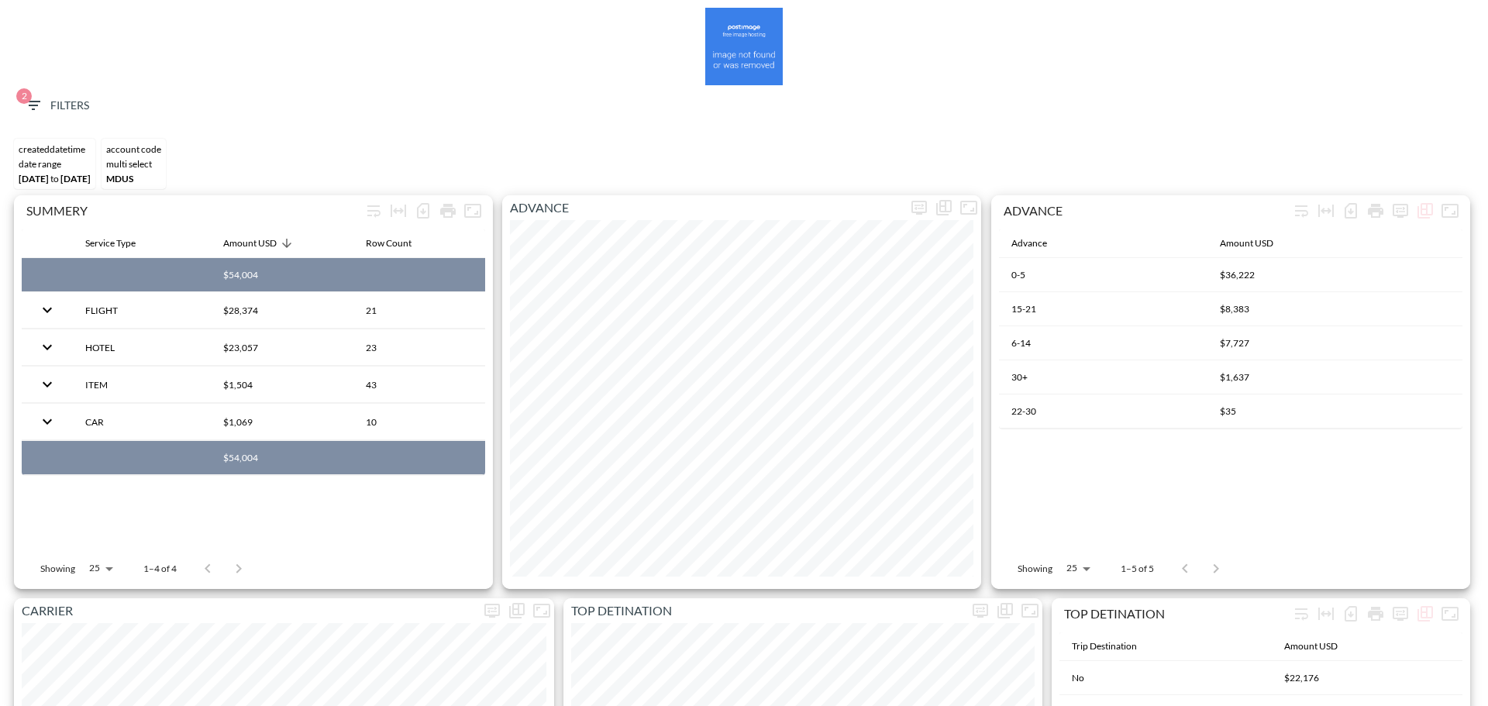
scroll to position [2418, 0]
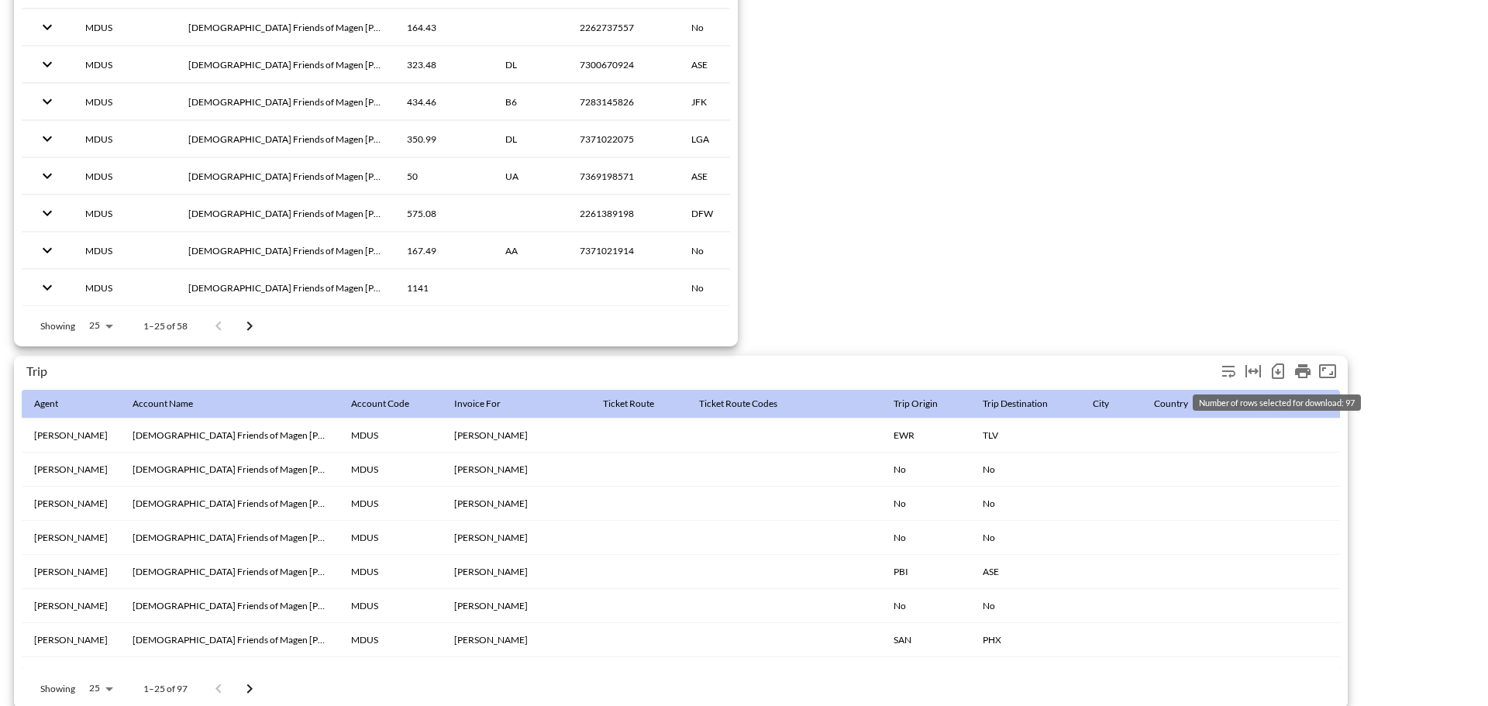
click at [1275, 371] on icon "Number of rows selected for download: 97" at bounding box center [1277, 371] width 19 height 19
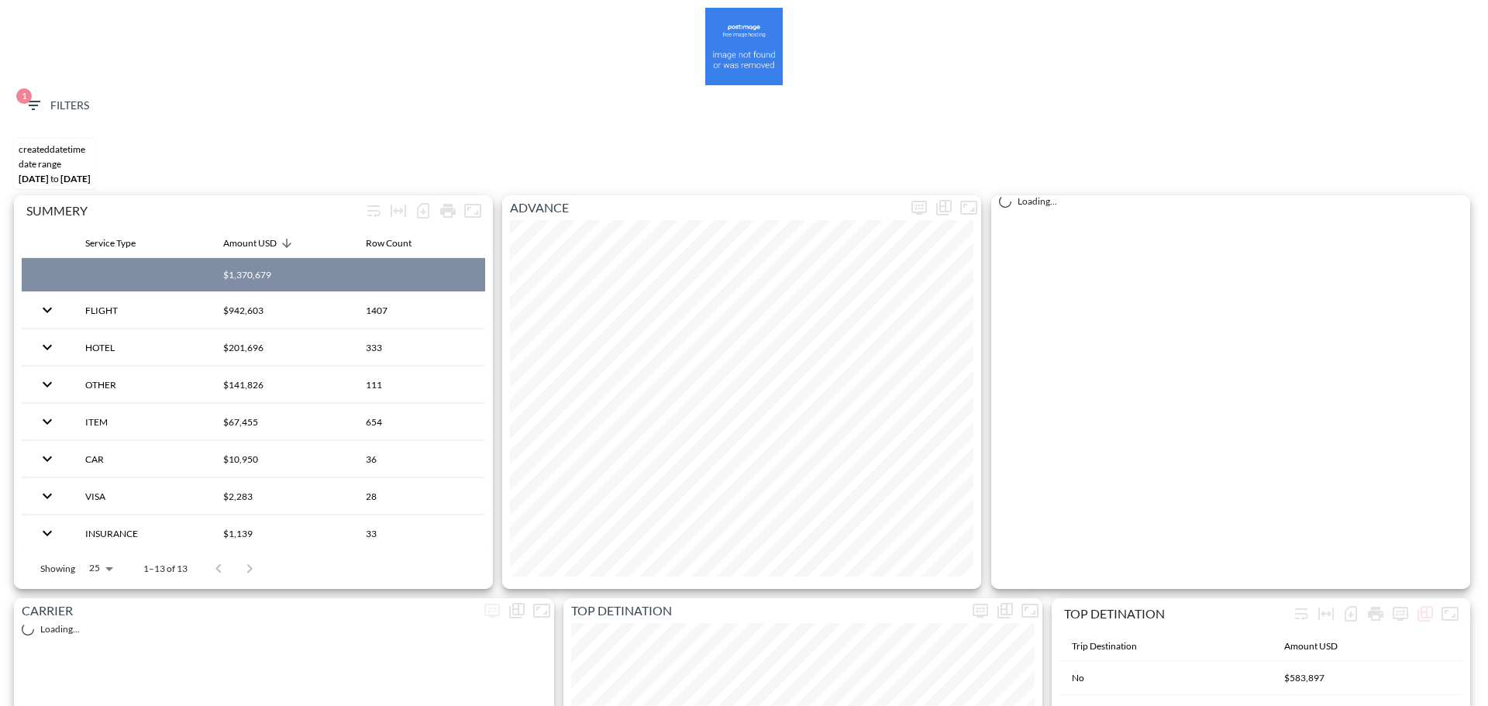
click at [56, 118] on button "1 Filters" at bounding box center [56, 105] width 77 height 29
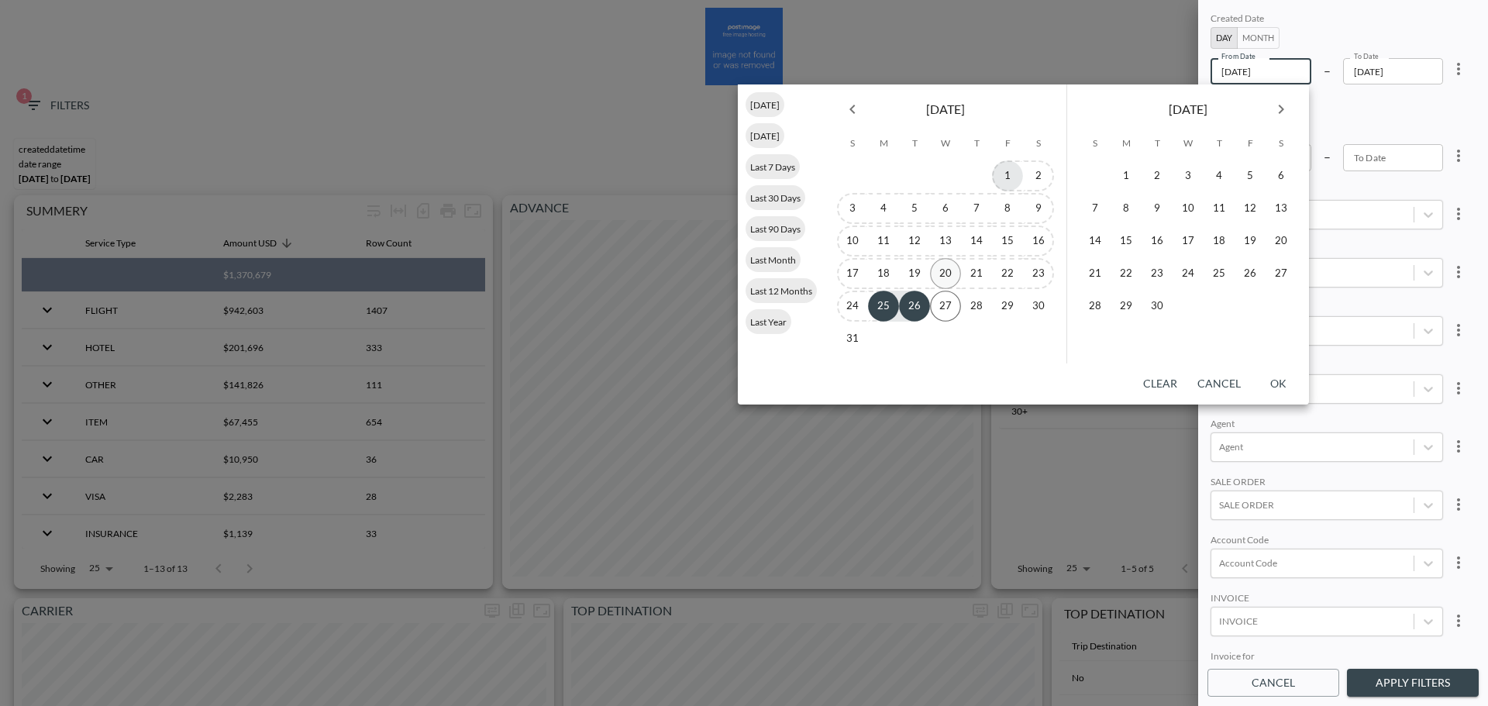
click at [1011, 181] on button "1" at bounding box center [1007, 175] width 31 height 31
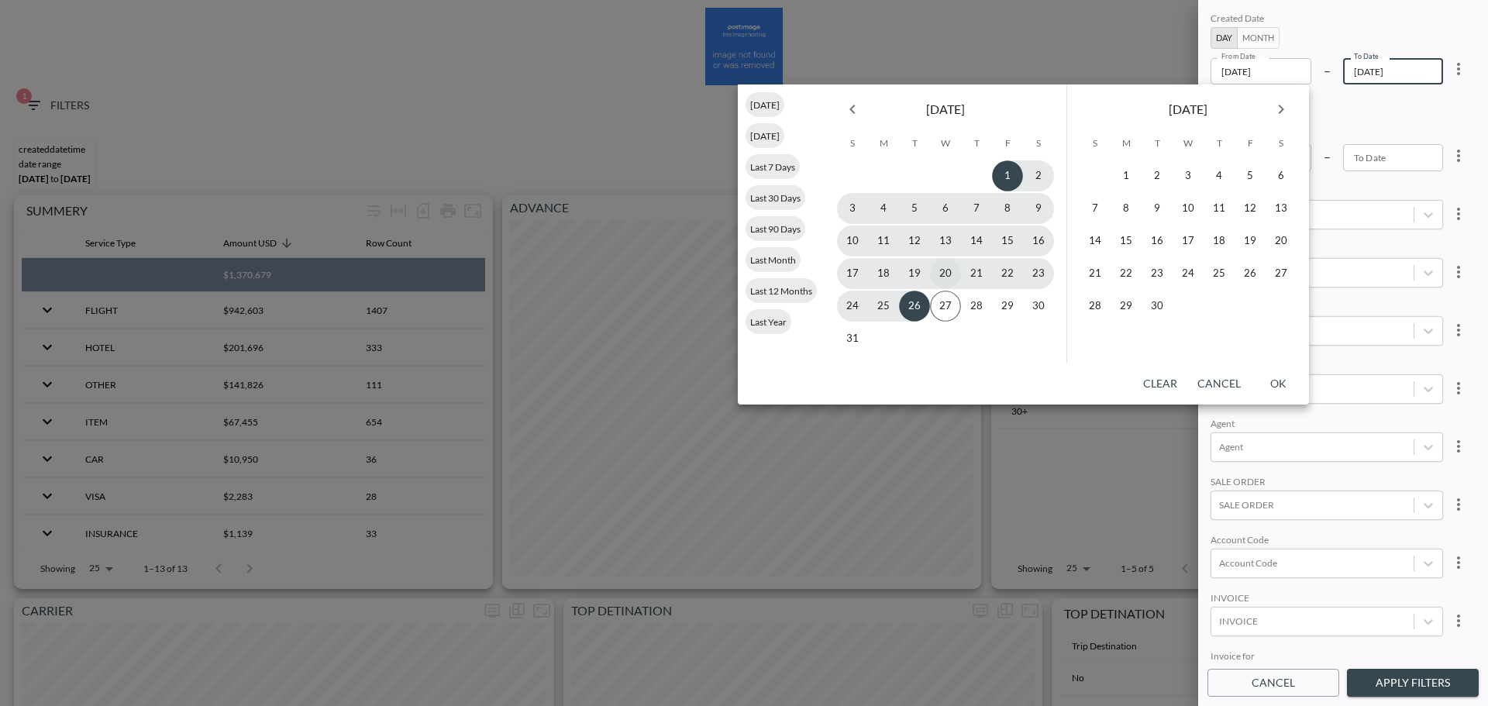
type input "2025-08-01"
click at [916, 306] on button "26" at bounding box center [914, 306] width 31 height 31
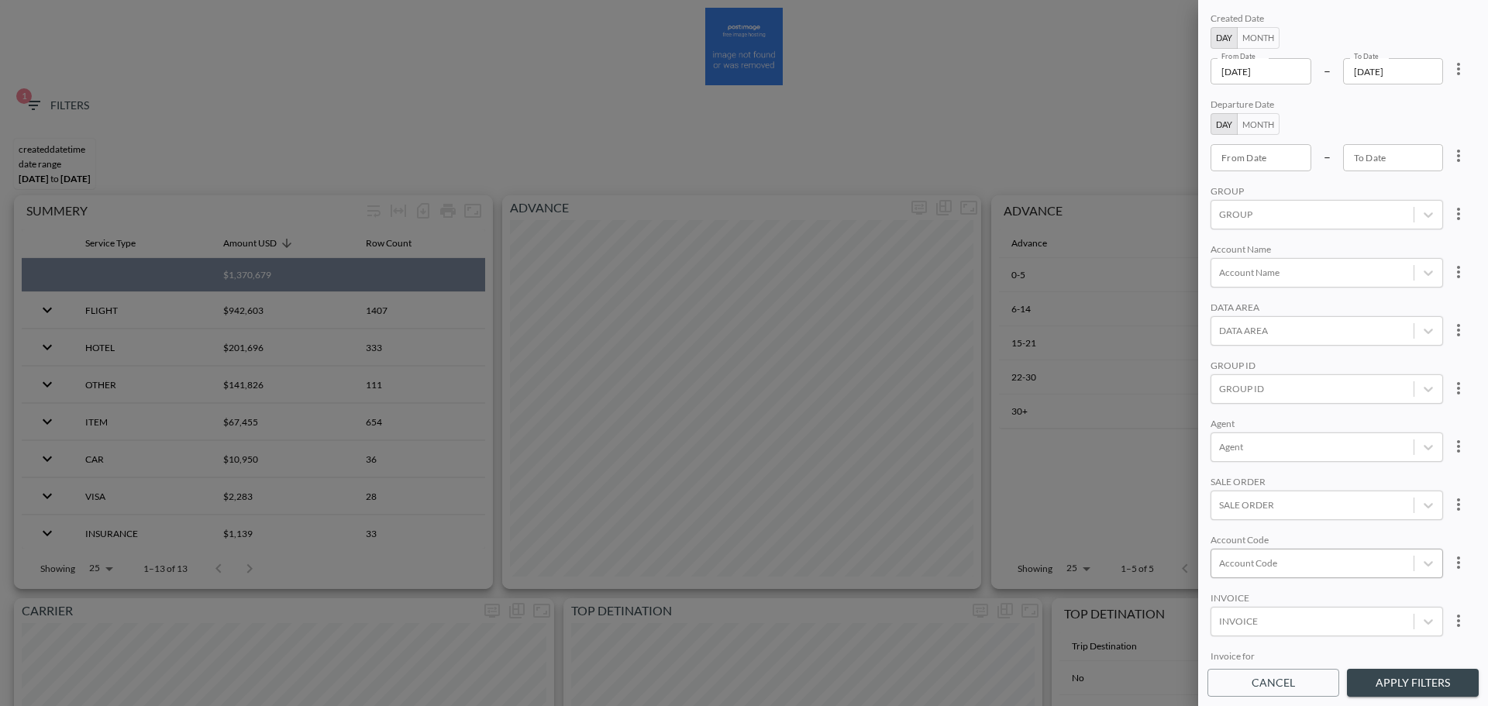
click at [1277, 555] on div "Account Code" at bounding box center [1312, 562] width 202 height 21
type input "3"
click at [1224, 474] on input "4MNC" at bounding box center [1222, 486] width 33 height 33
type input "4mn"
click at [1334, 419] on div "Agent" at bounding box center [1326, 425] width 232 height 15
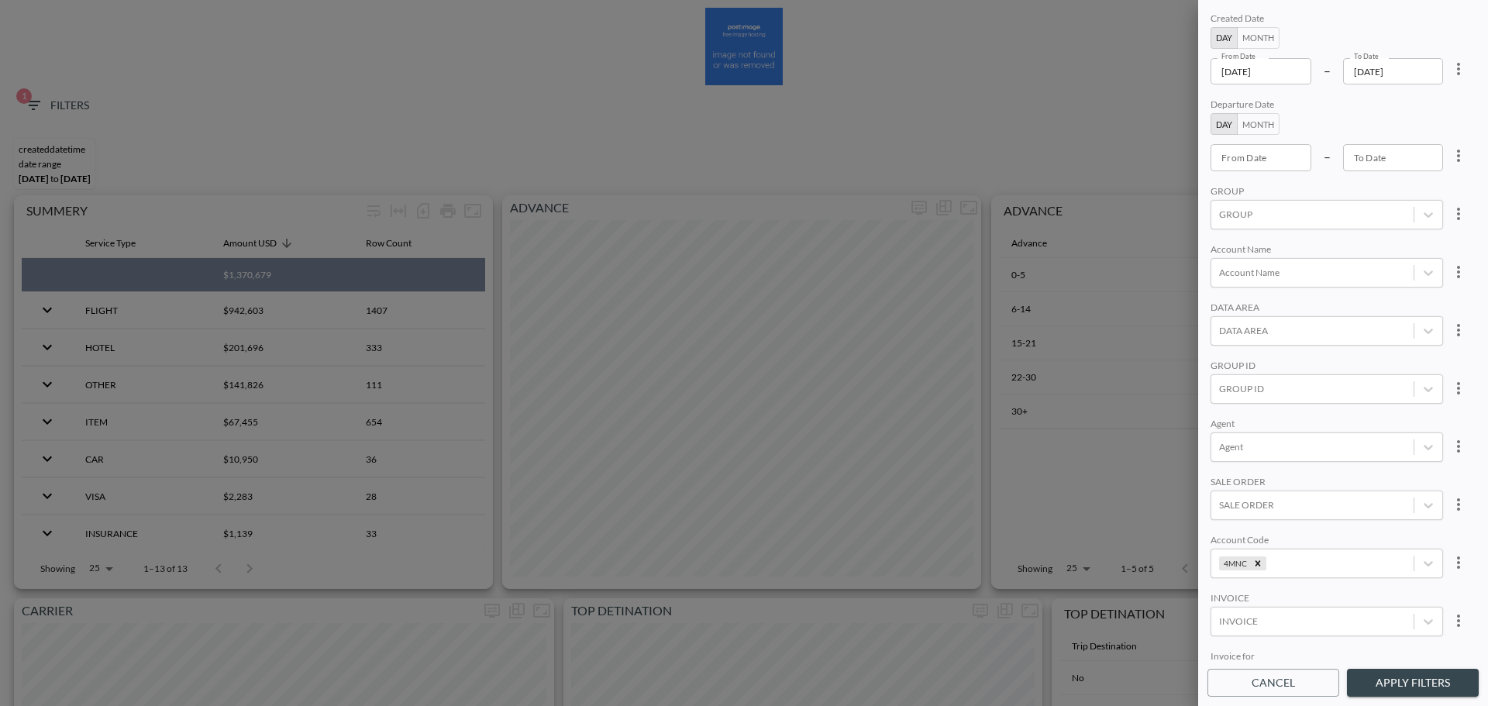
click at [1420, 688] on button "Apply Filters" at bounding box center [1413, 683] width 132 height 29
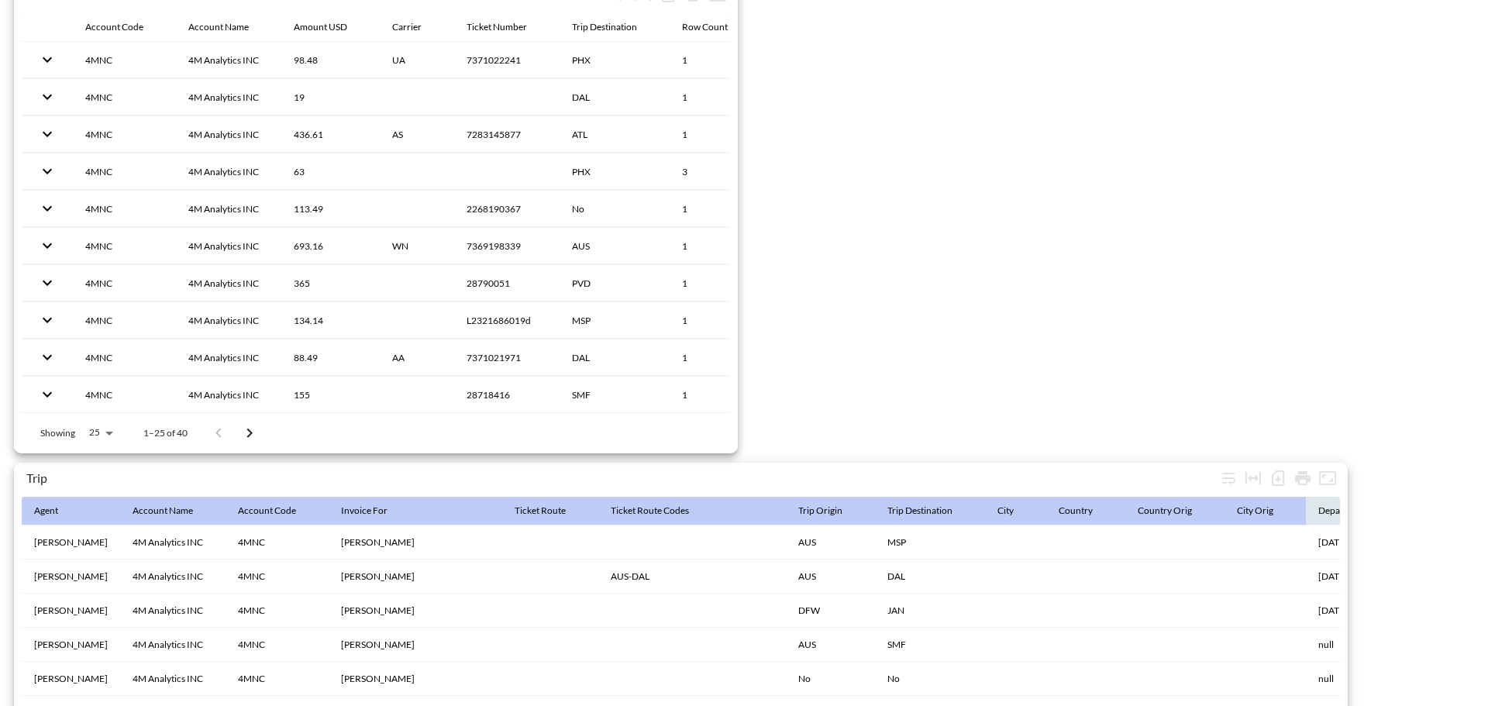
scroll to position [2437, 0]
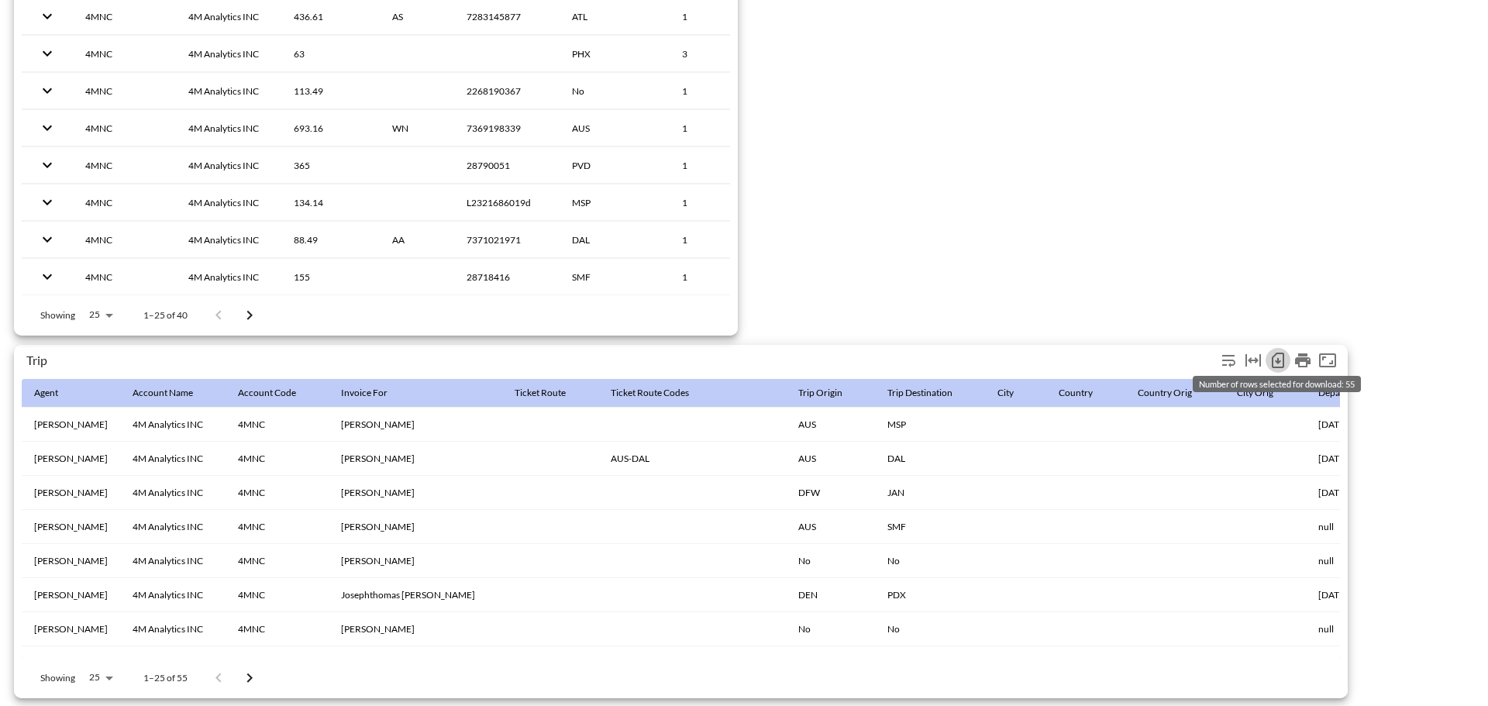
click at [1275, 354] on icon "Number of rows selected for download: 55" at bounding box center [1277, 360] width 19 height 19
click at [1280, 355] on icon "Number of rows selected for download: 55" at bounding box center [1277, 360] width 19 height 19
click at [1275, 353] on icon "Number of rows selected for download: 55" at bounding box center [1277, 360] width 19 height 19
click at [1282, 353] on icon "Number of rows selected for download: 55" at bounding box center [1278, 360] width 12 height 15
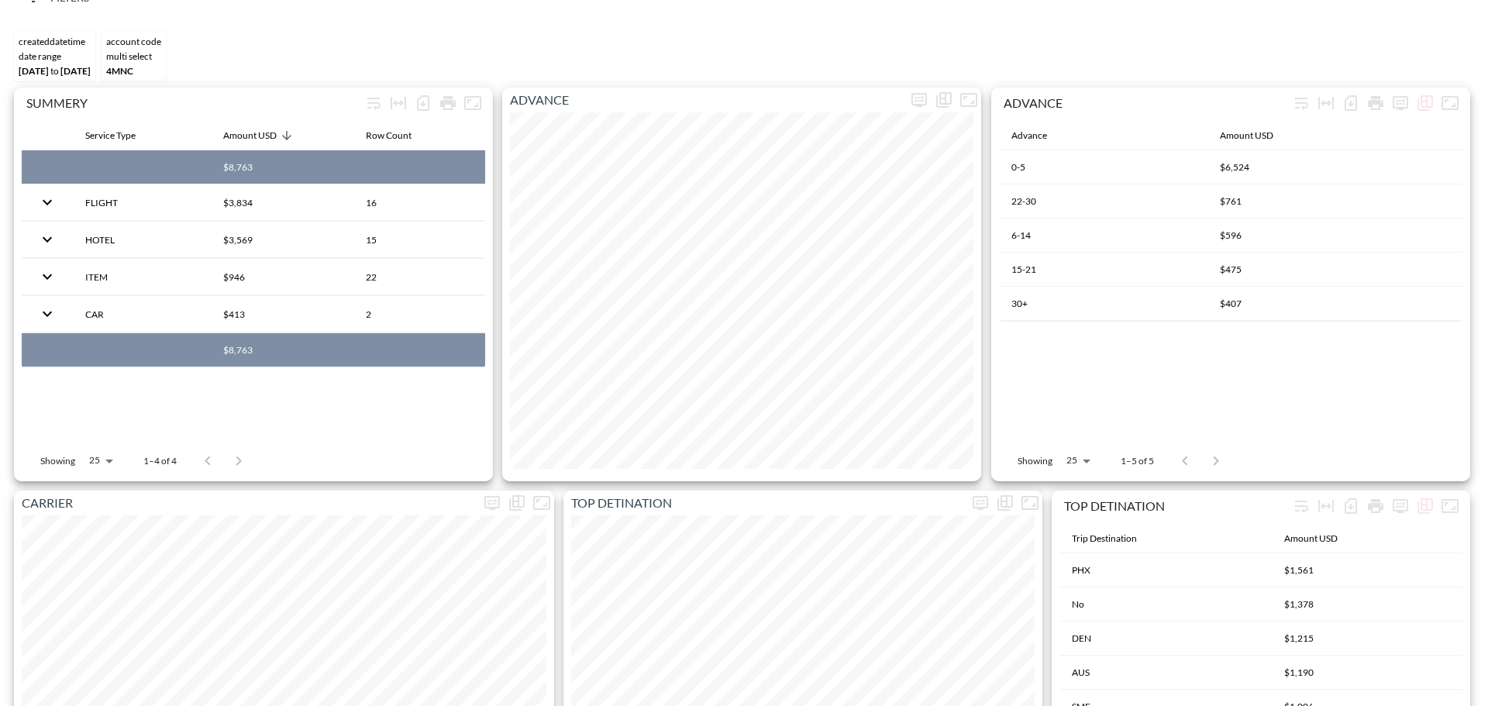
scroll to position [0, 0]
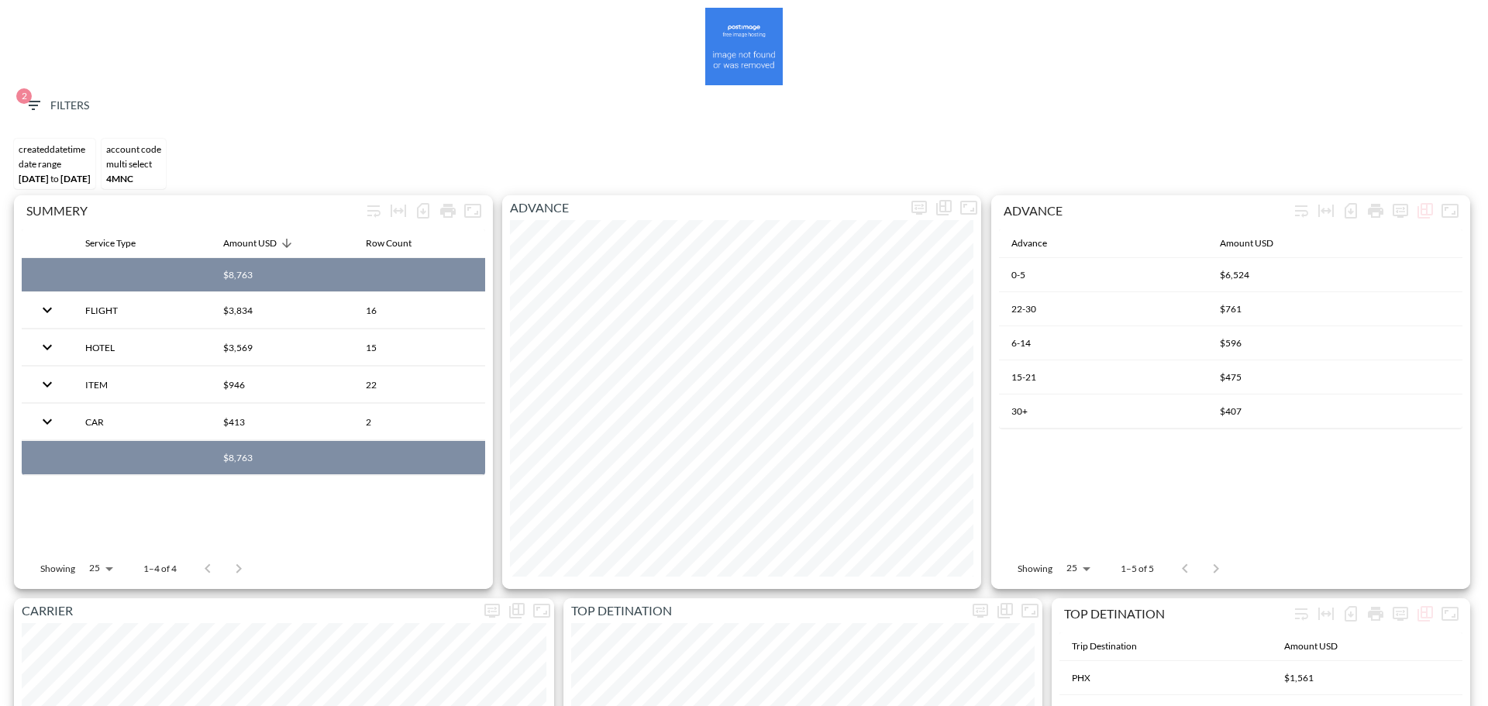
click at [58, 108] on span "2 Filters" at bounding box center [56, 105] width 65 height 19
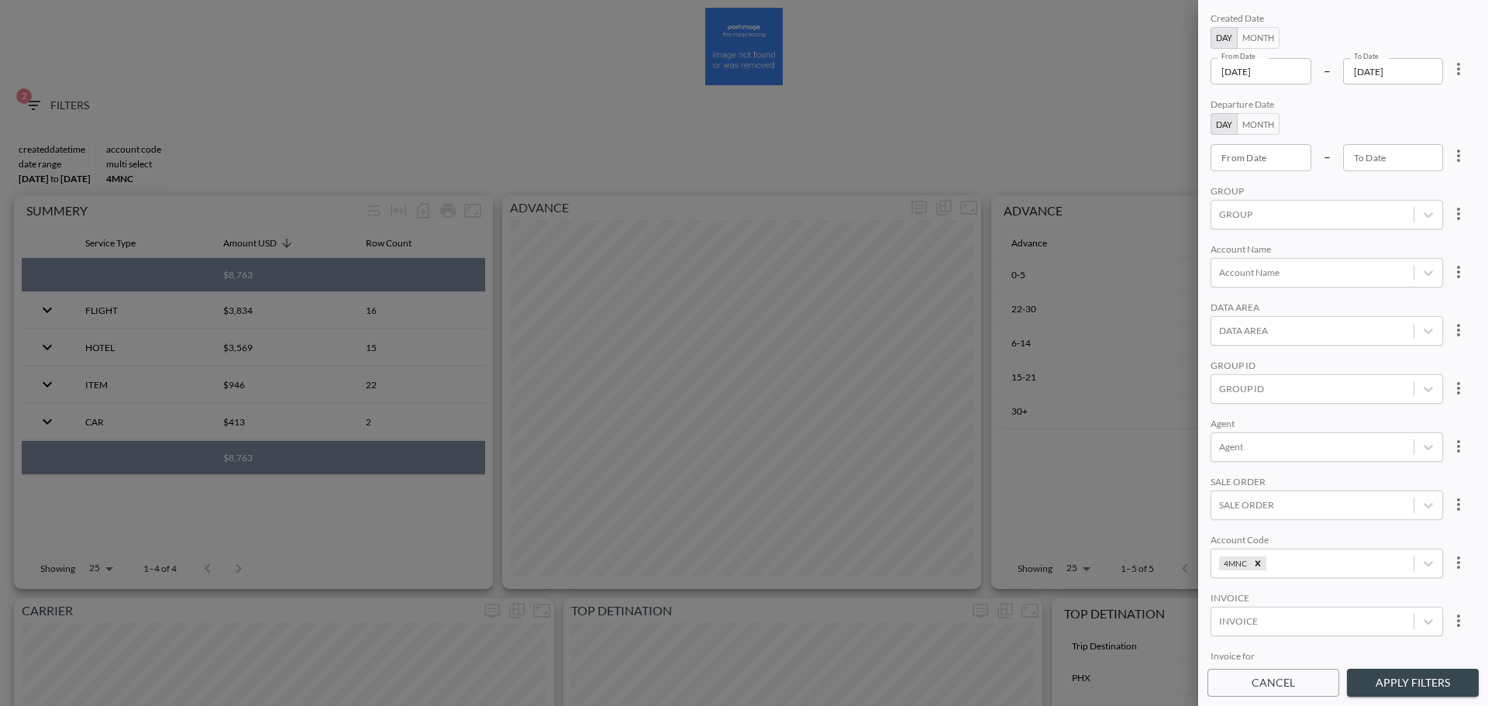
click at [1411, 80] on input "2025-08-26" at bounding box center [1393, 71] width 101 height 26
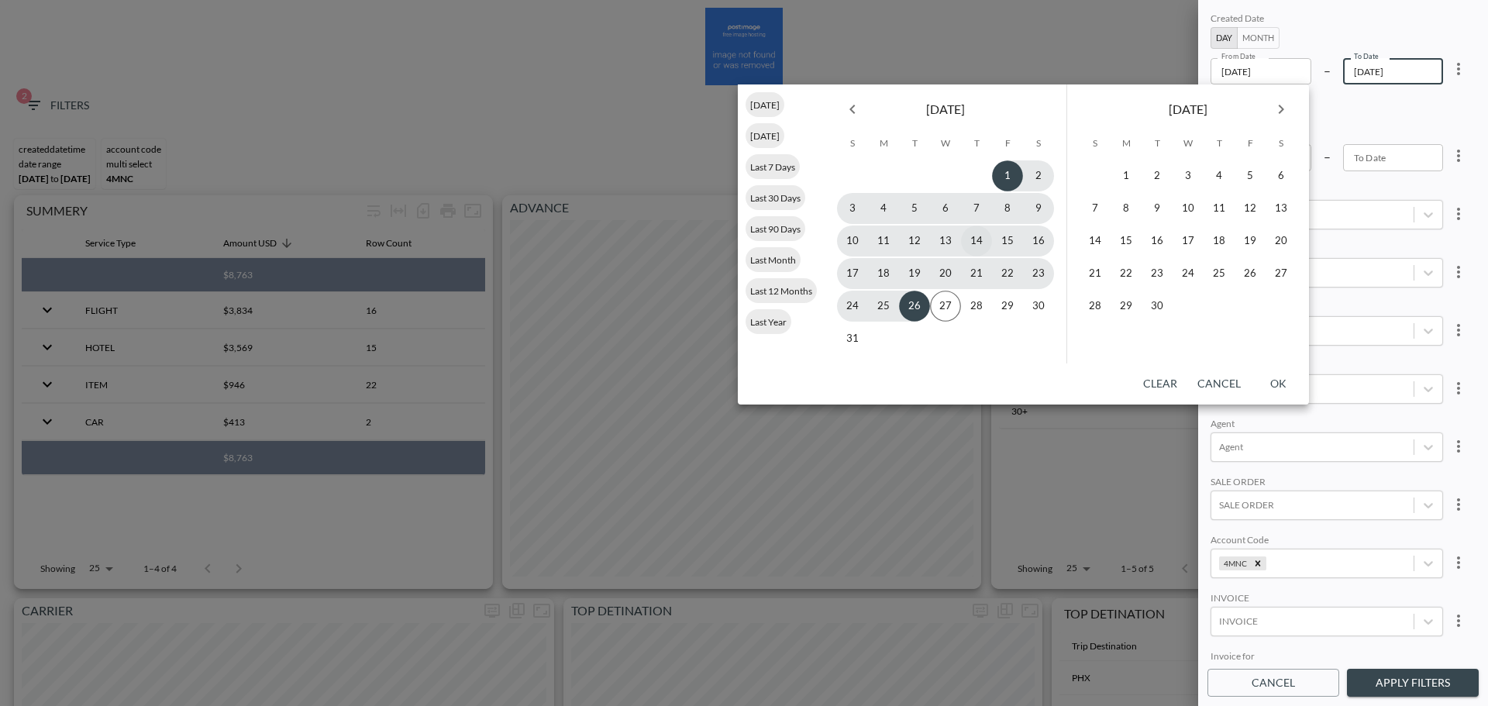
click at [983, 240] on button "14" at bounding box center [976, 240] width 31 height 31
type input "2025-08-14"
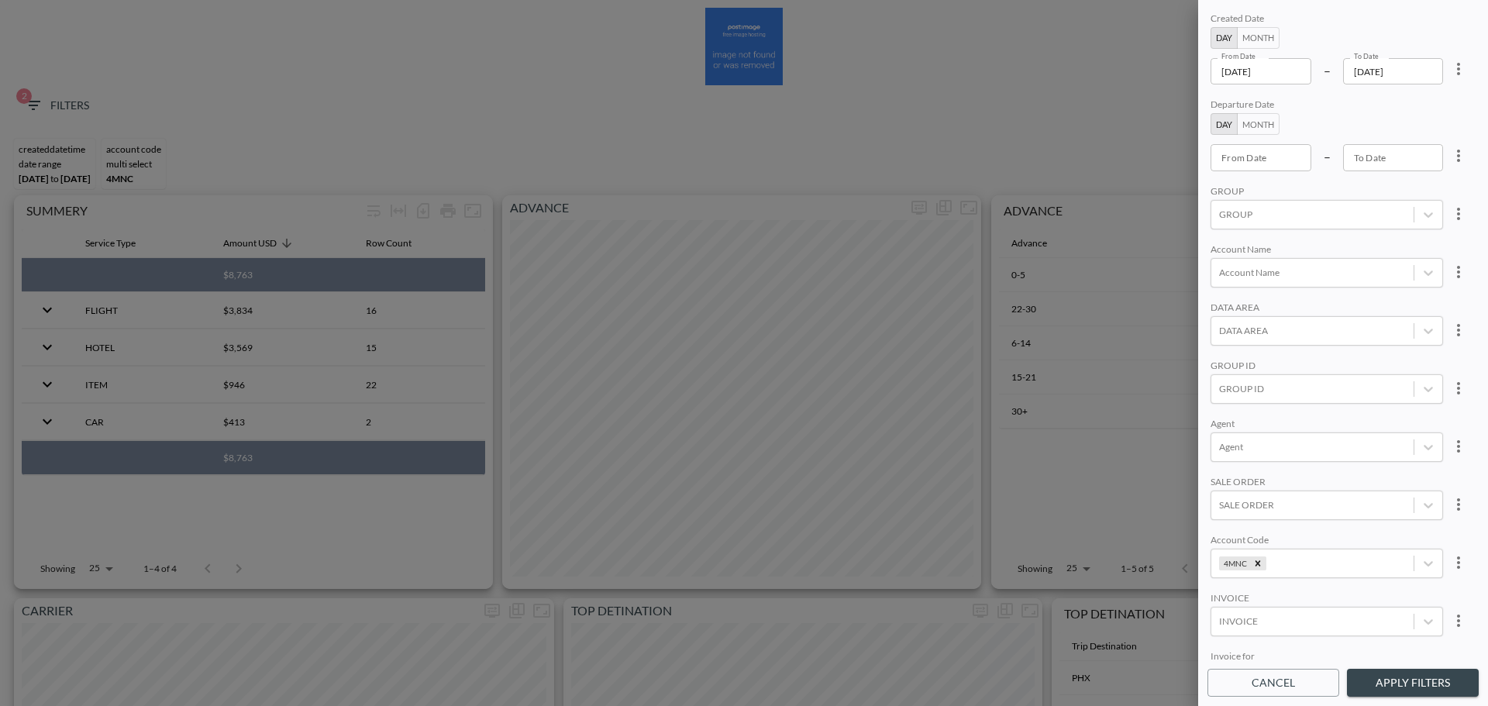
click at [1412, 687] on button "Apply Filters" at bounding box center [1413, 683] width 132 height 29
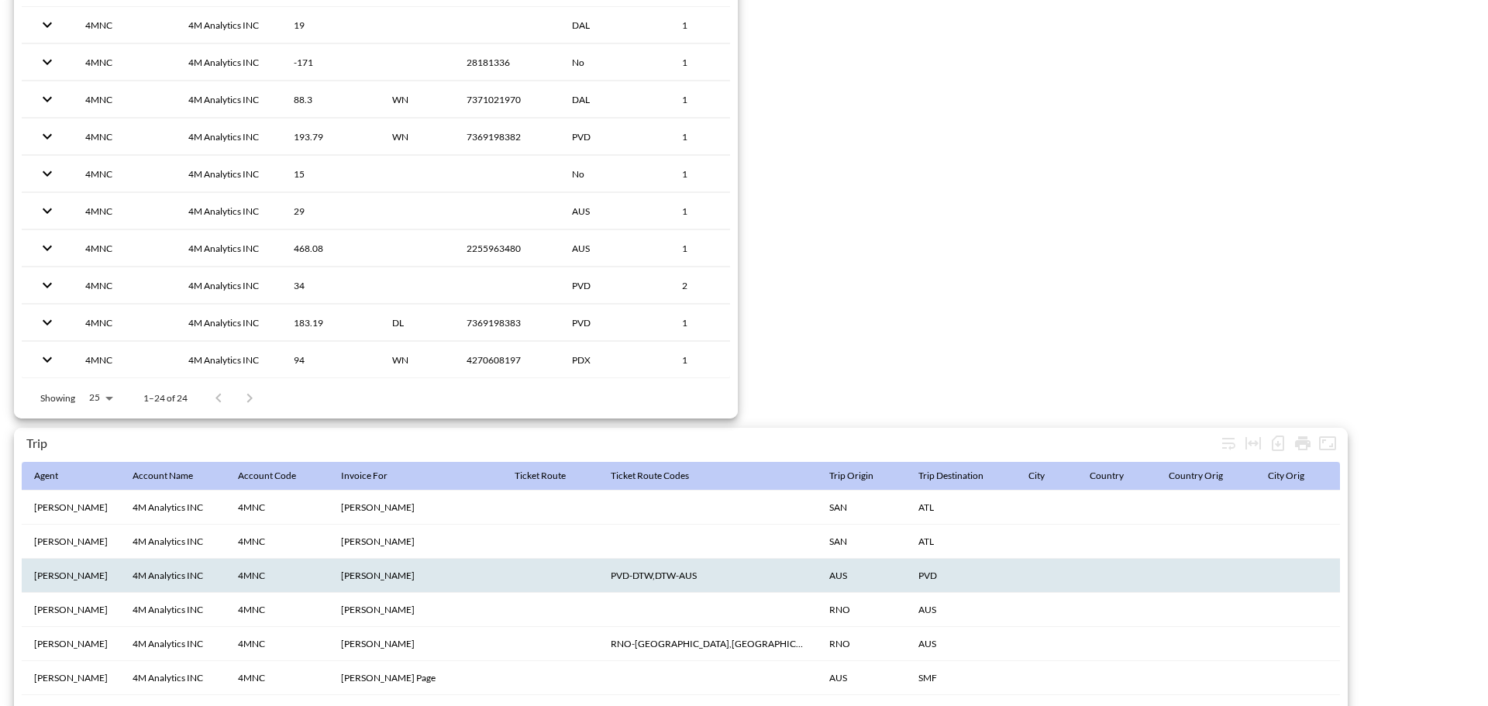
scroll to position [2437, 0]
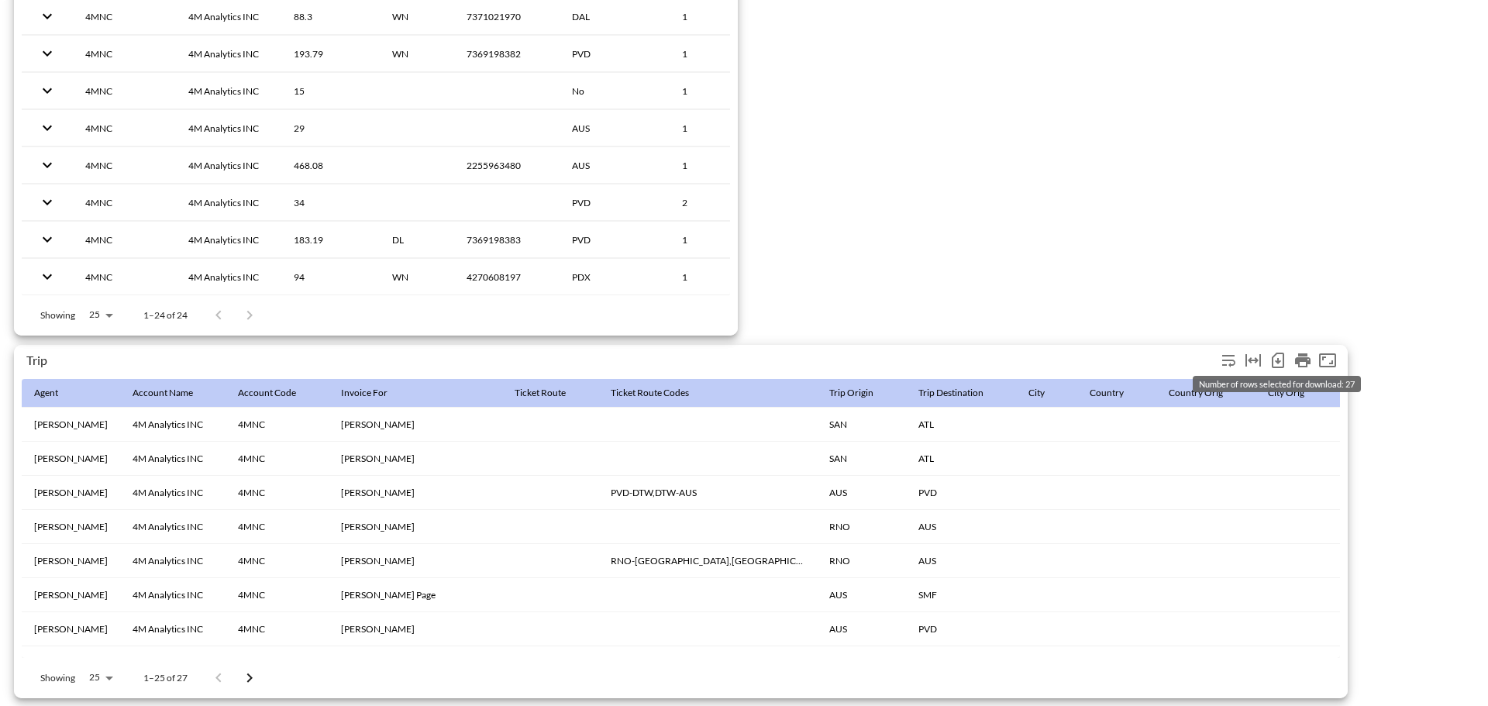
click at [1279, 358] on icon "Number of rows selected for download: 27" at bounding box center [1278, 361] width 6 height 6
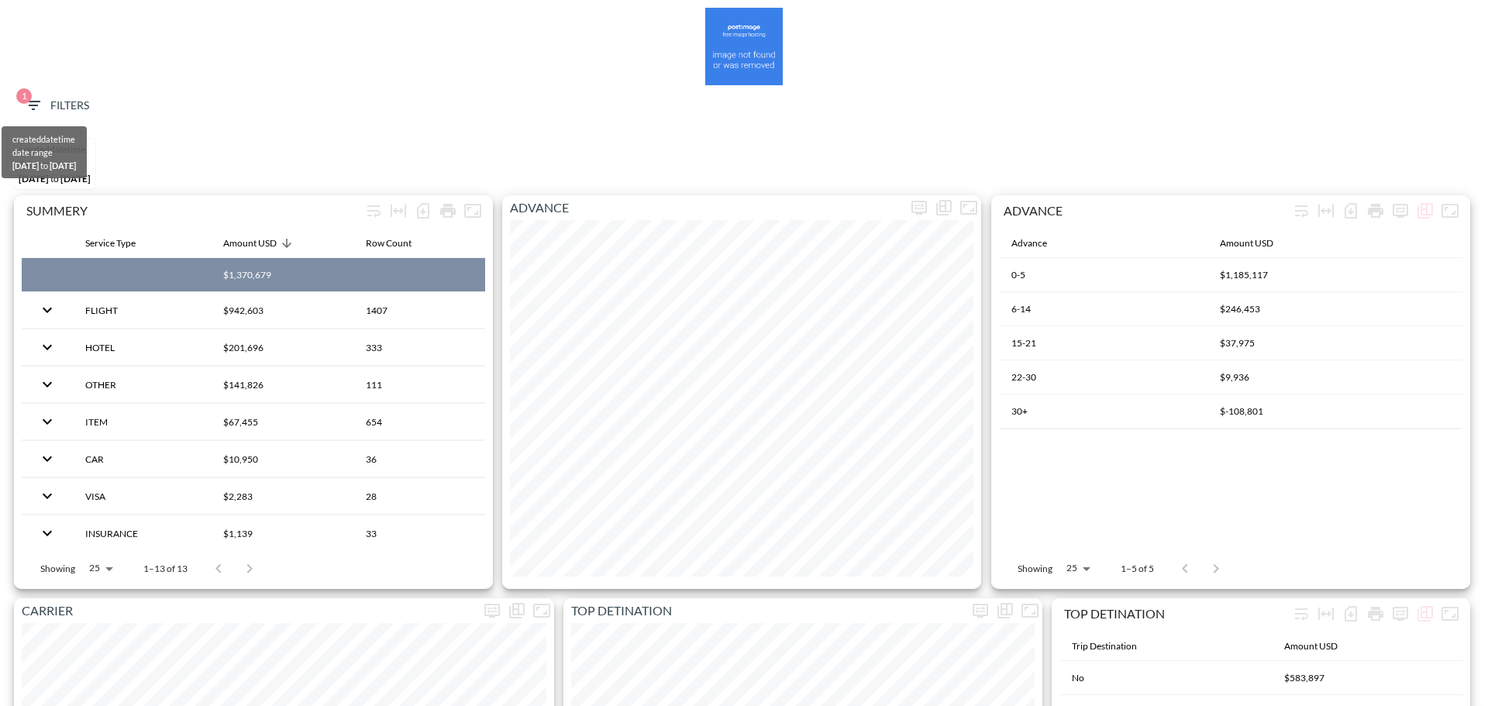
click at [64, 100] on span "1 Filters" at bounding box center [56, 105] width 65 height 19
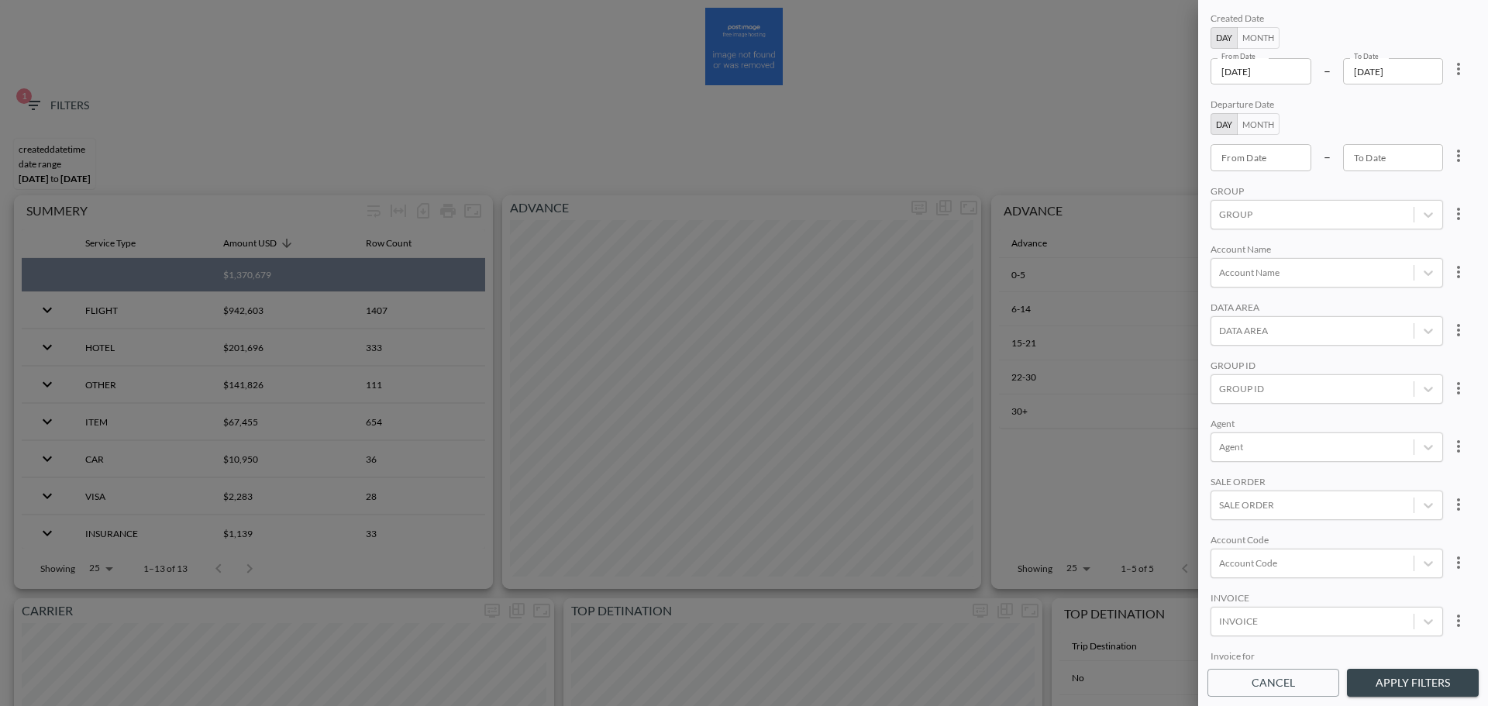
click at [1283, 80] on input "[DATE]" at bounding box center [1260, 71] width 101 height 26
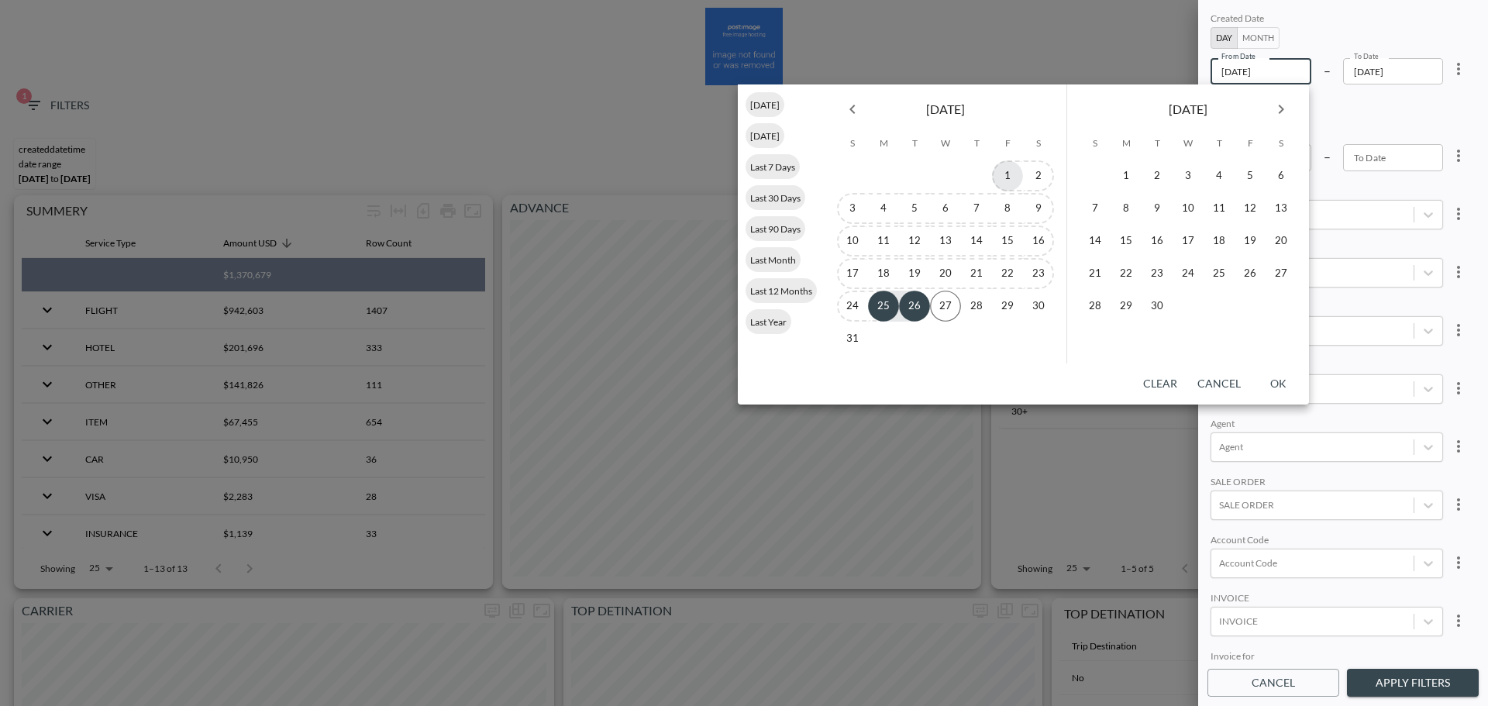
click at [1003, 174] on button "1" at bounding box center [1007, 175] width 31 height 31
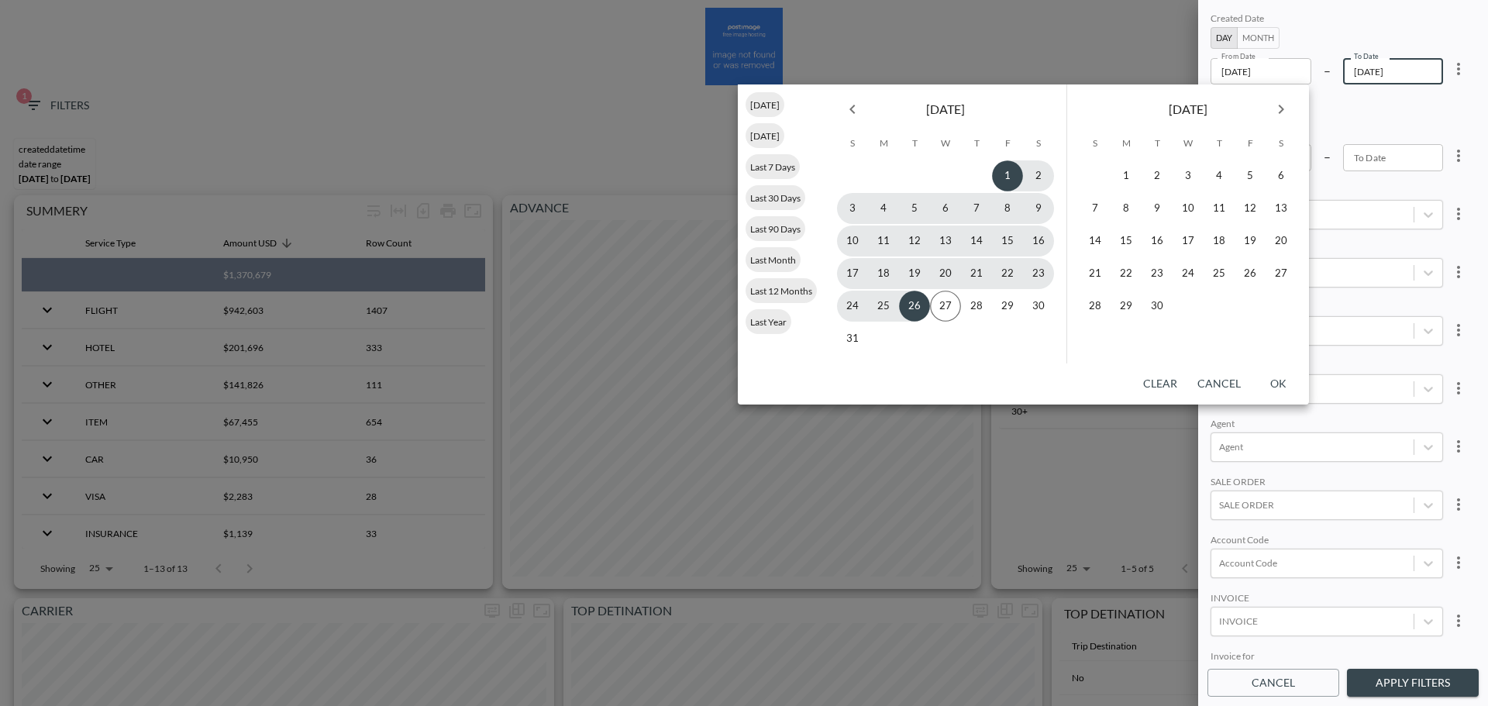
type input "2025-08-01"
click at [918, 307] on button "26" at bounding box center [914, 306] width 31 height 31
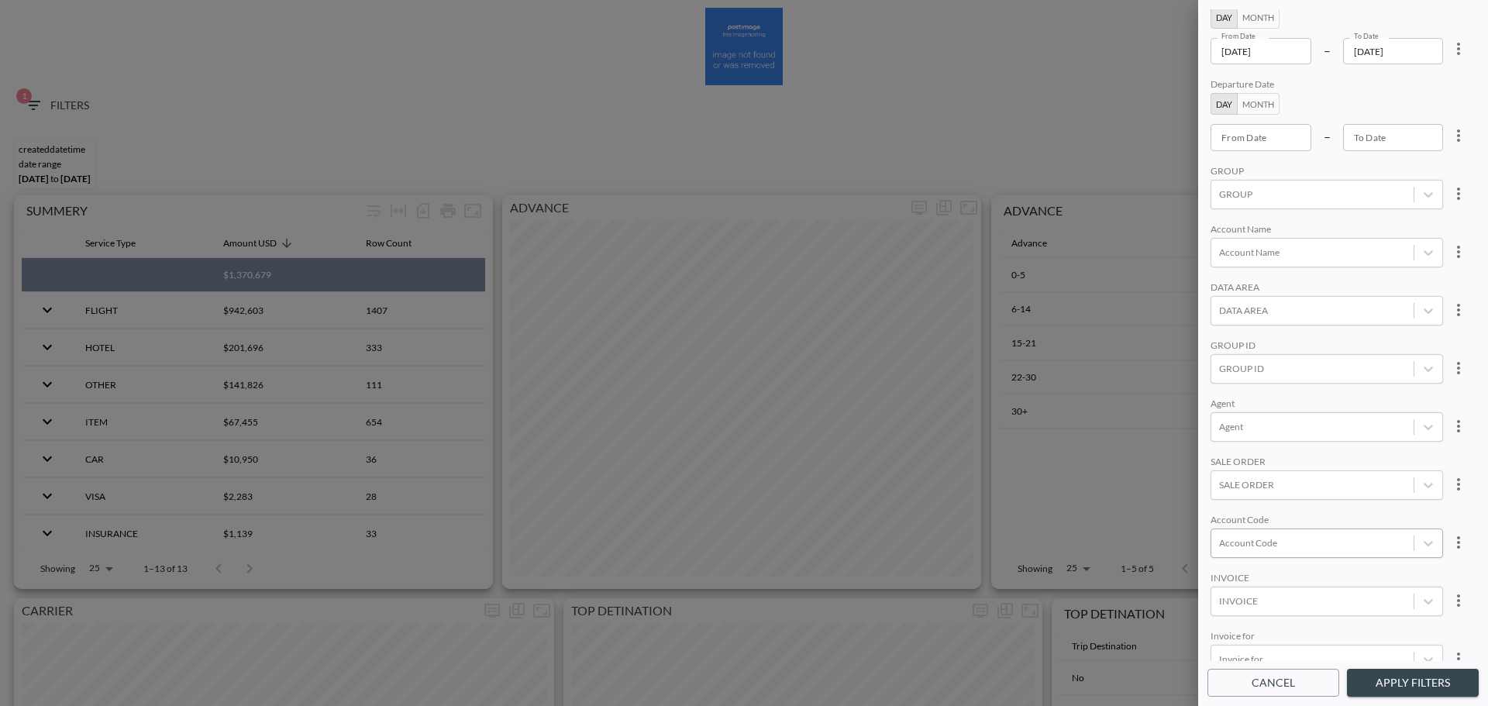
scroll to position [77, 0]
click at [1261, 314] on div at bounding box center [1312, 311] width 187 height 15
type input "ב"
click at [1223, 254] on input "CHEQ" at bounding box center [1222, 260] width 33 height 33
type input "CHEQ"
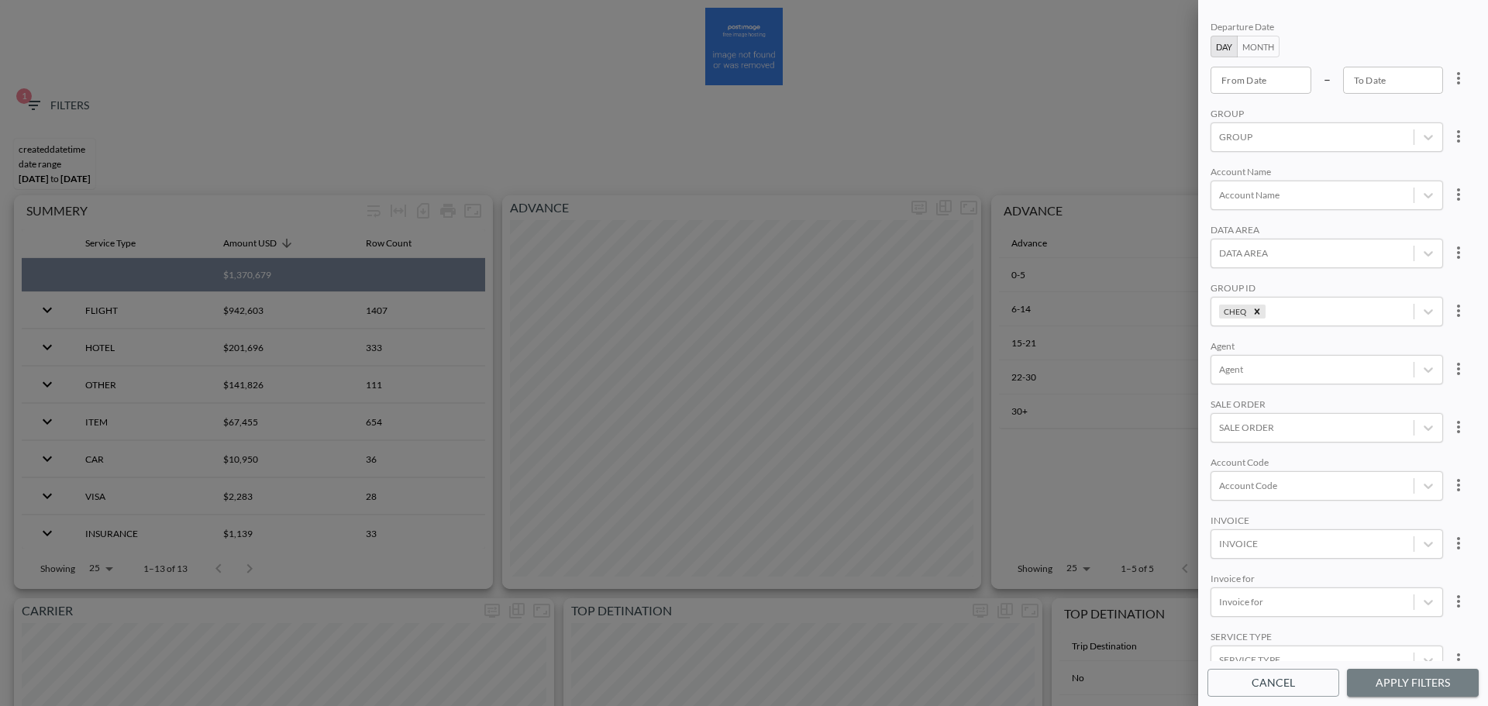
click at [1420, 688] on button "Apply Filters" at bounding box center [1413, 683] width 132 height 29
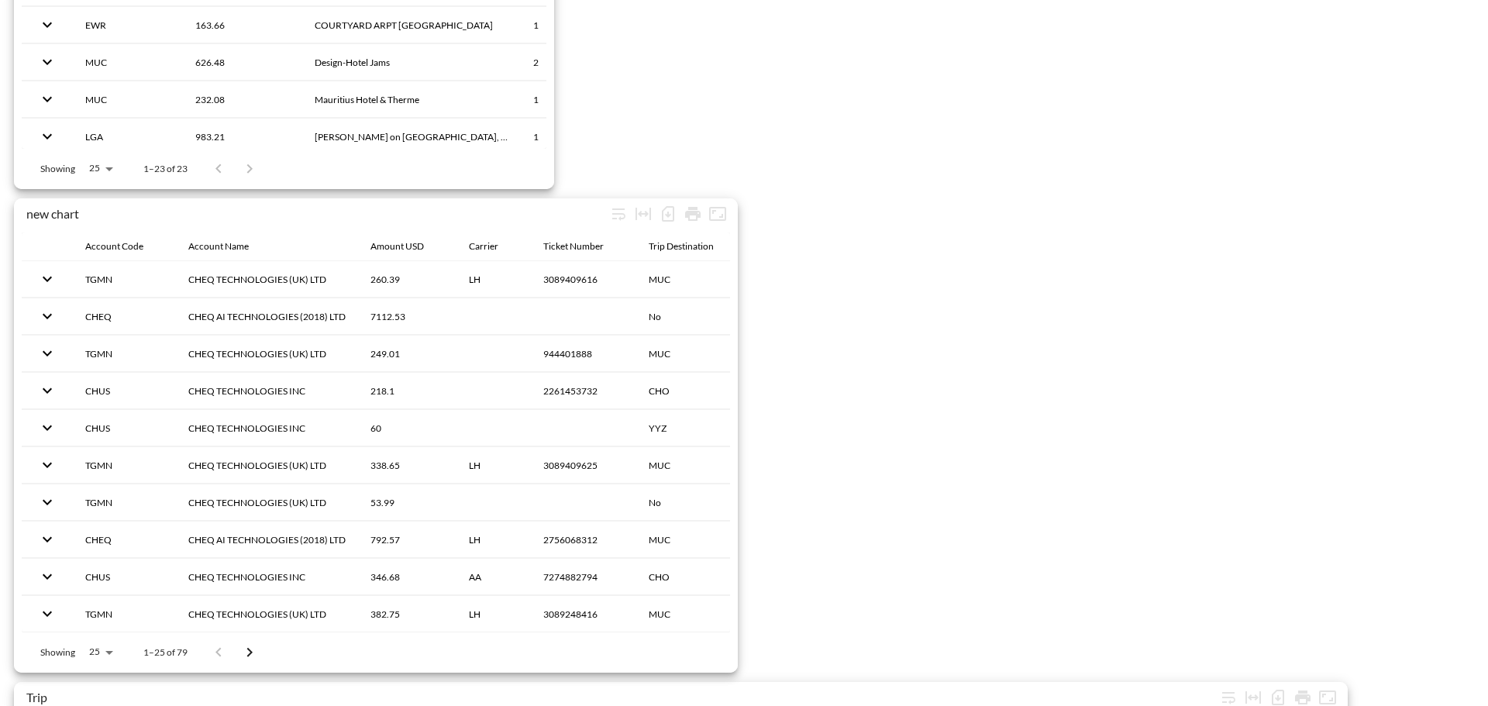
scroll to position [2437, 0]
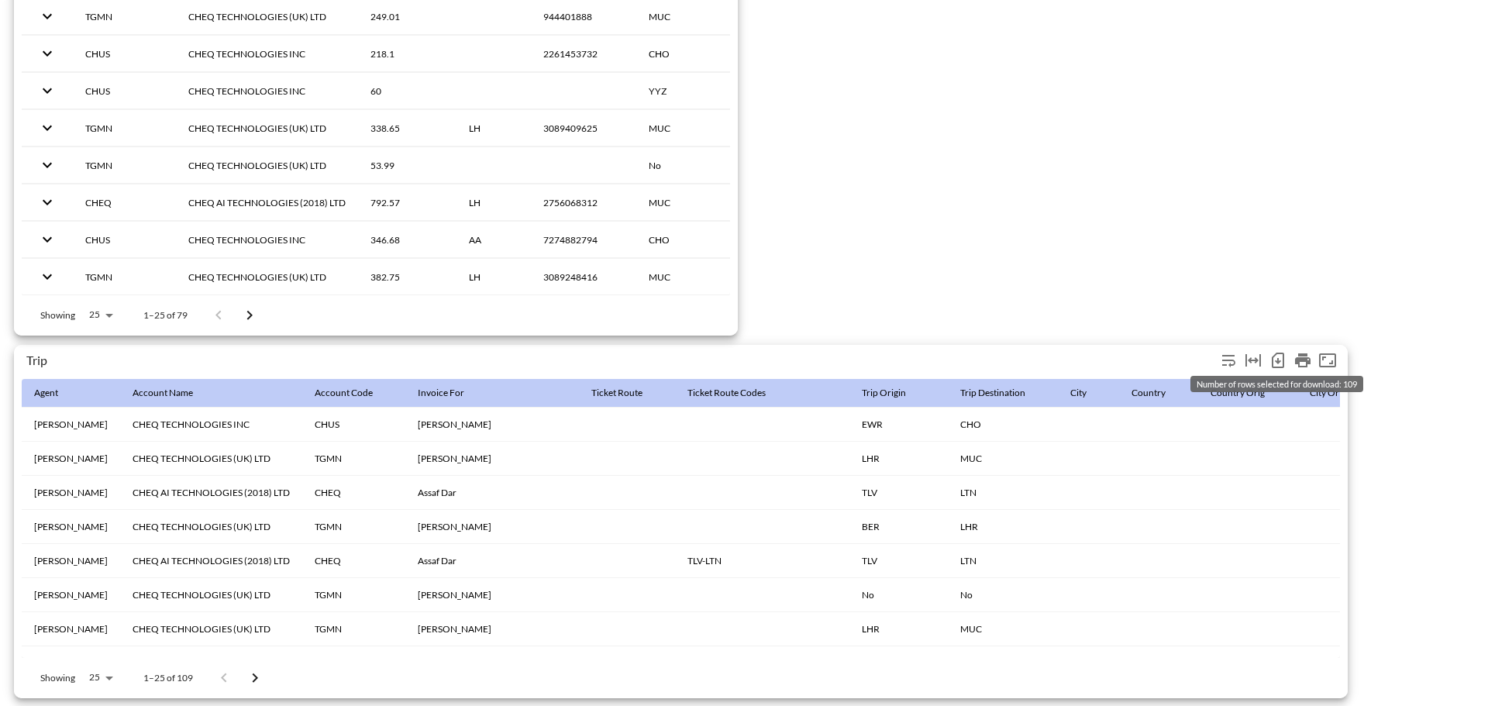
click at [1274, 351] on icon "Number of rows selected for download: 109" at bounding box center [1277, 360] width 19 height 19
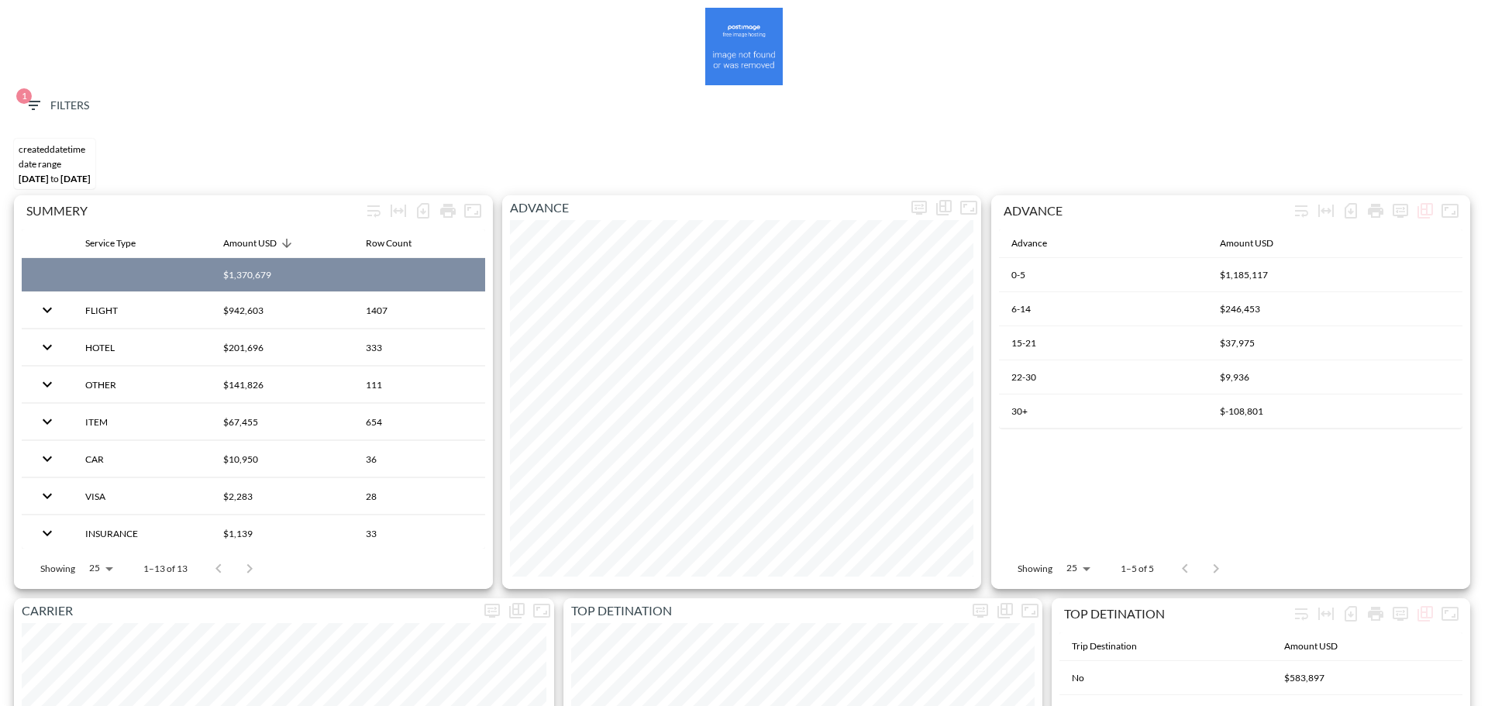
click at [52, 106] on span "1 Filters" at bounding box center [56, 105] width 65 height 19
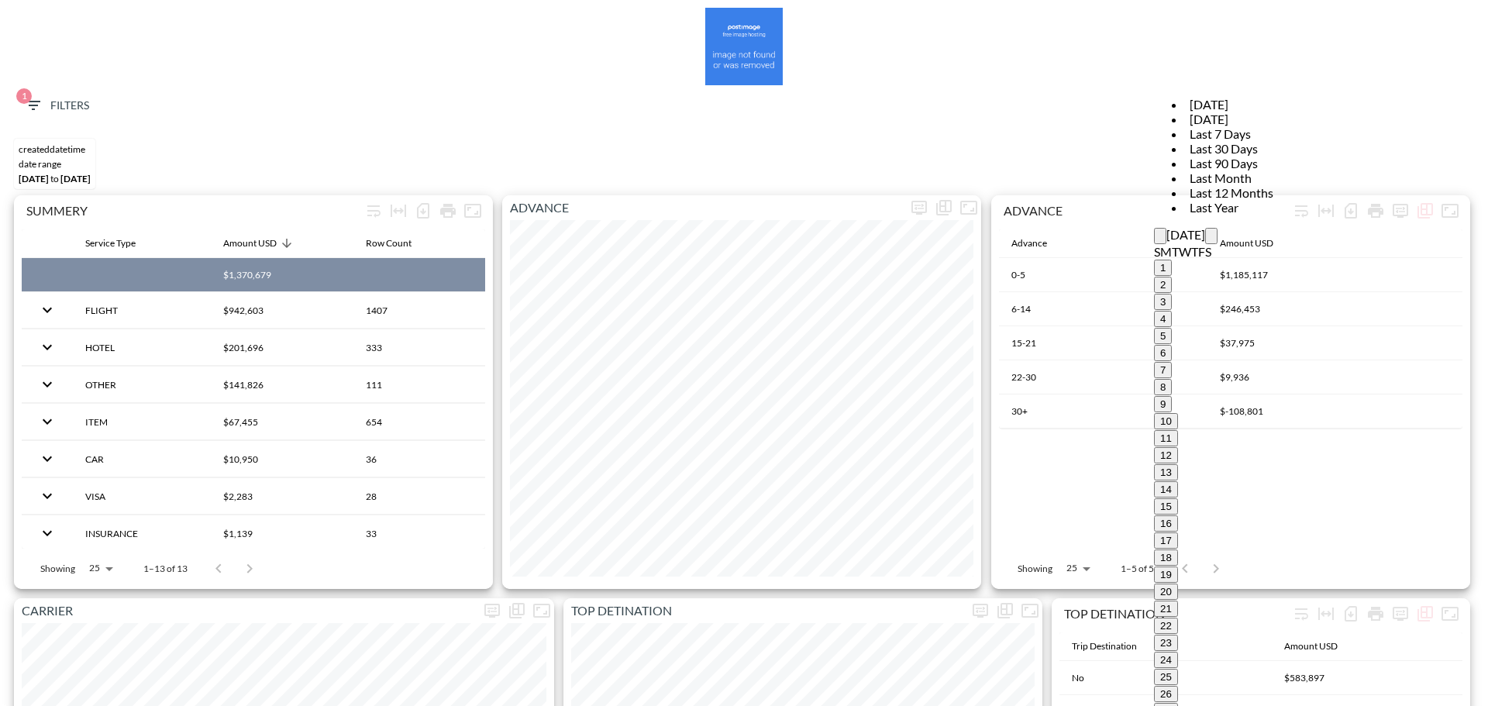
click at [1154, 362] on button "7" at bounding box center [1163, 370] width 18 height 16
type input "[DATE]"
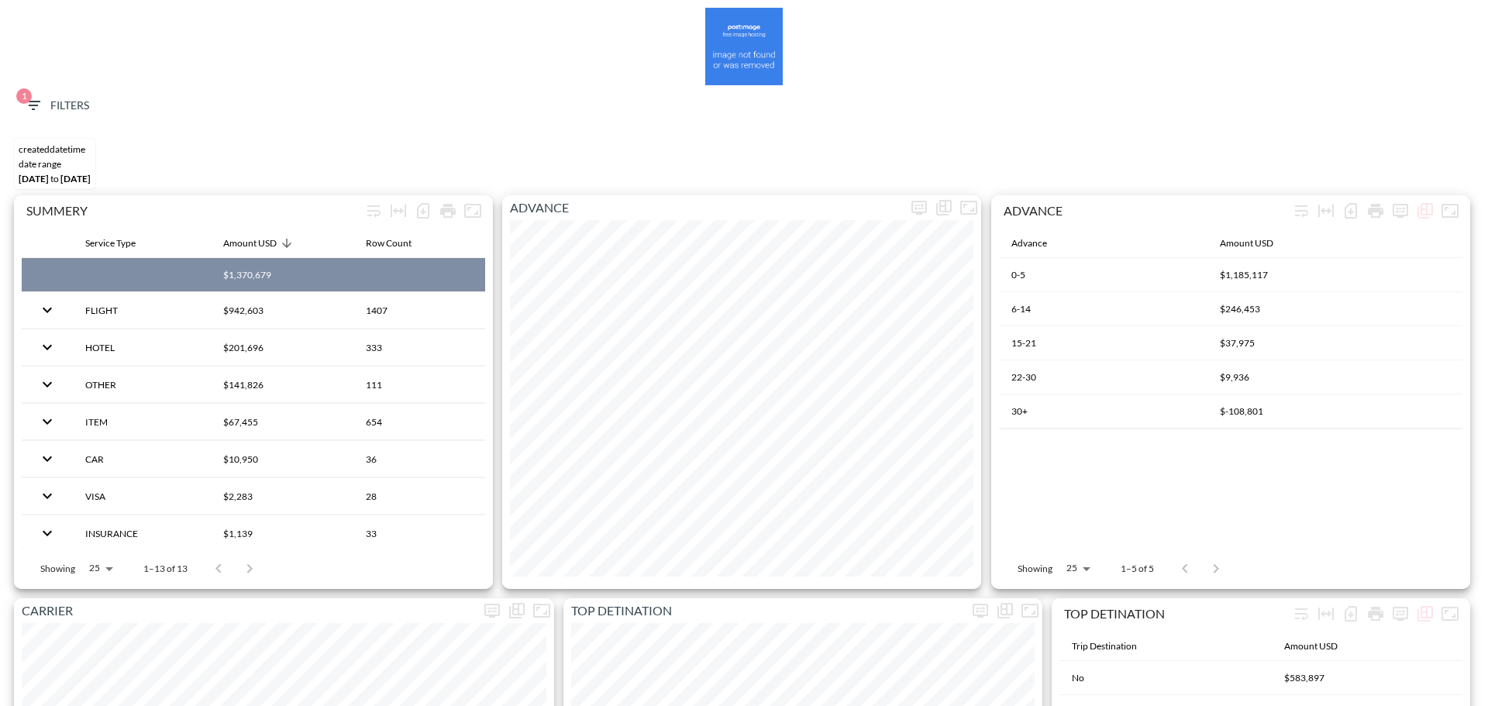
type input "che"
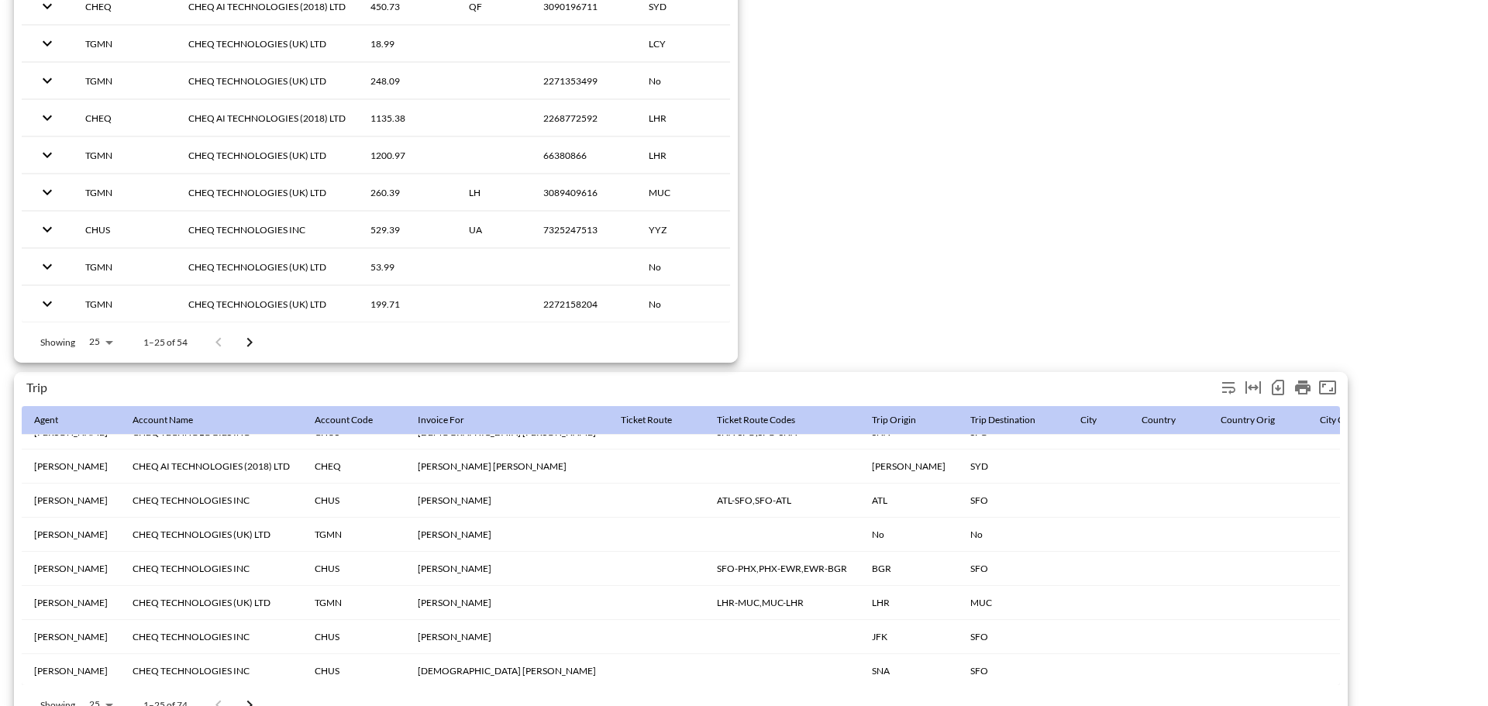
scroll to position [77, 0]
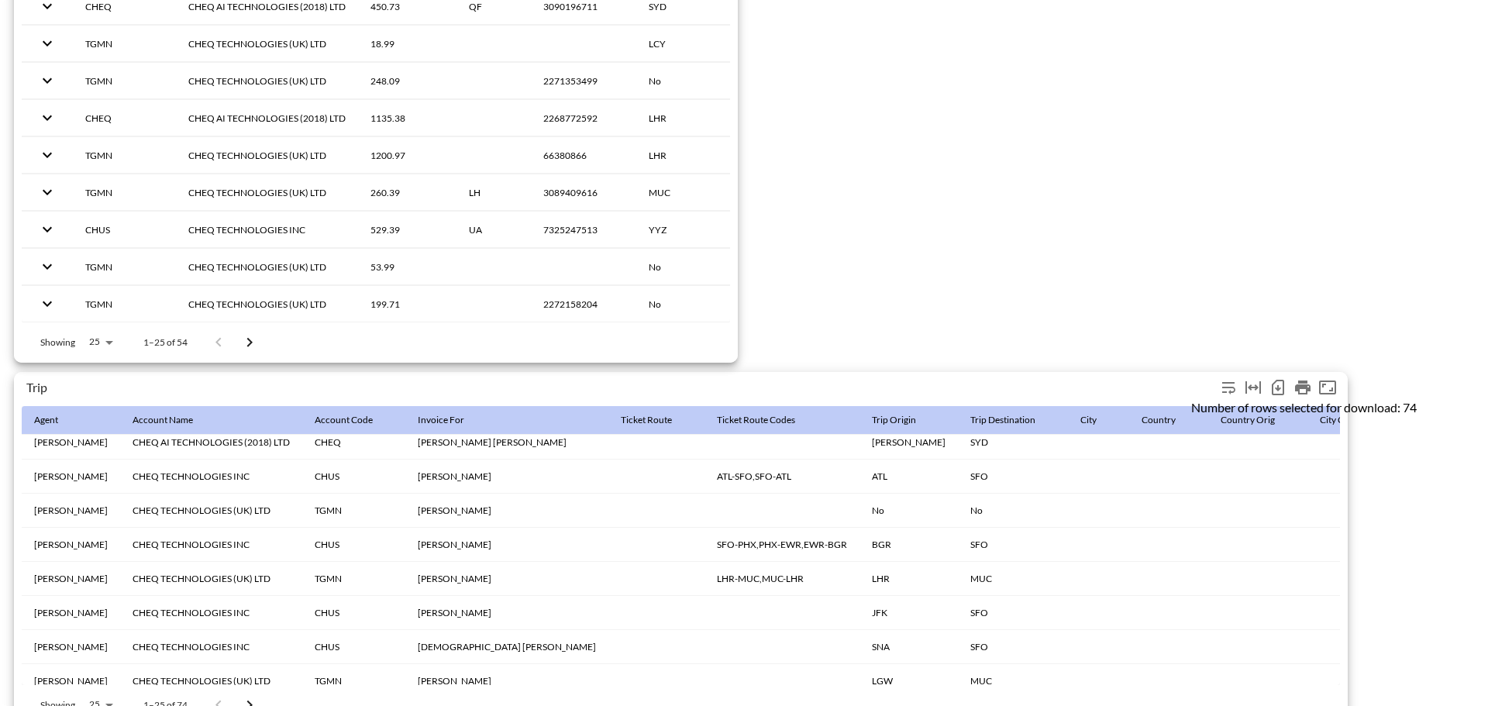
click at [1280, 390] on icon "Number of rows selected for download: 74" at bounding box center [1277, 387] width 19 height 19
